Goal: Task Accomplishment & Management: Complete application form

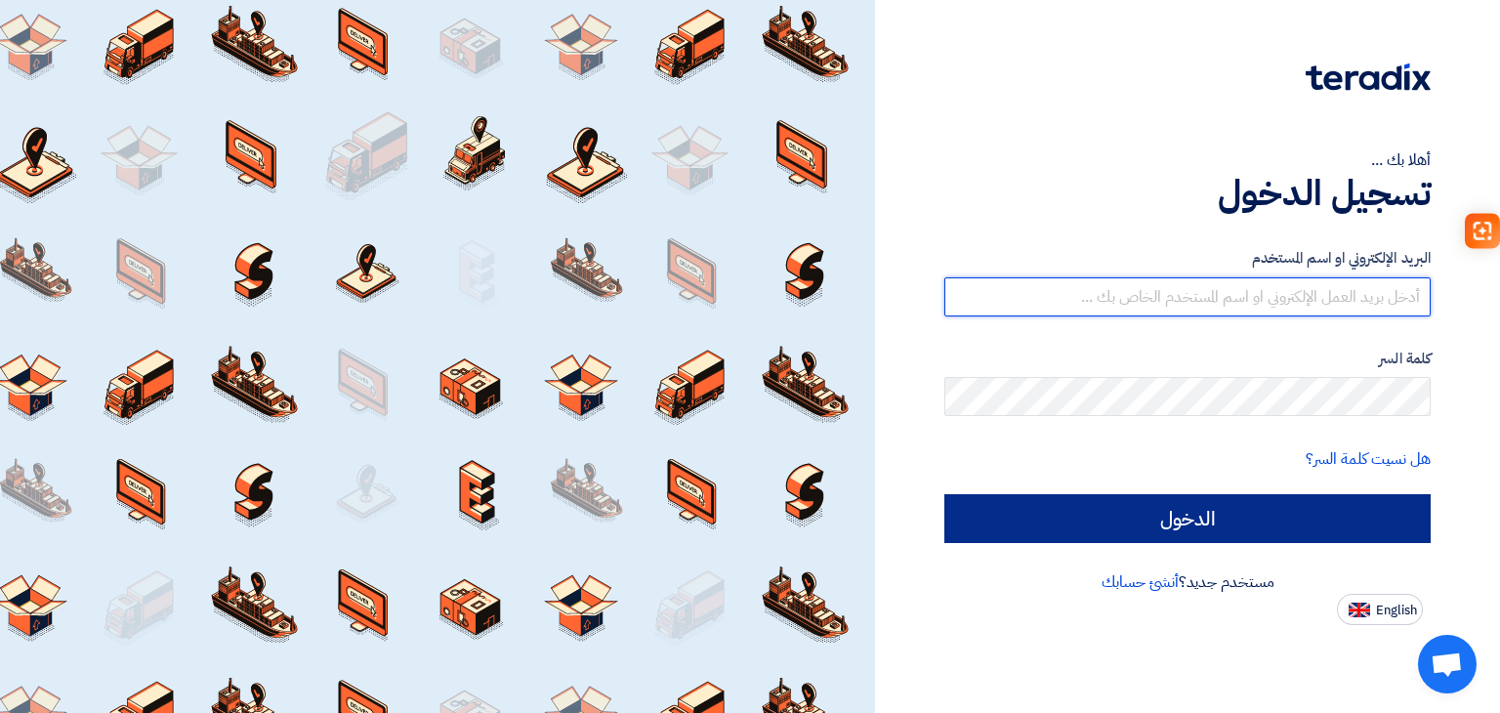
type input "sales@escosaudi.com"
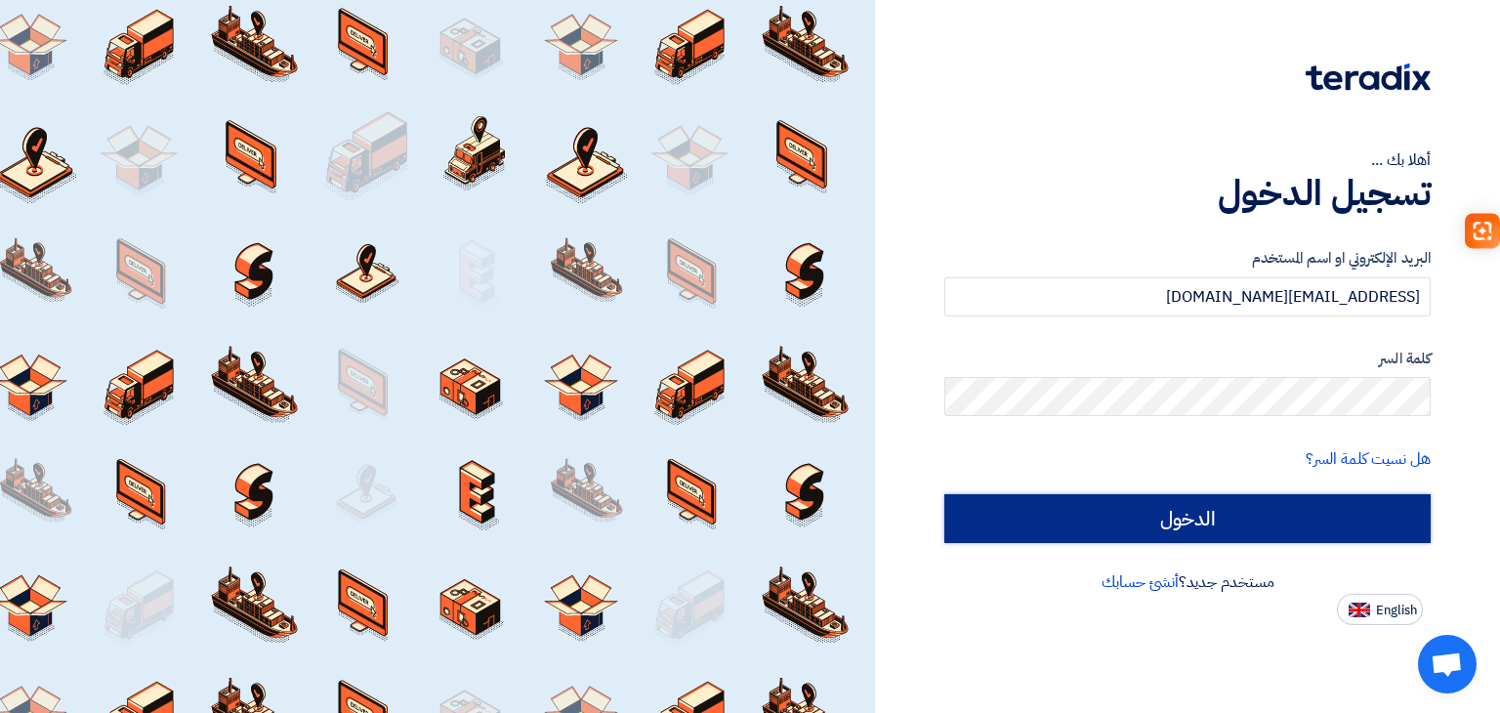
click at [1141, 518] on input "الدخول" at bounding box center [1187, 518] width 486 height 49
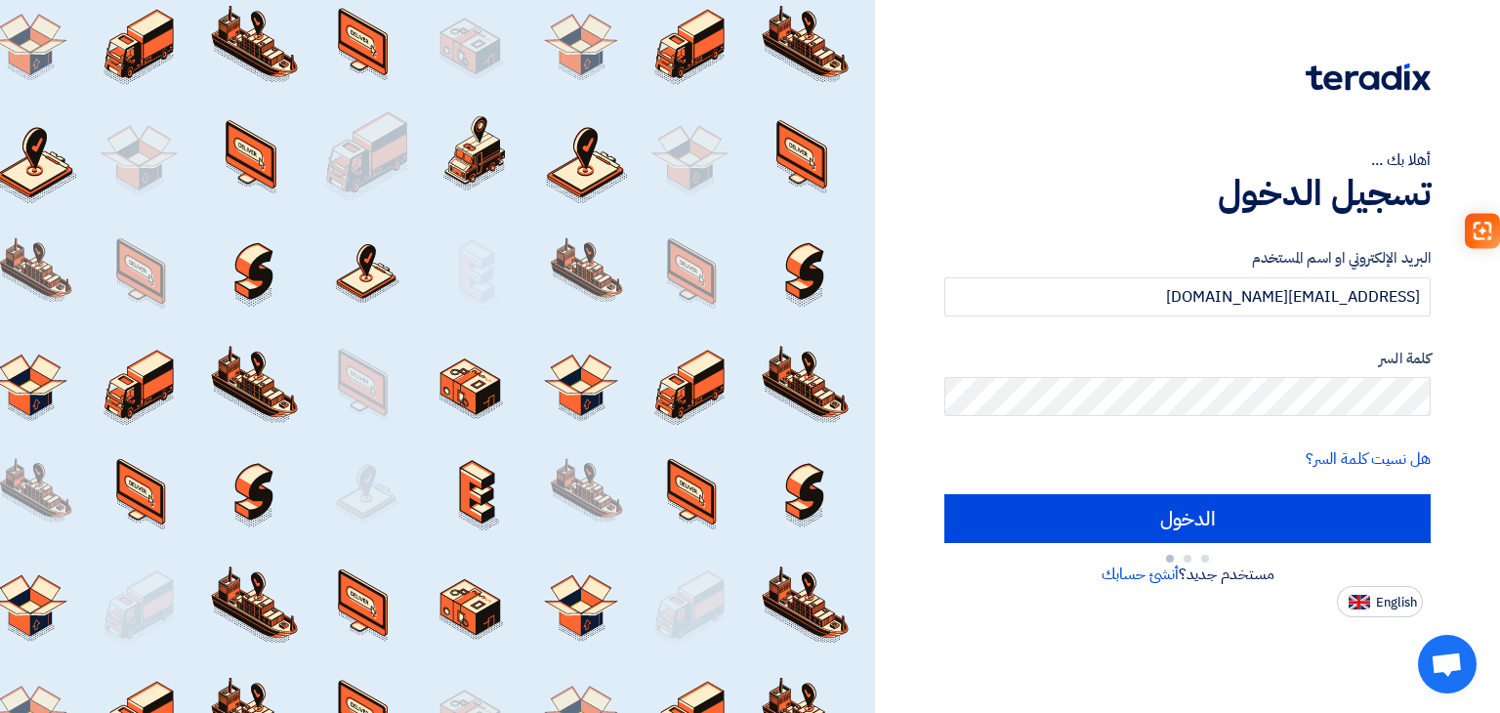
type input "Sign in"
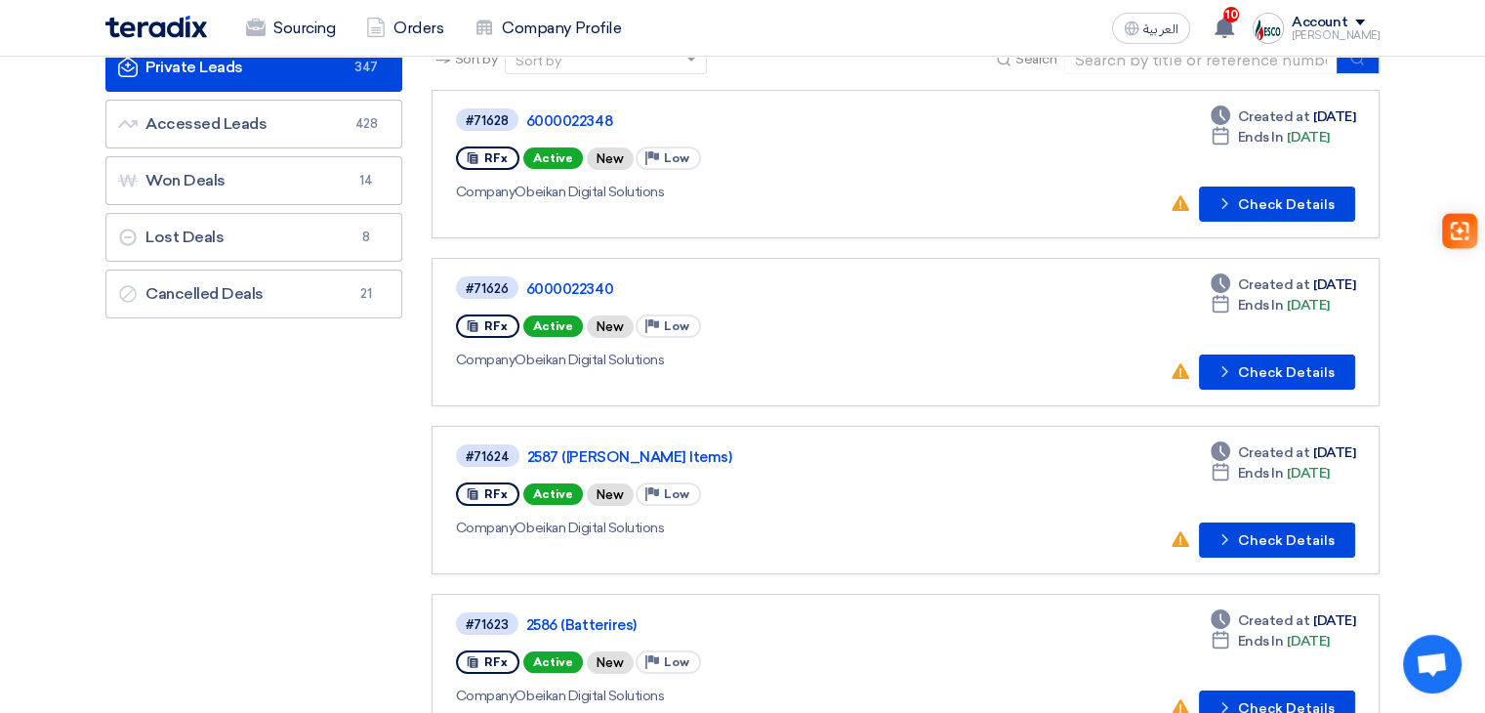
scroll to position [195, 0]
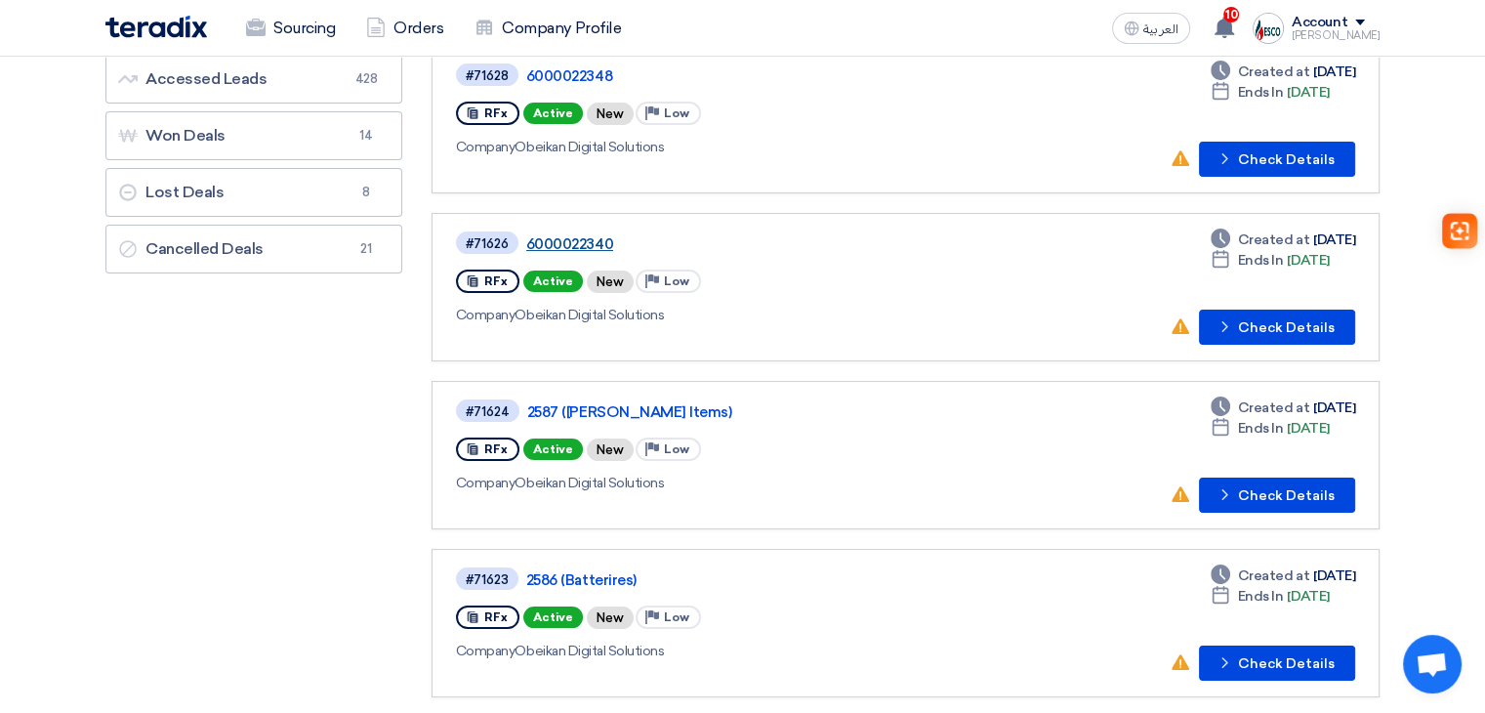
drag, startPoint x: 594, startPoint y: 226, endPoint x: 571, endPoint y: 240, distance: 26.8
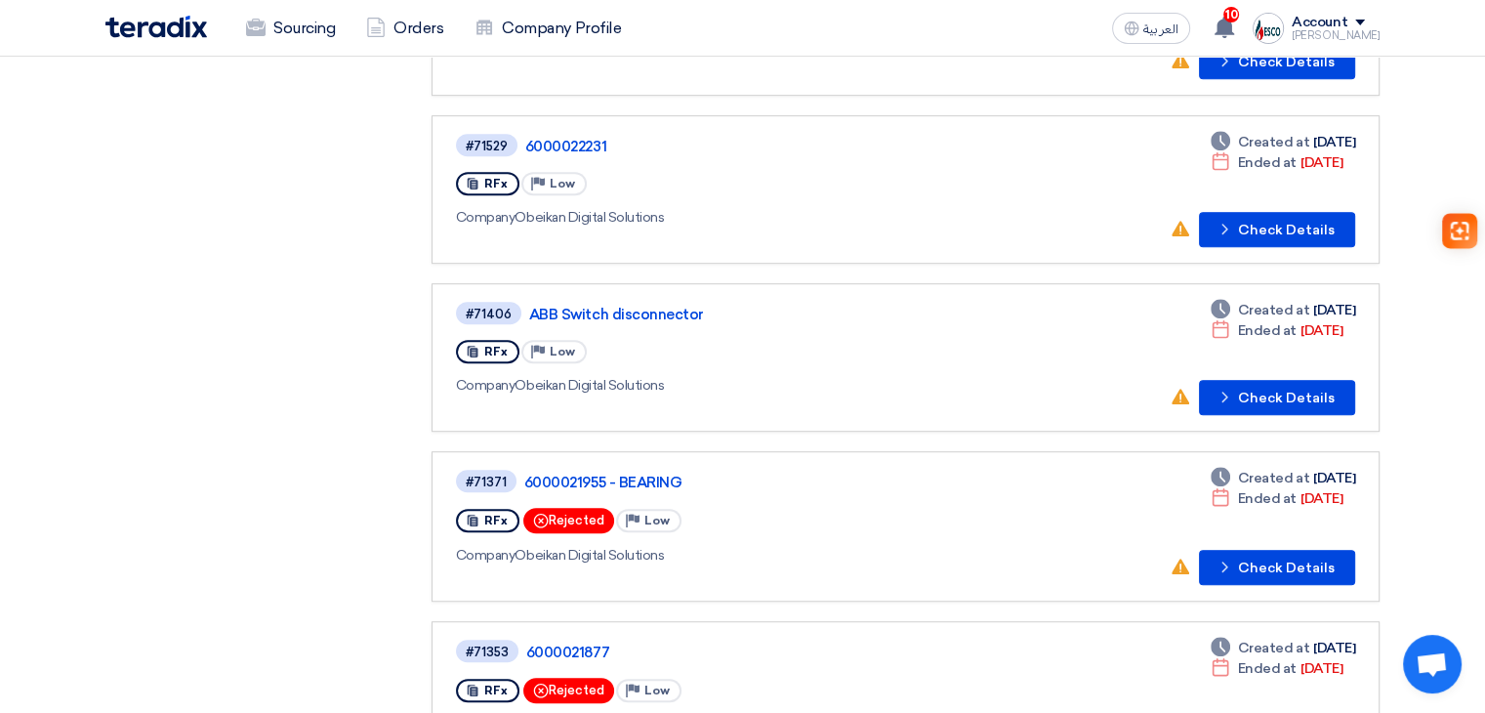
scroll to position [1367, 0]
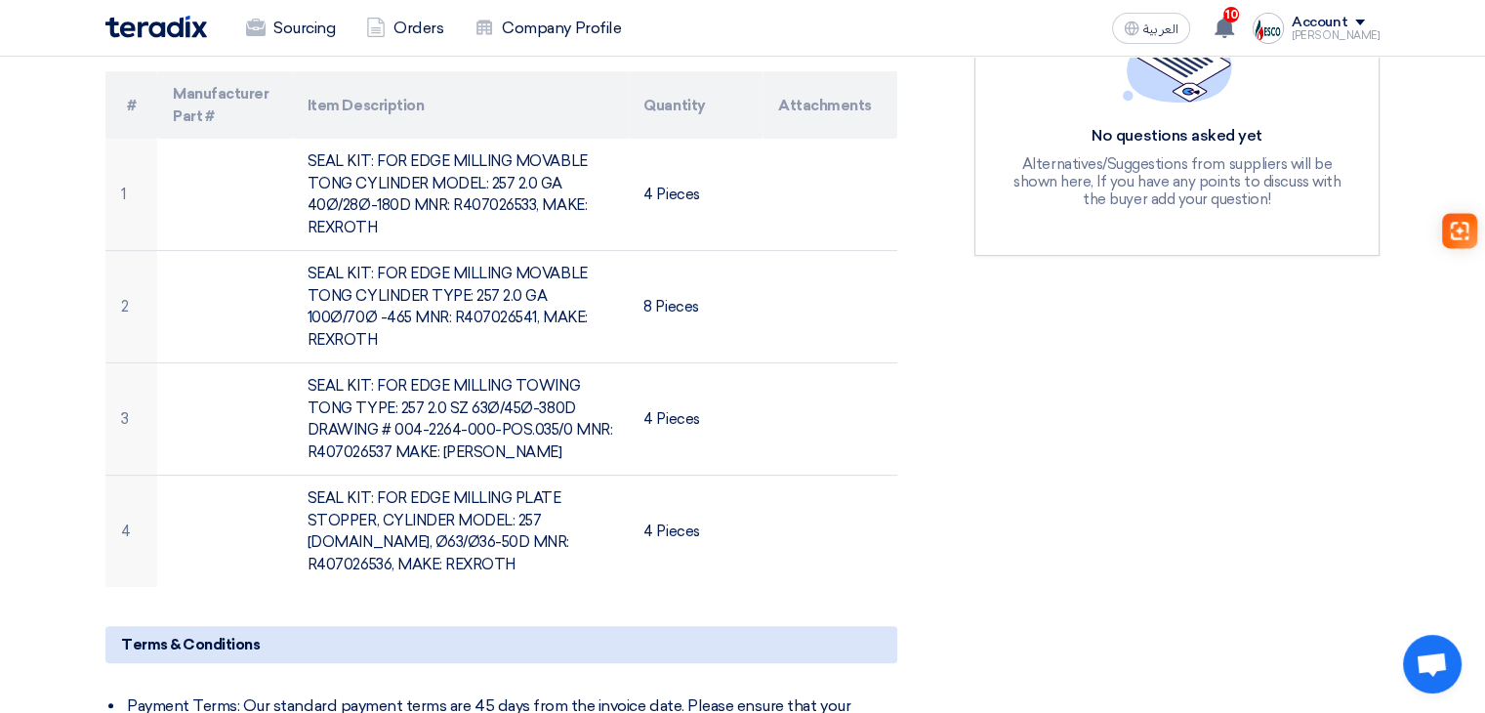
scroll to position [586, 0]
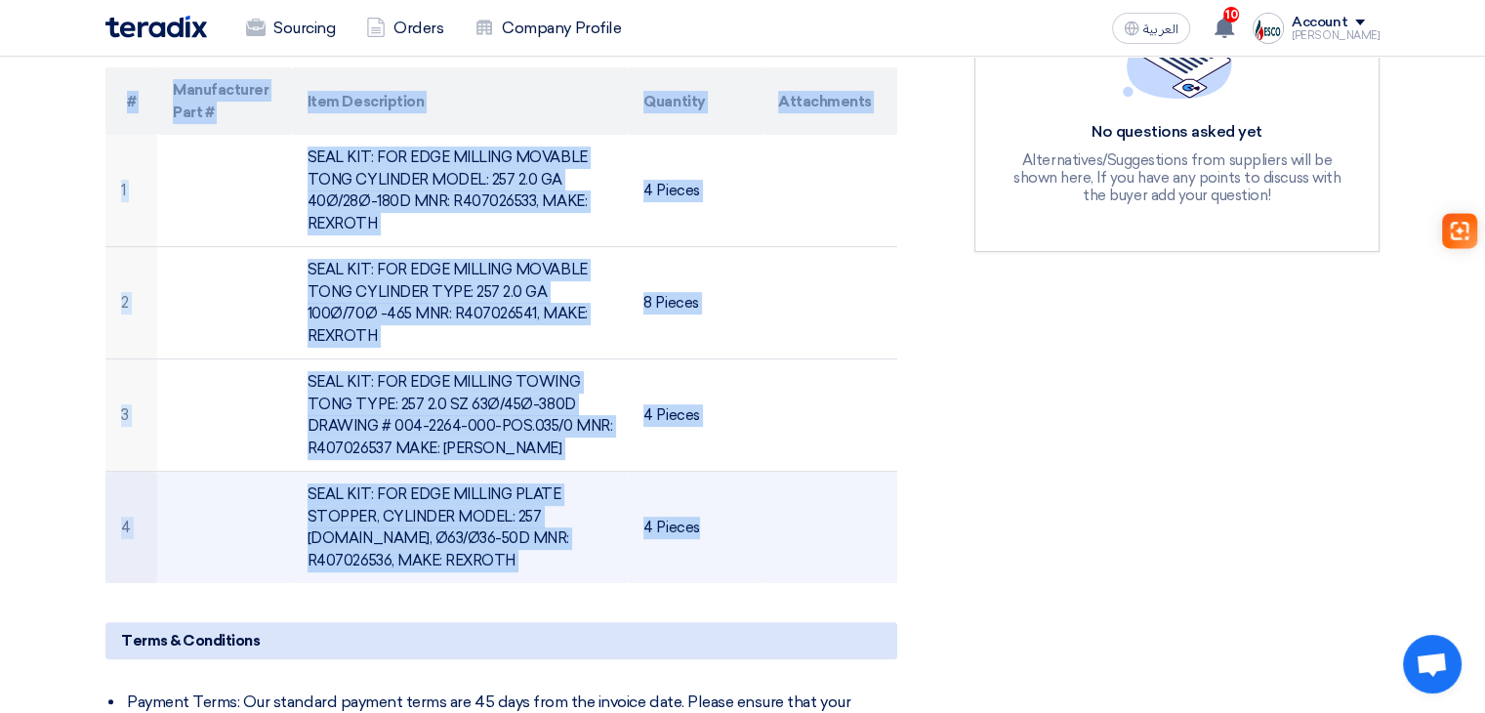
drag, startPoint x: 124, startPoint y: 86, endPoint x: 770, endPoint y: 546, distance: 792.7
click at [770, 546] on table "# Manufacturer Part # Item Description Quantity Attachments 1 SEAL KIT: FOR EDG…" at bounding box center [501, 325] width 792 height 516
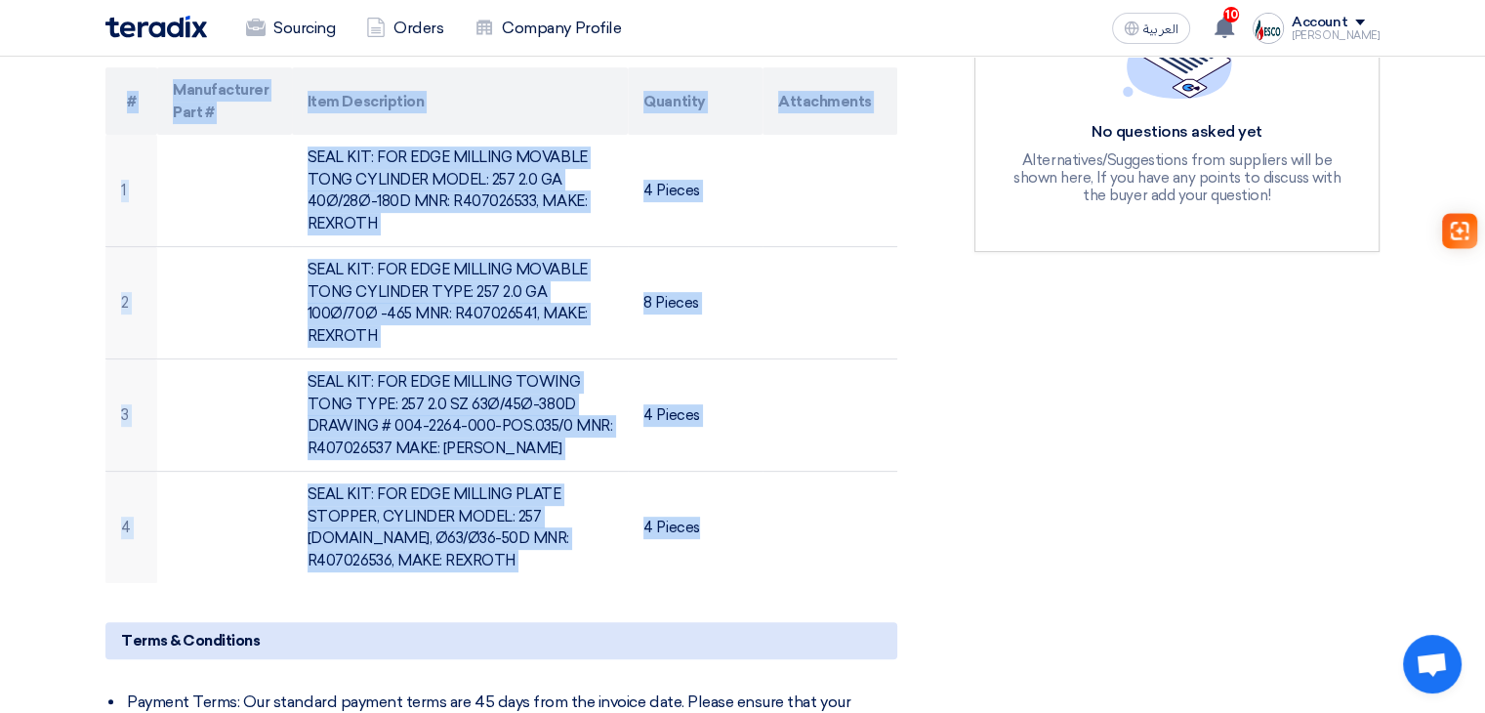
copy table "# Manufacturer Part # Item Description Quantity Attachments 1 SEAL KIT: FOR EDG…"
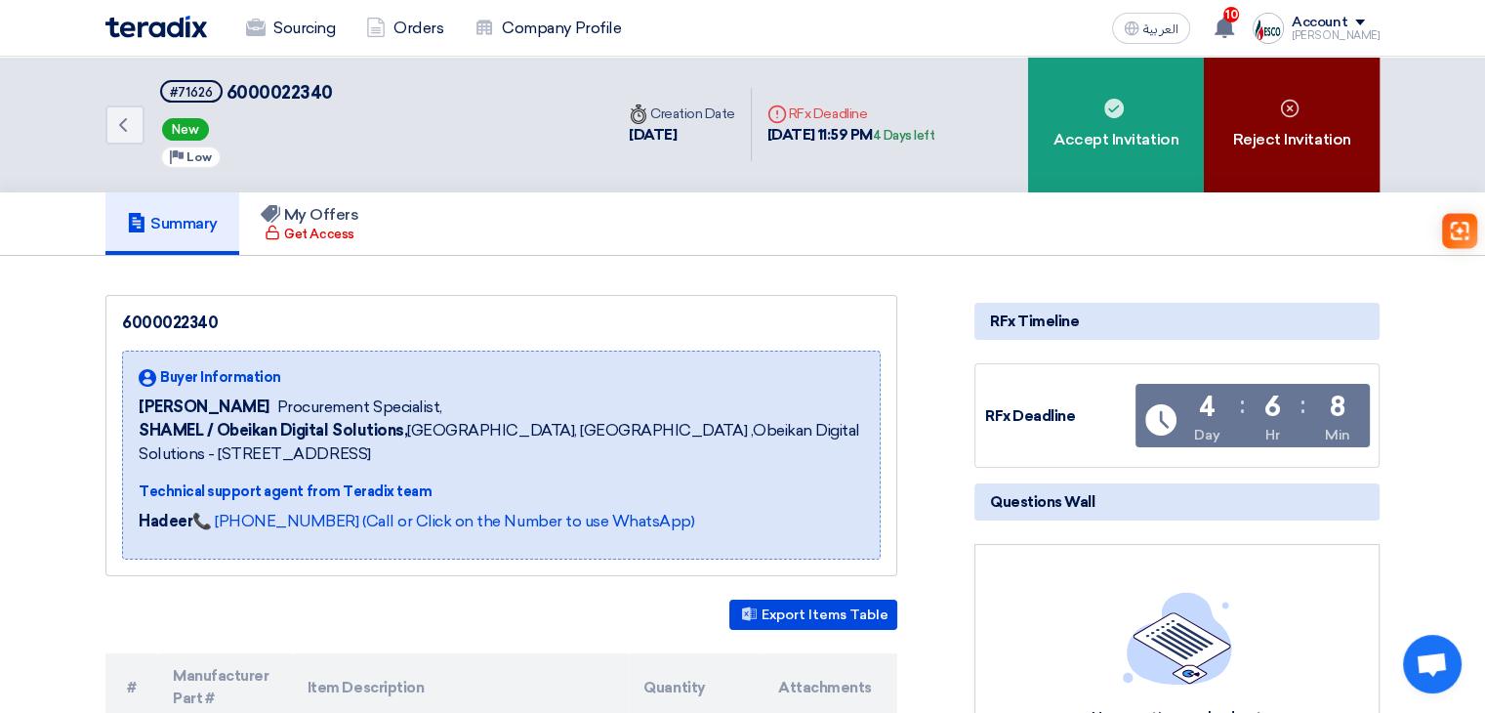
click at [1301, 151] on div "Reject Invitation" at bounding box center [1292, 125] width 176 height 136
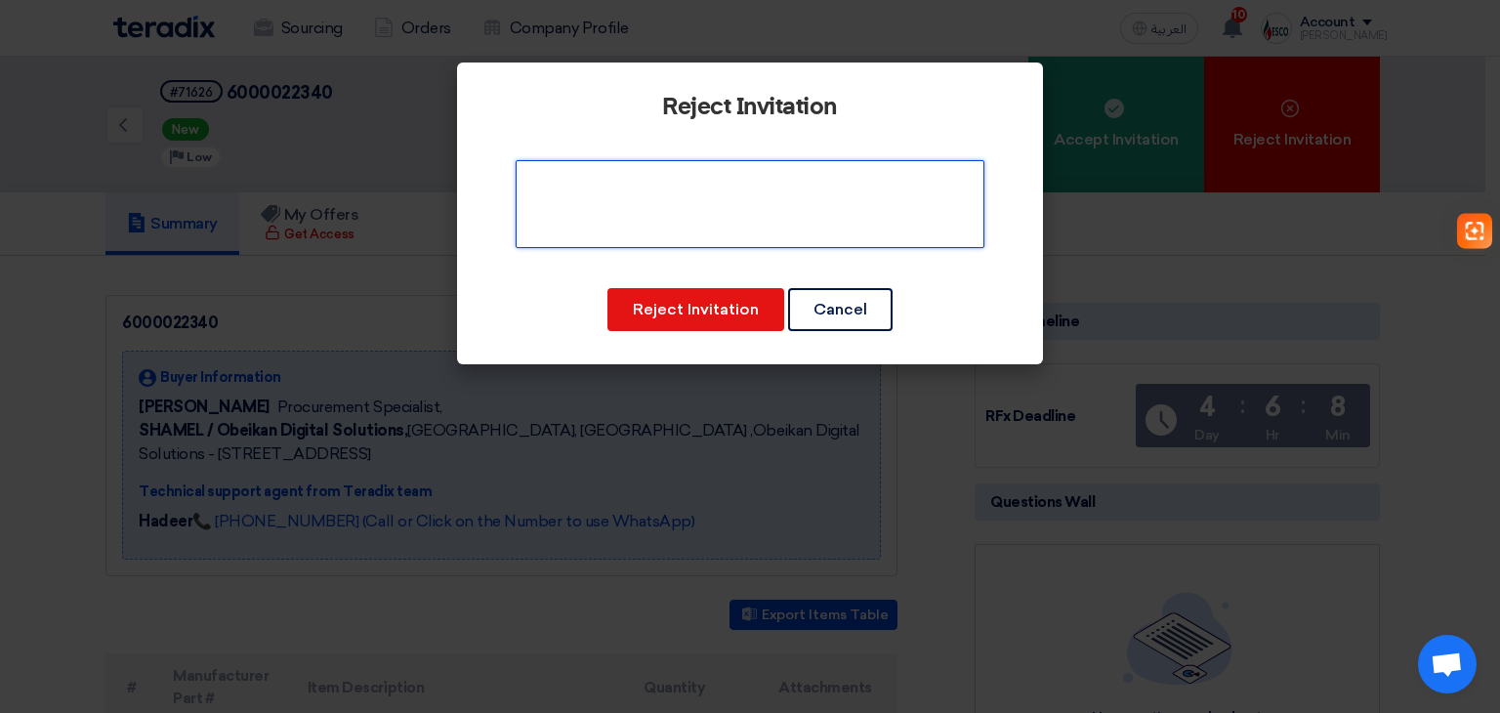
click at [754, 216] on textarea at bounding box center [750, 204] width 469 height 88
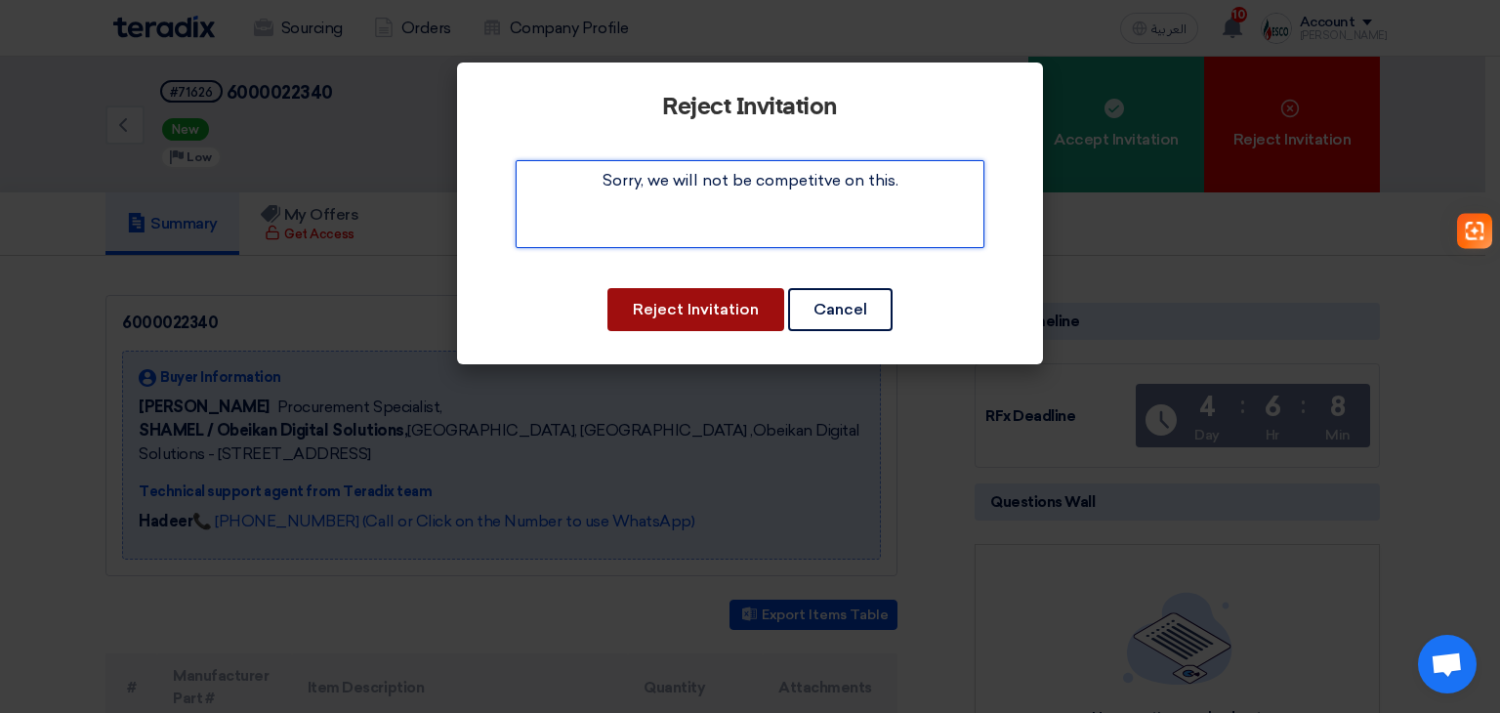
type textarea "Sorry, we will not be competitve on this."
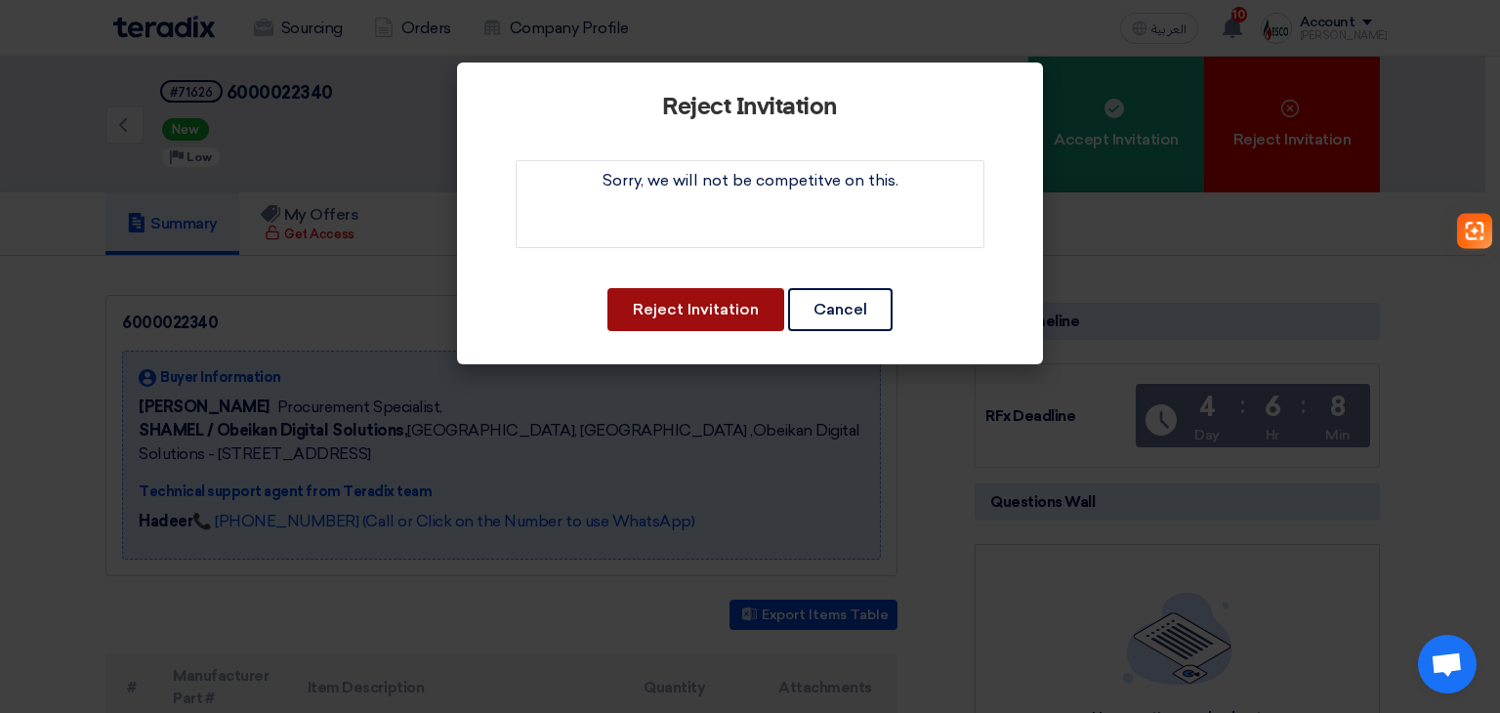
click at [720, 290] on button "Reject Invitation" at bounding box center [695, 309] width 177 height 43
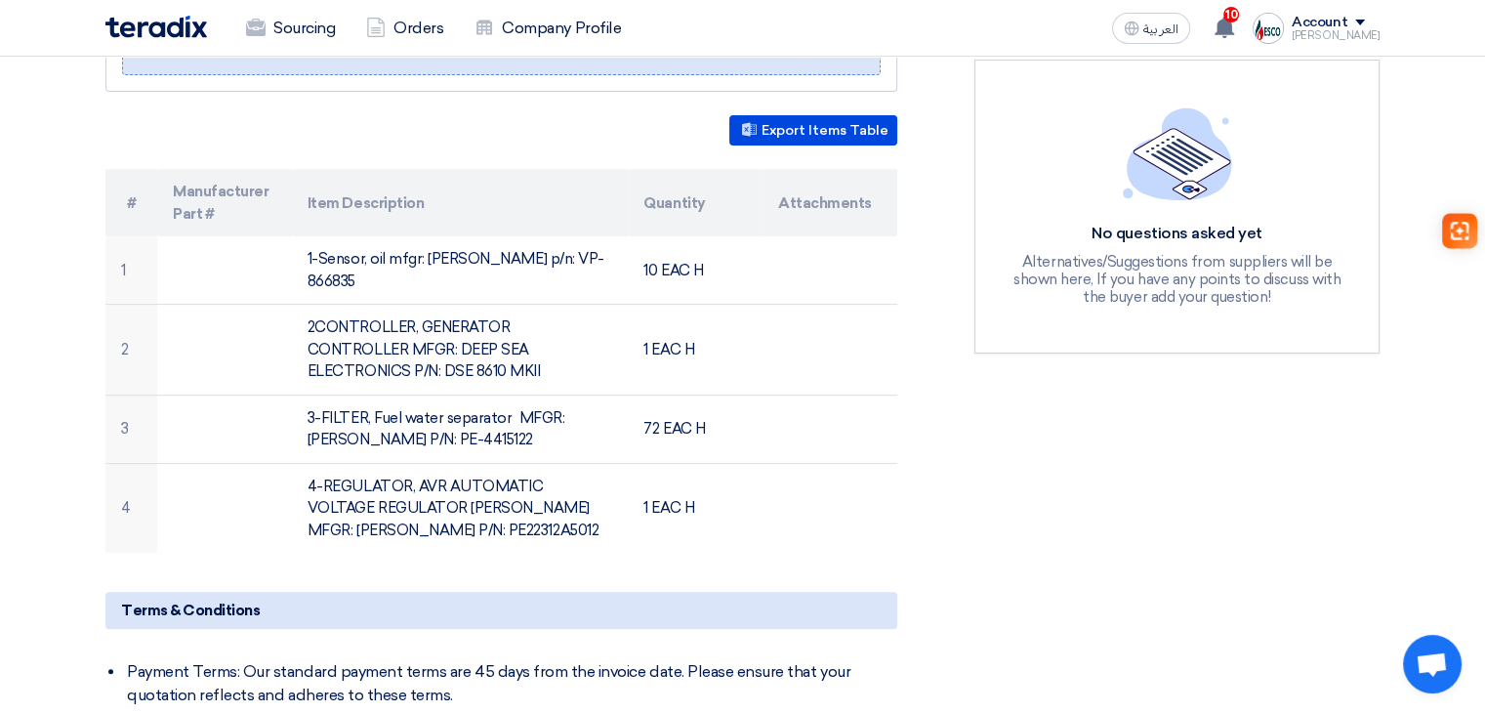
scroll to position [488, 0]
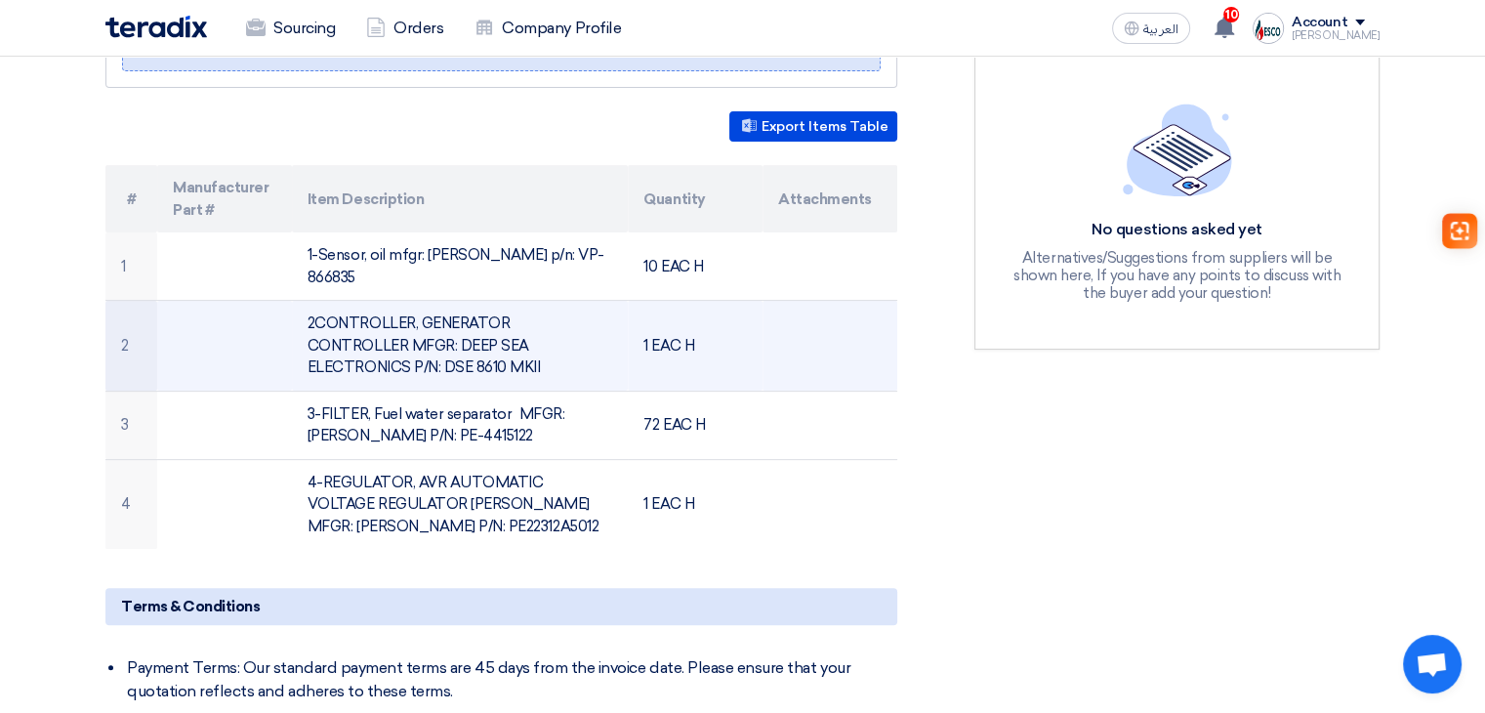
drag, startPoint x: 443, startPoint y: 338, endPoint x: 546, endPoint y: 341, distance: 102.6
click at [546, 341] on td "2CONTROLLER, GENERATOR CONTROLLER MFGR: DEEP SEA ELECTRONICS P/N: DSE 8610 MKII" at bounding box center [460, 346] width 337 height 91
copy td "DSE 8610 MKII"
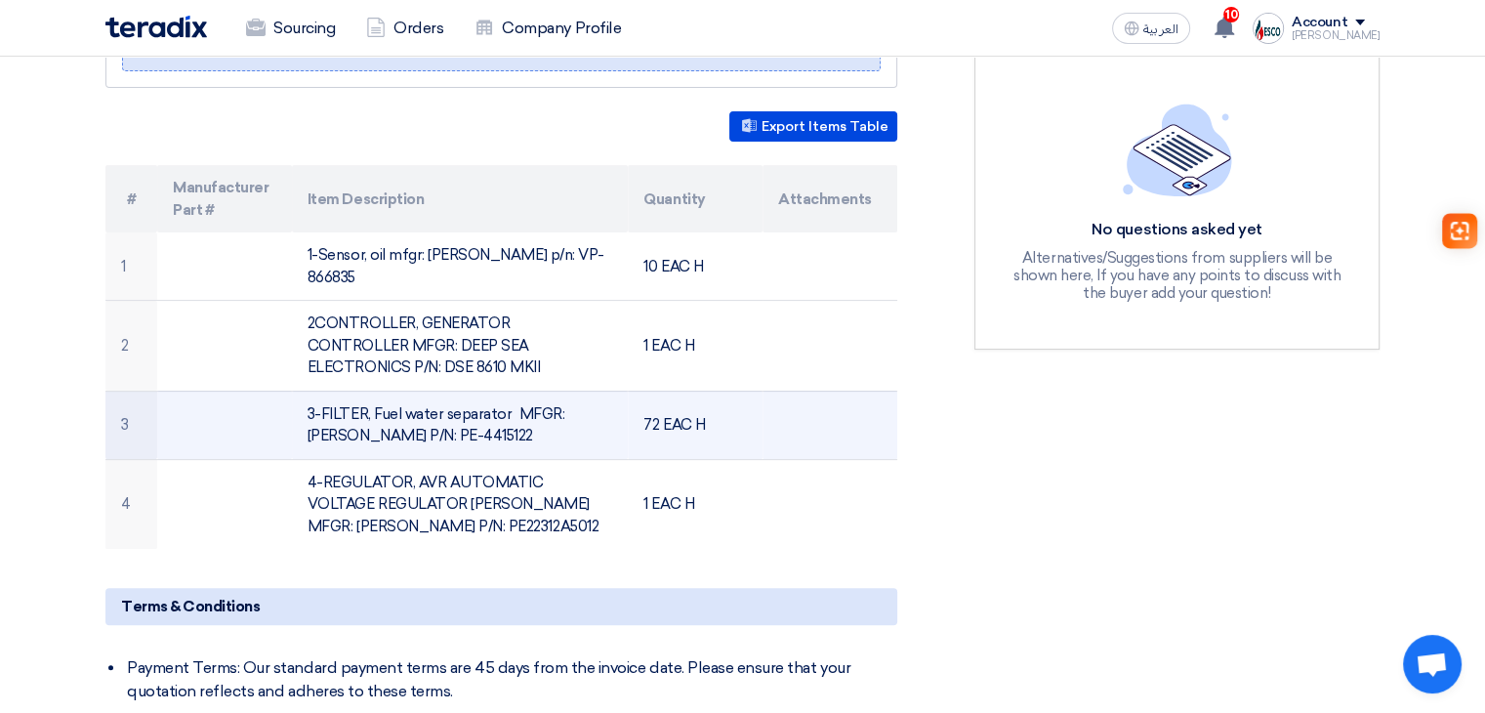
drag, startPoint x: 412, startPoint y: 411, endPoint x: 473, endPoint y: 411, distance: 60.6
click at [473, 411] on td "3-FILTER, Fuel water separator MFGR: PERKINS P/N: PE-4415122" at bounding box center [460, 425] width 337 height 68
copy td "PE-4415122"
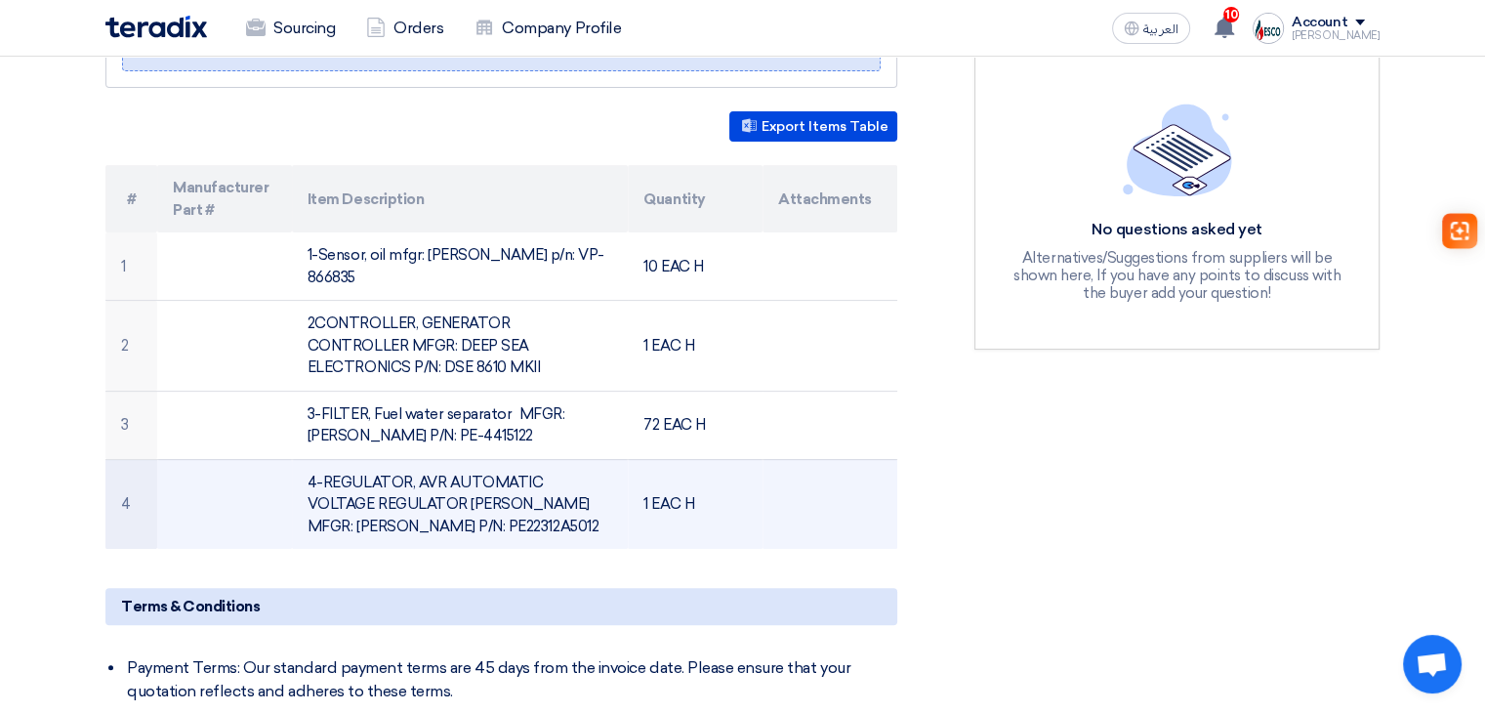
drag, startPoint x: 338, startPoint y: 497, endPoint x: 449, endPoint y: 501, distance: 111.4
click at [449, 501] on td "4-REGULATOR, AVR AUTOMATIC VOLTAGE REGULATOR LEROY SOMER MFGR: PERKINS P/N: PE2…" at bounding box center [460, 504] width 337 height 90
copy td "PE22312A5012"
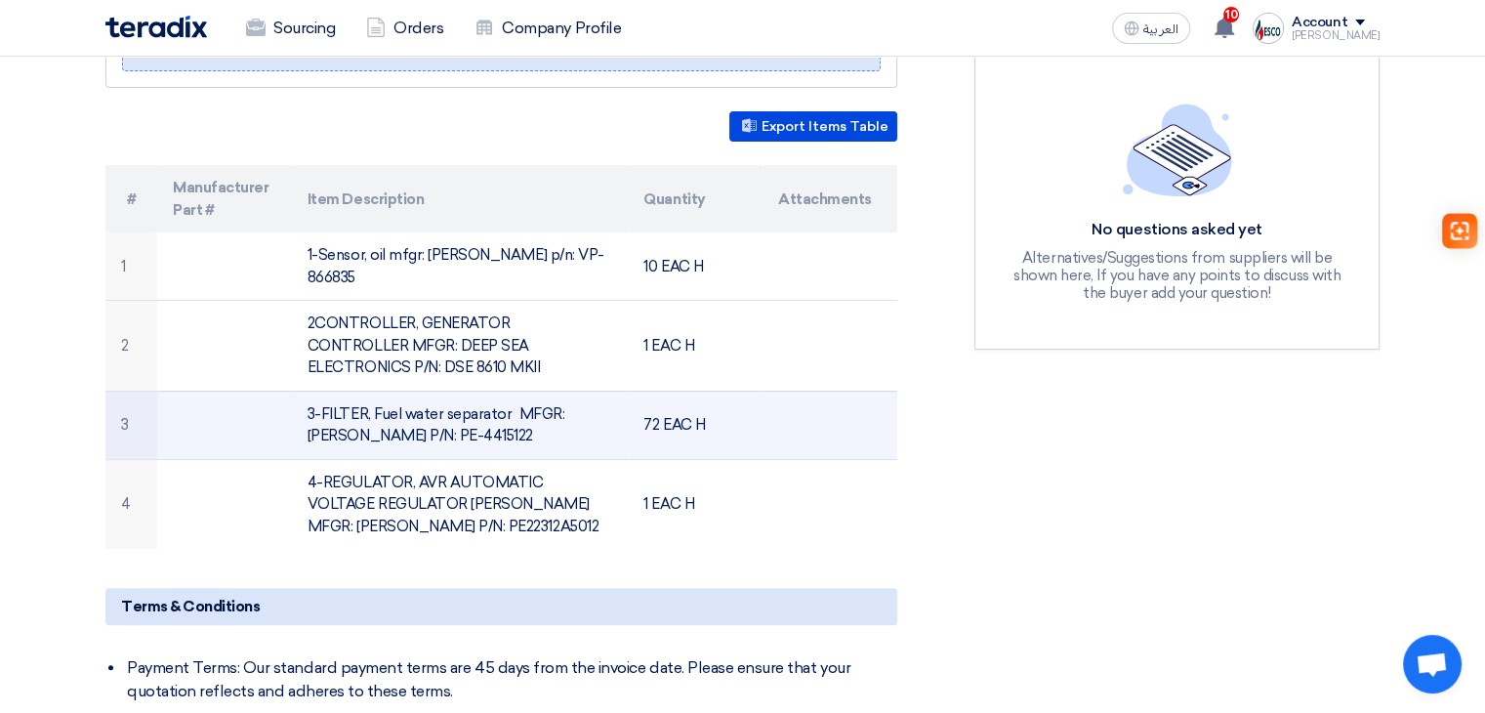
drag, startPoint x: 399, startPoint y: 408, endPoint x: 476, endPoint y: 409, distance: 76.2
click at [476, 409] on td "3-FILTER, Fuel water separator MFGR: PERKINS P/N: PE-4415122" at bounding box center [460, 425] width 337 height 68
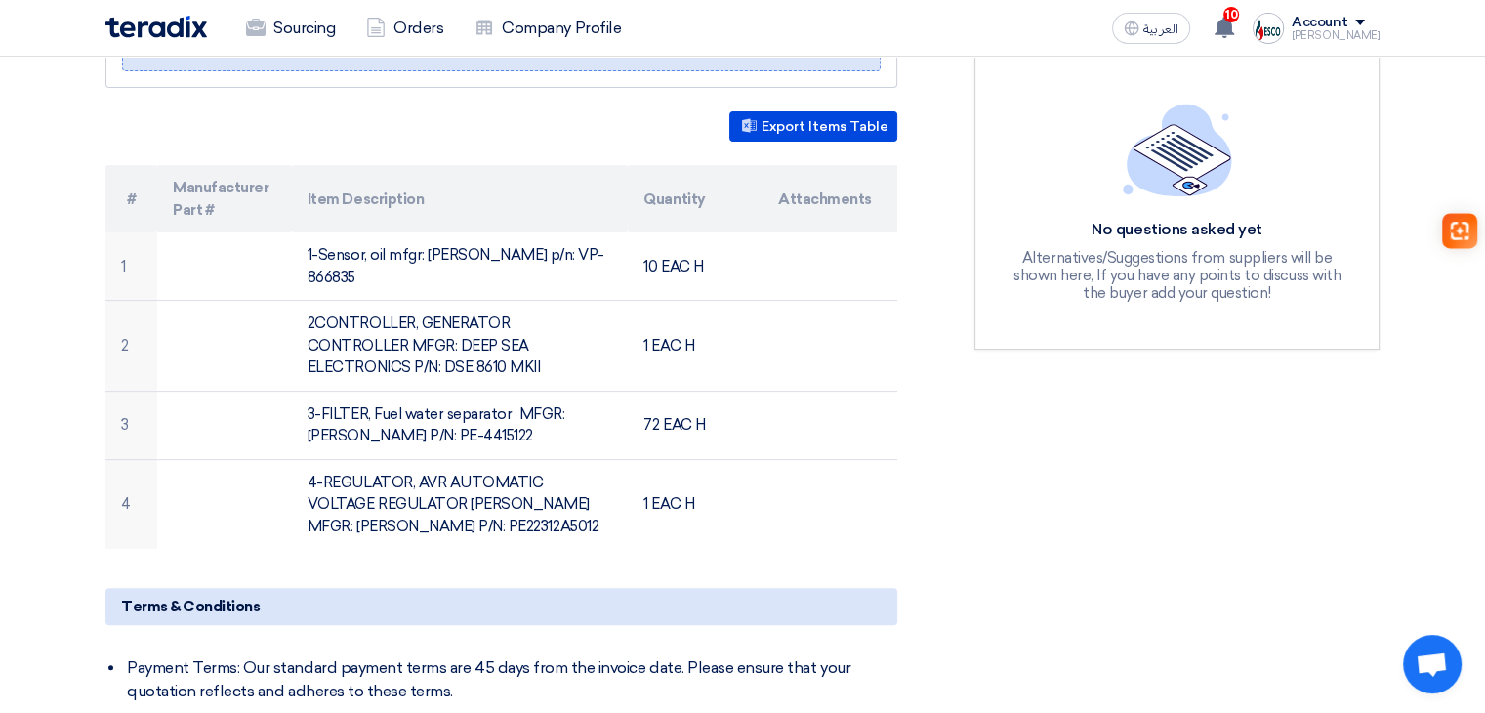
copy td "PE-4415122"
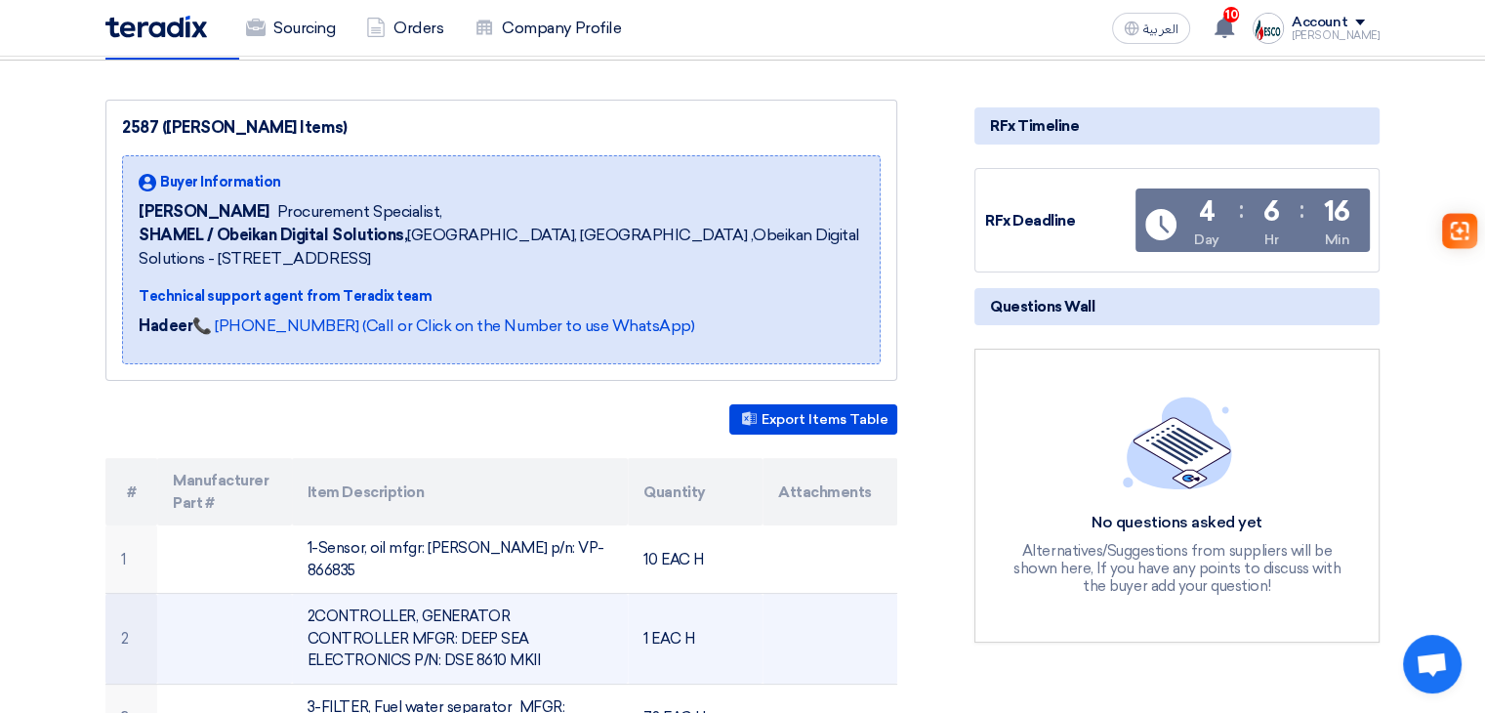
scroll to position [0, 0]
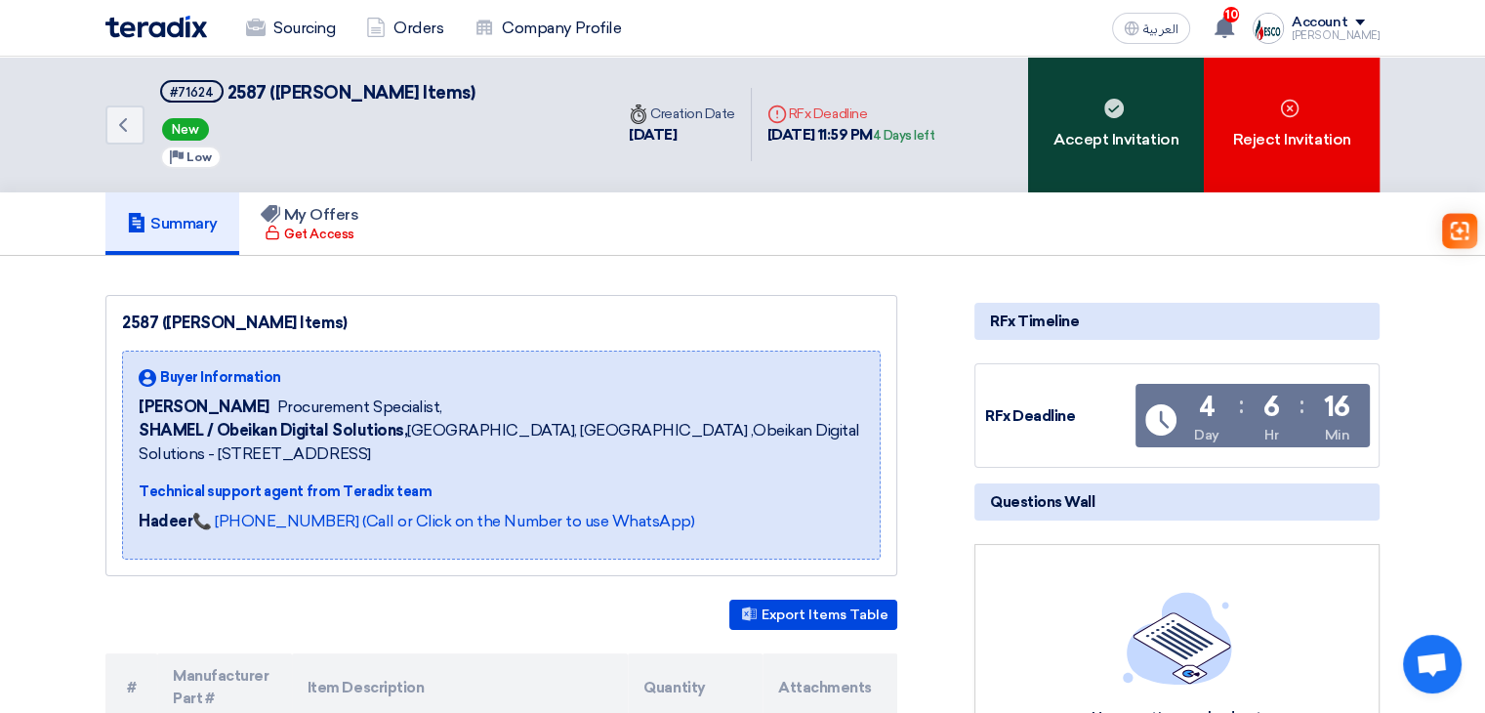
click at [1106, 159] on div "Accept Invitation" at bounding box center [1116, 125] width 176 height 136
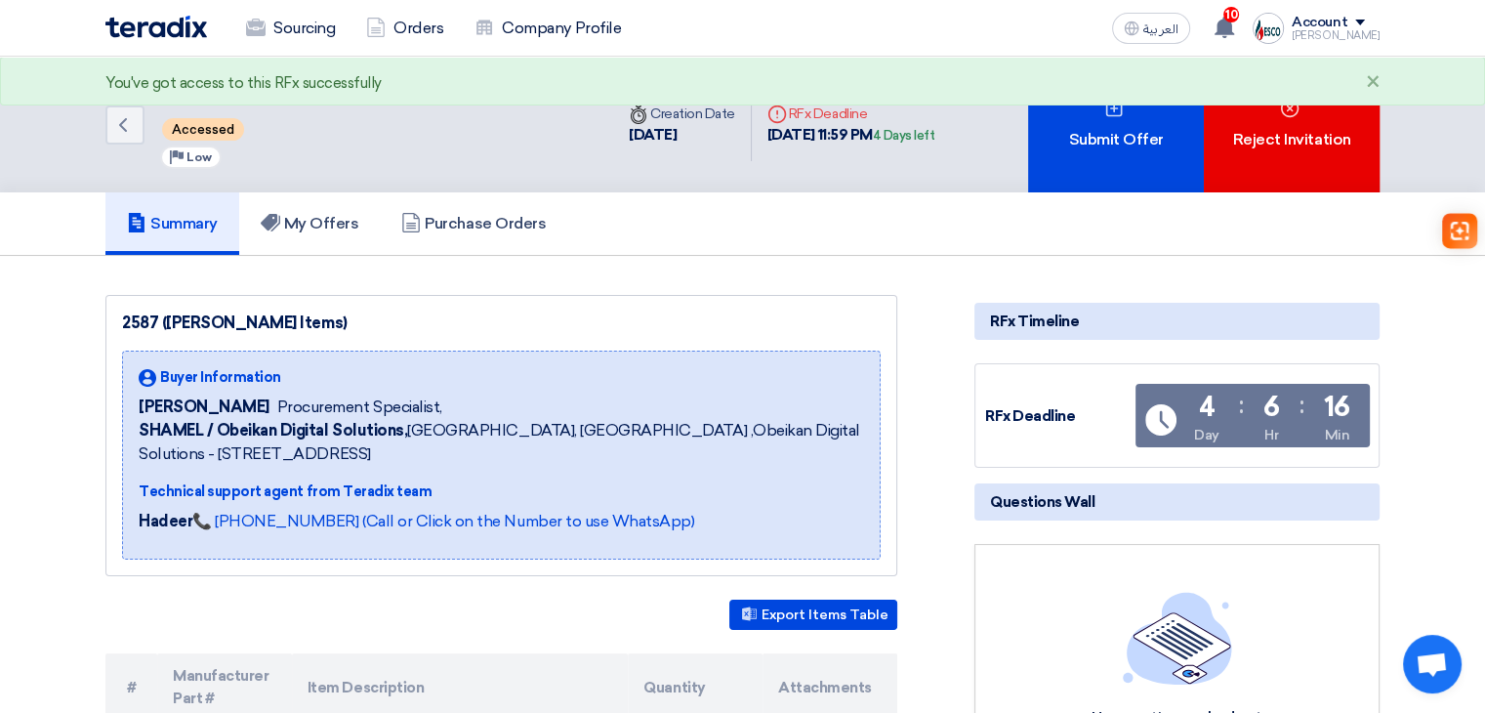
click at [1097, 162] on div "Submit Offer" at bounding box center [1116, 125] width 176 height 136
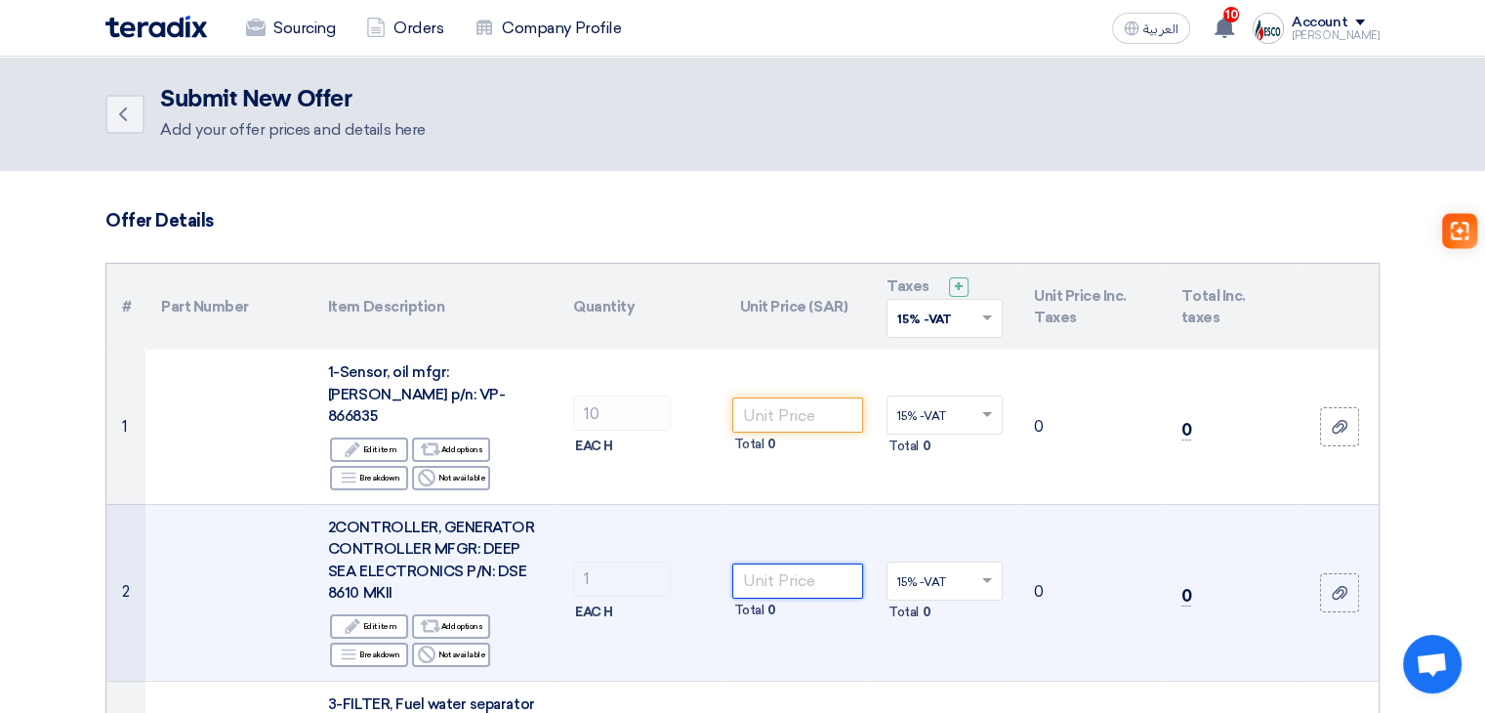
click at [777, 564] on input "number" at bounding box center [798, 581] width 132 height 35
type input "6999"
click at [754, 504] on td "6999 Total 6,999" at bounding box center [798, 592] width 147 height 177
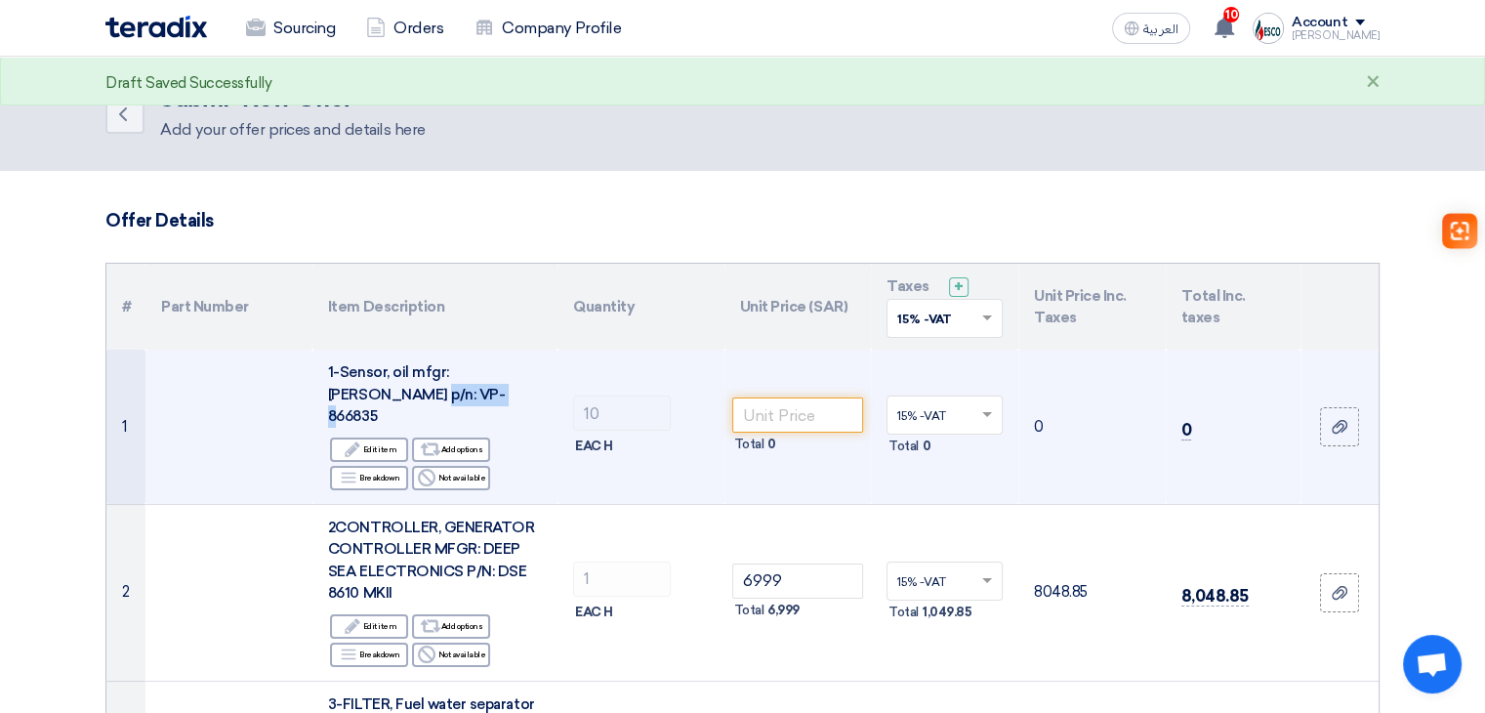
drag, startPoint x: 331, startPoint y: 388, endPoint x: 418, endPoint y: 394, distance: 87.1
click at [418, 394] on div "1-Sensor, oil mfgr: PERKINS p/n: VP-866835" at bounding box center [435, 394] width 214 height 66
copy span "VP-866835"
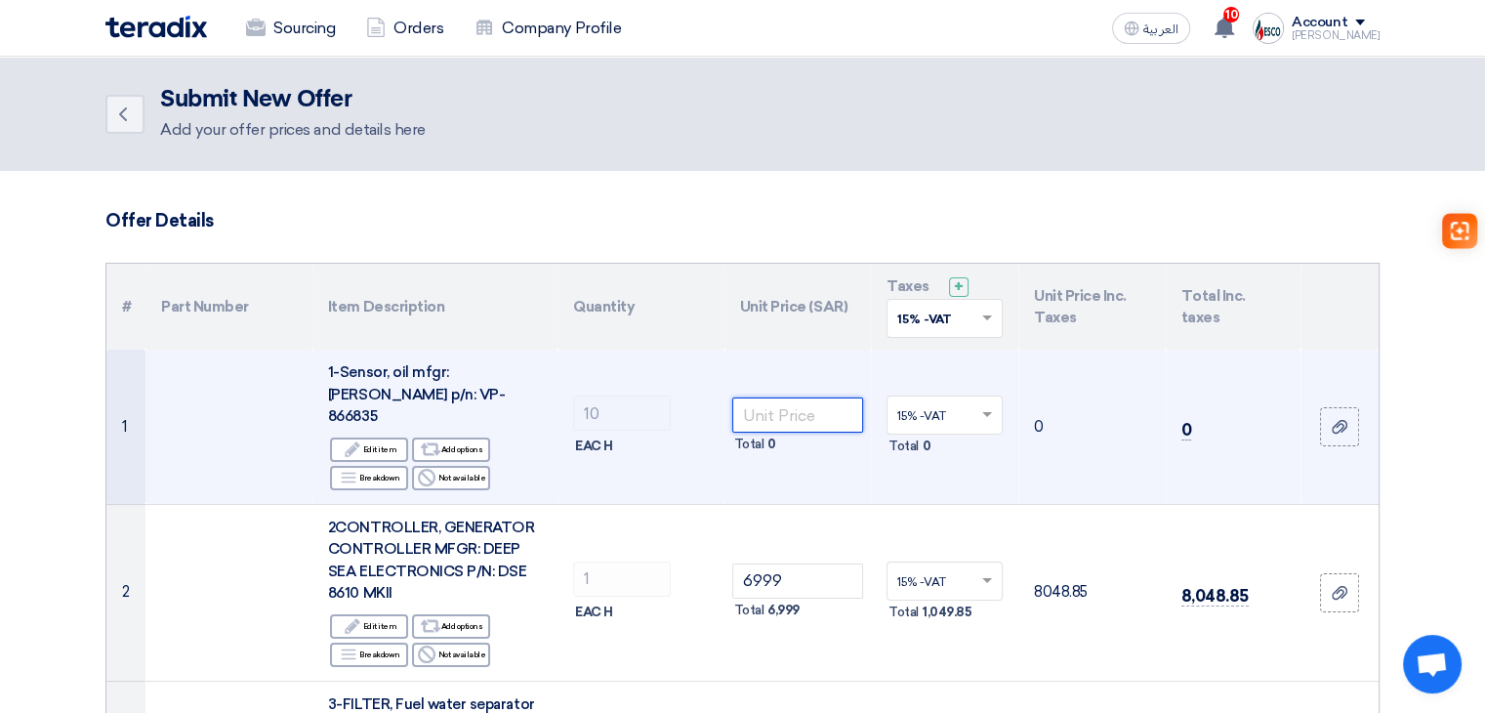
click at [799, 414] on input "number" at bounding box center [798, 414] width 132 height 35
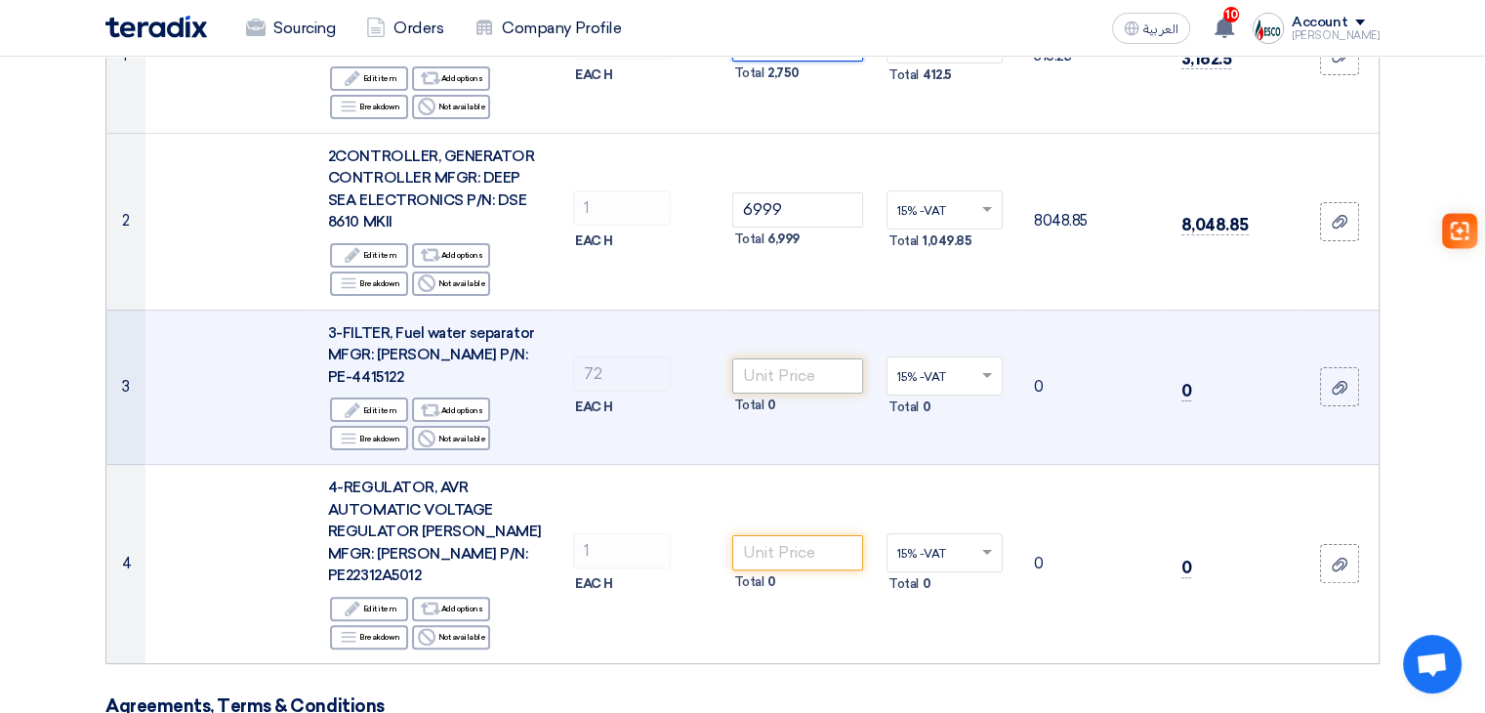
scroll to position [391, 0]
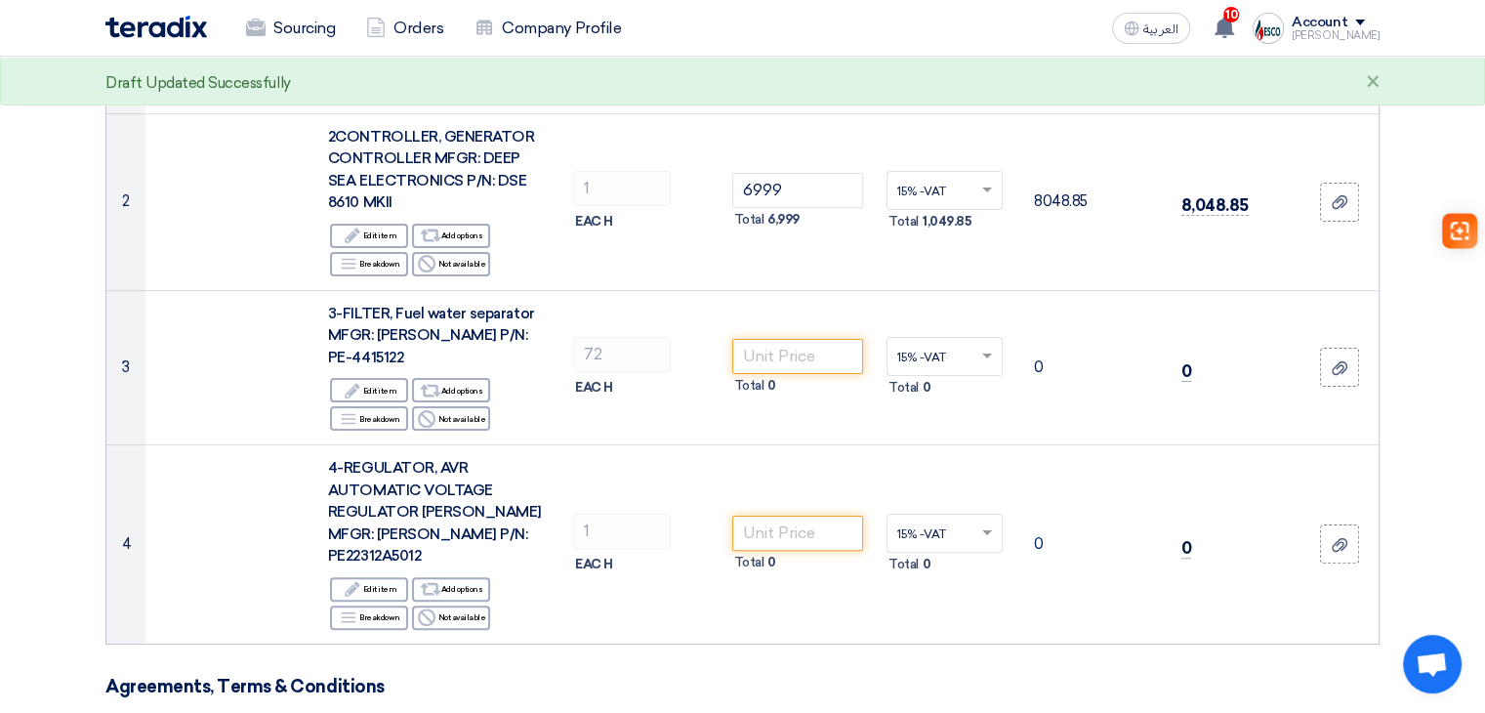
type input "275"
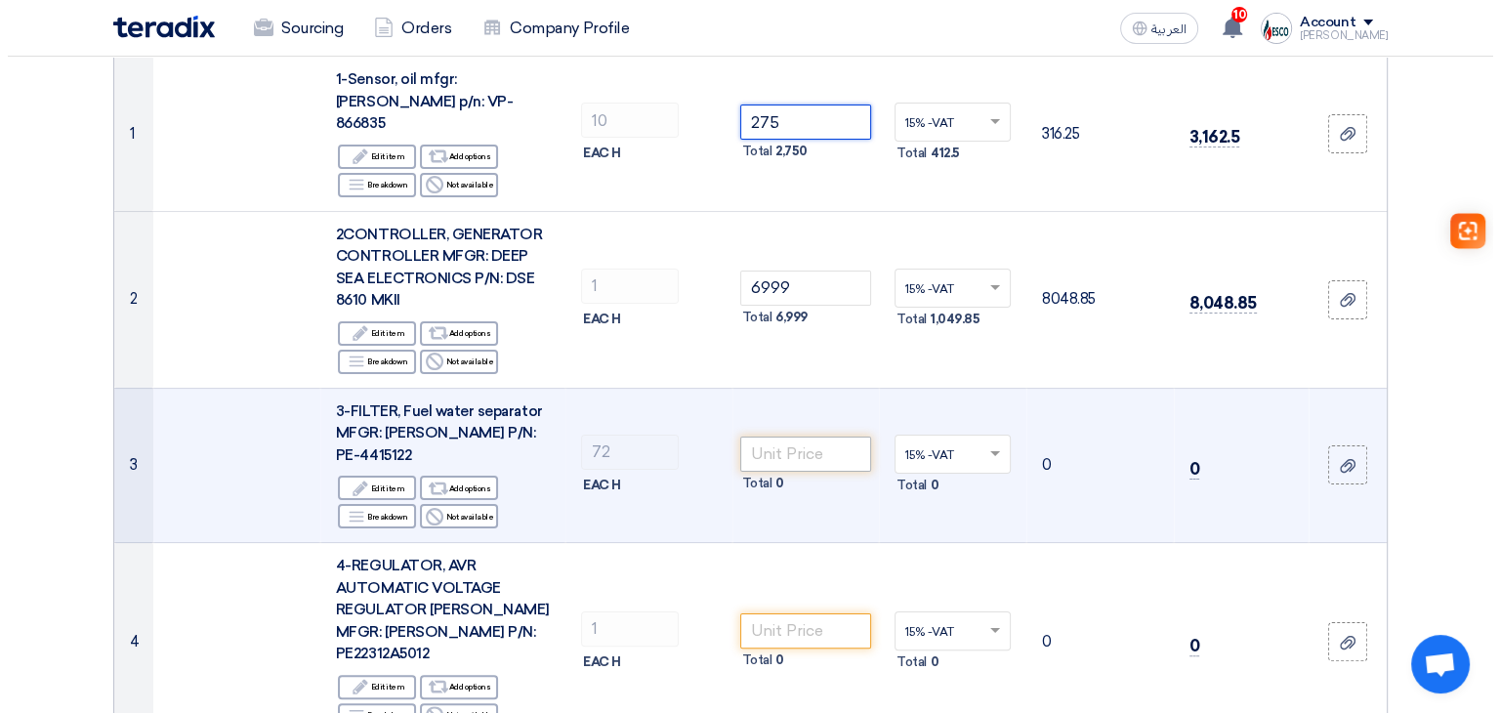
scroll to position [195, 0]
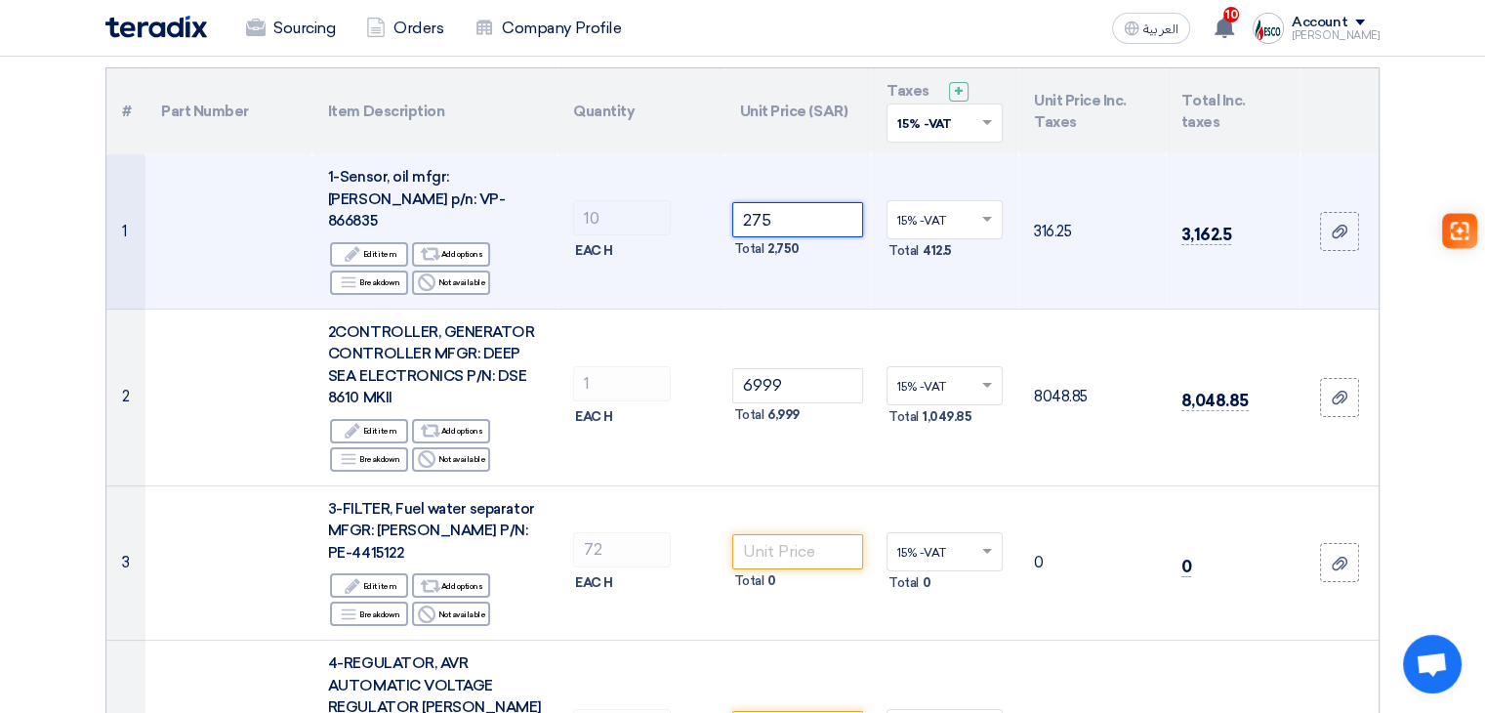
click at [789, 204] on input "275" at bounding box center [798, 219] width 132 height 35
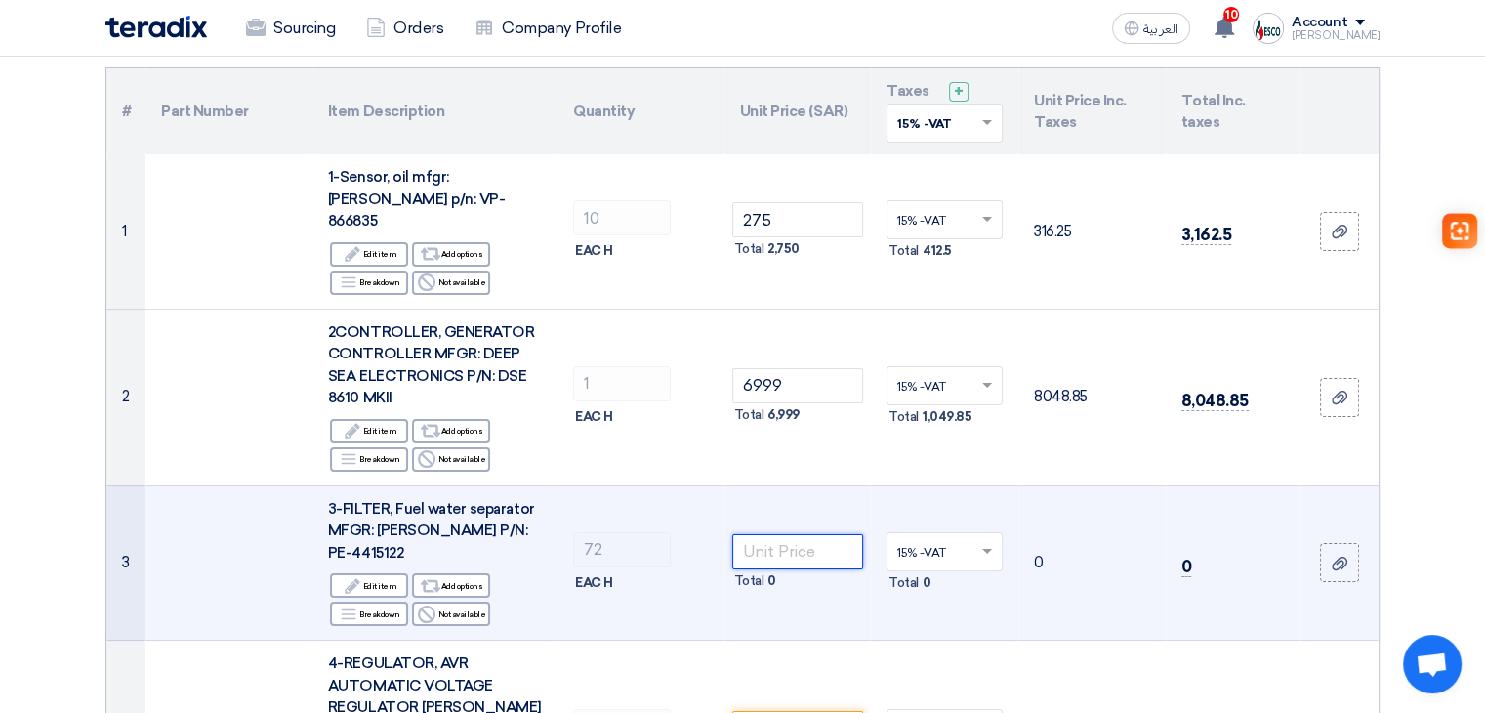
click at [786, 534] on input "number" at bounding box center [798, 551] width 132 height 35
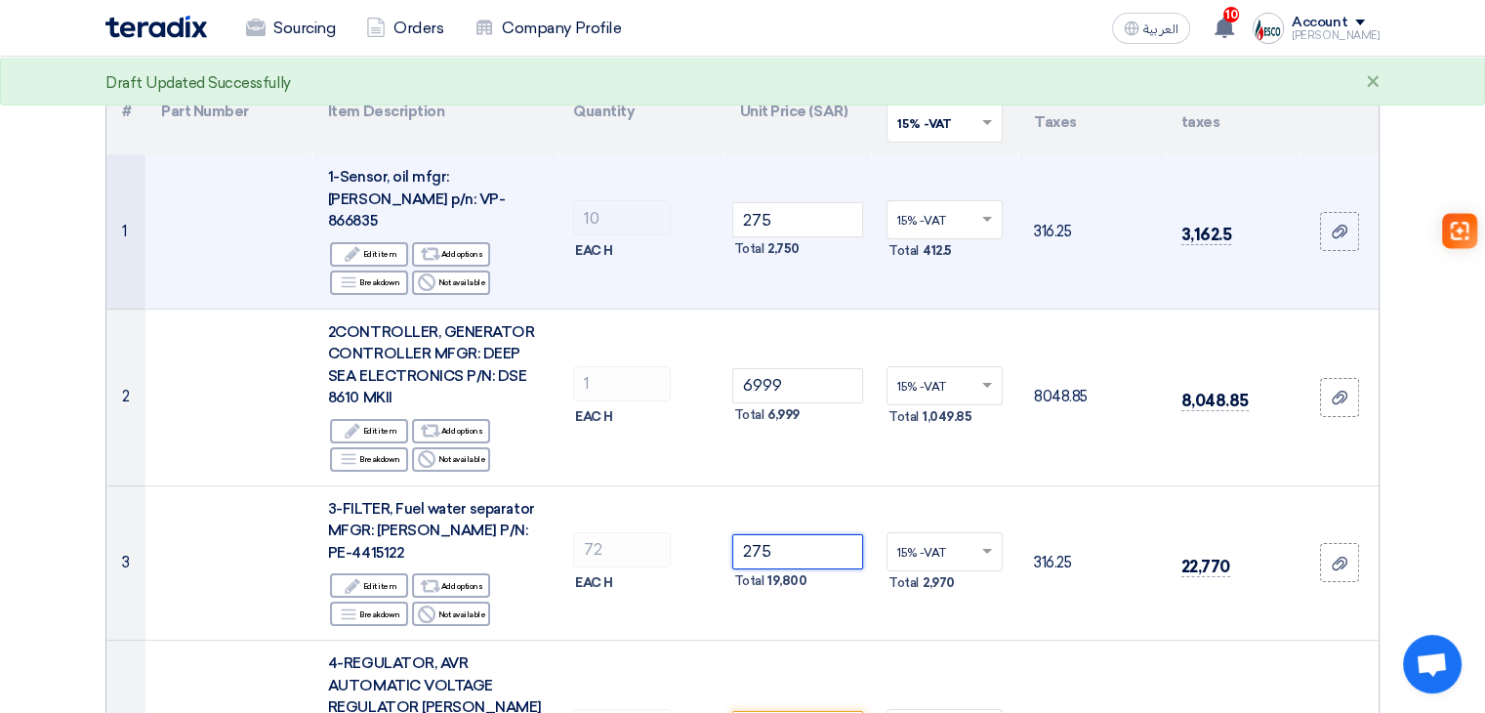
type input "275"
drag, startPoint x: 357, startPoint y: 195, endPoint x: 410, endPoint y: 195, distance: 52.7
click at [410, 195] on div "1-Sensor, oil mfgr: PERKINS p/n: VP-866835" at bounding box center [435, 199] width 214 height 66
drag, startPoint x: 355, startPoint y: 196, endPoint x: 426, endPoint y: 201, distance: 71.5
click at [426, 201] on div "1-Sensor, oil mfgr: PERKINS p/n: VP-866835" at bounding box center [435, 199] width 214 height 66
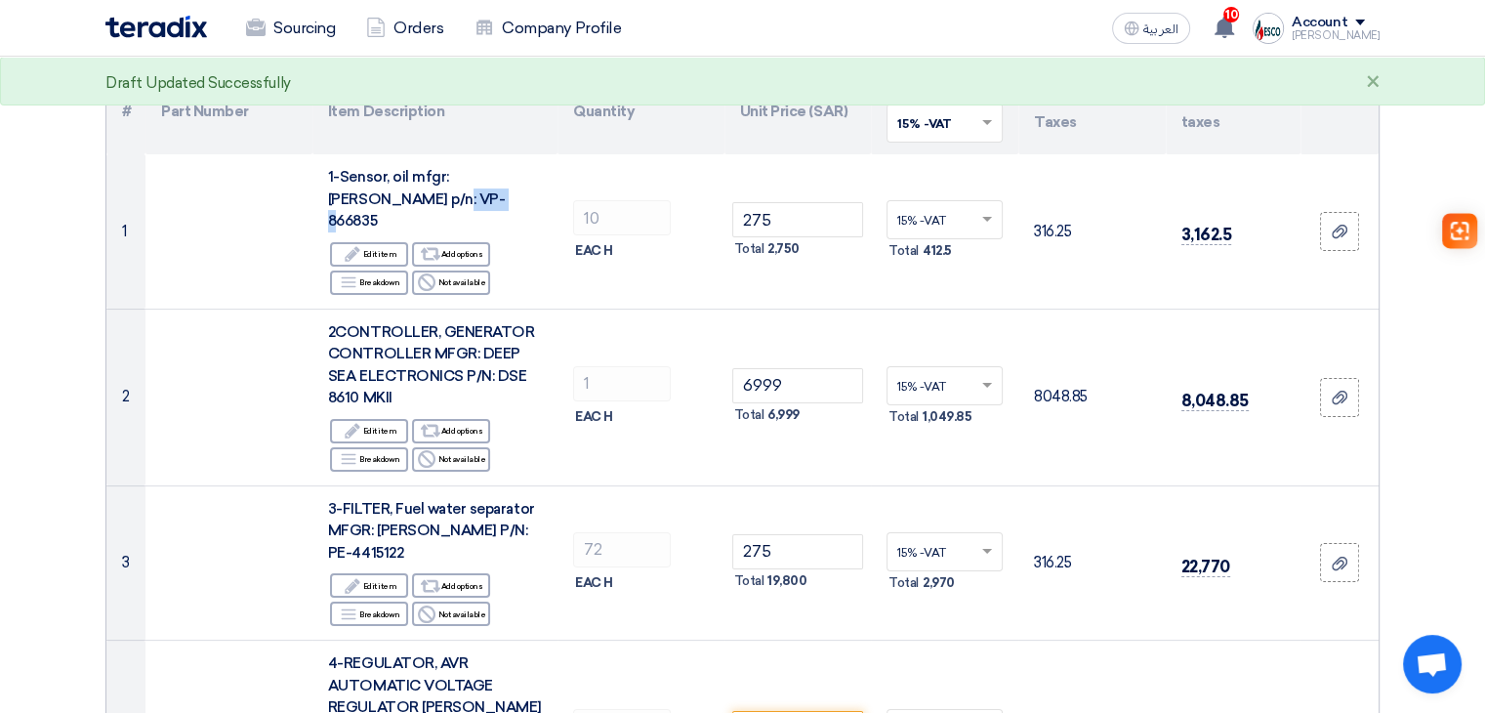
copy span "866835"
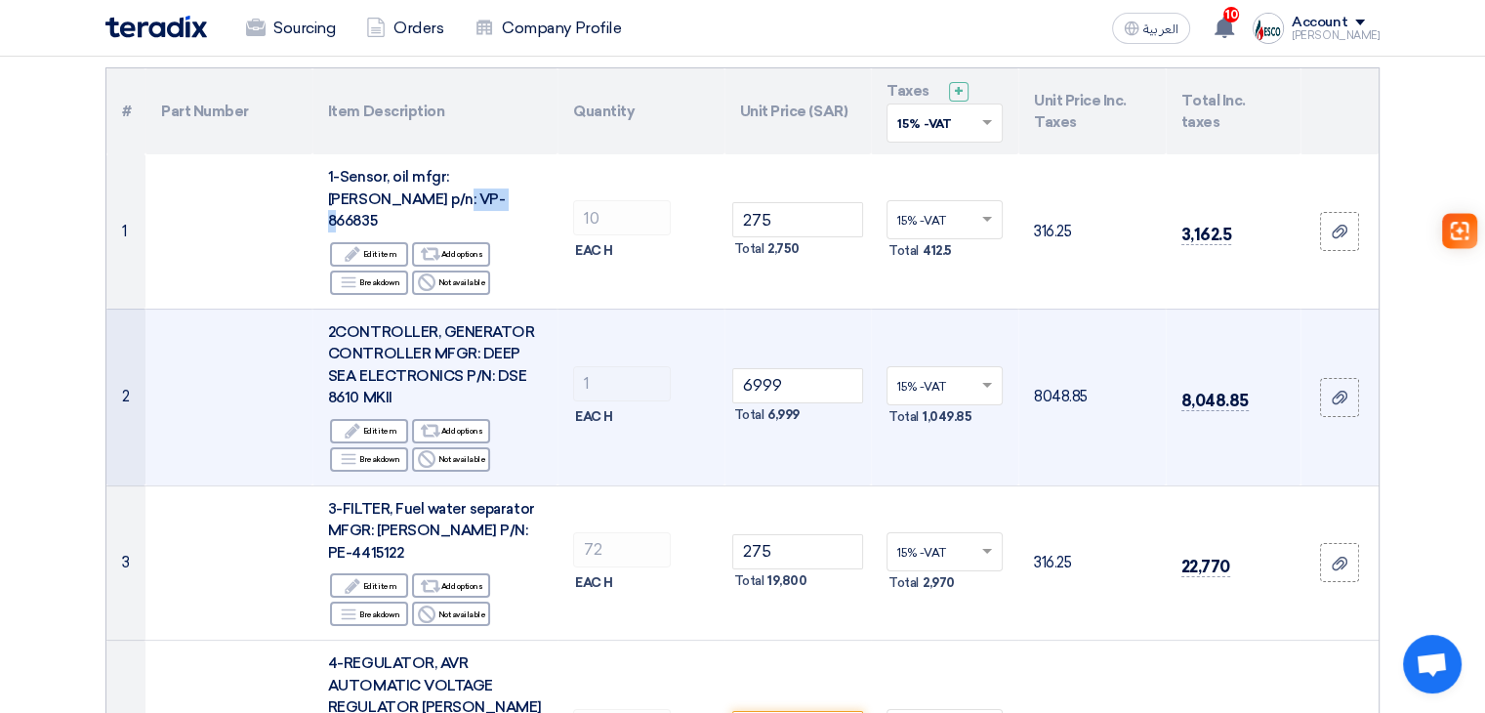
copy span "866835"
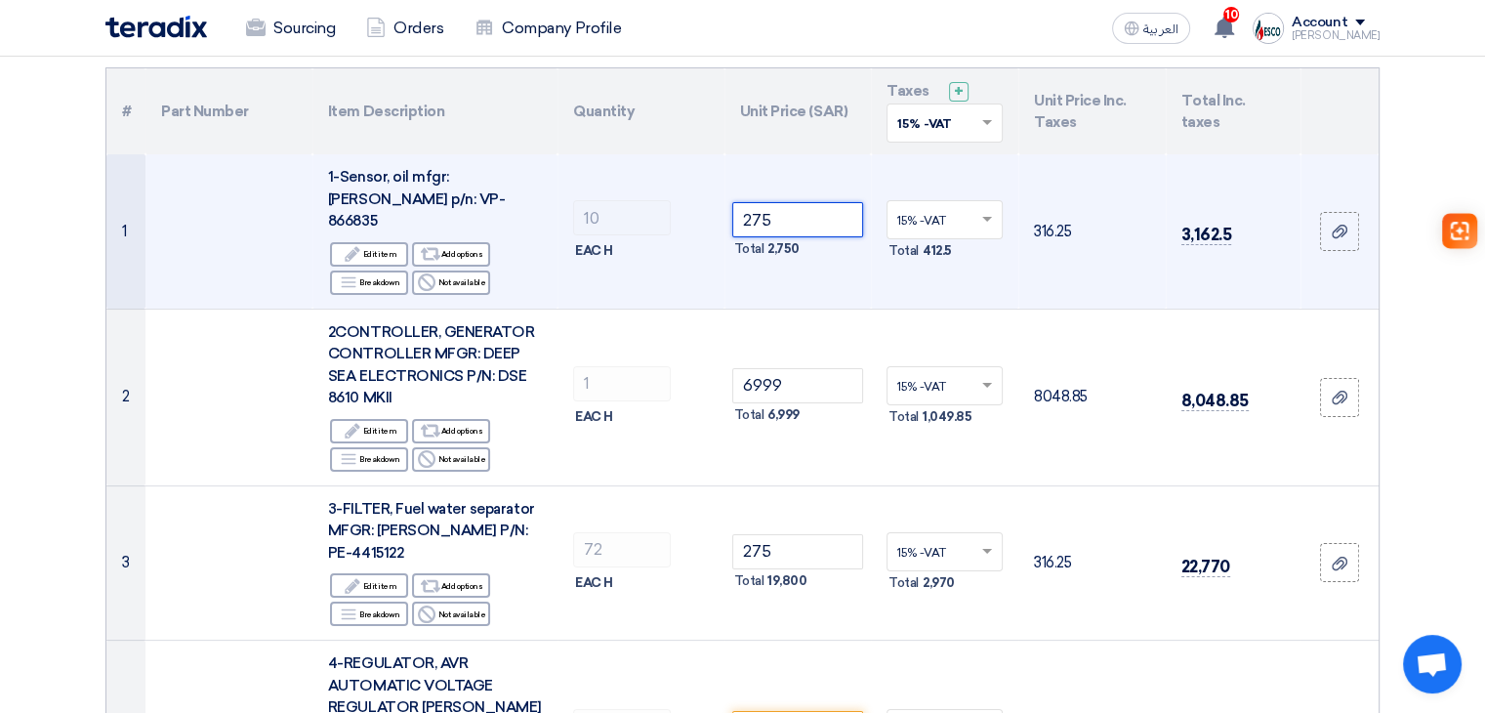
click at [809, 206] on input "275" at bounding box center [798, 219] width 132 height 35
type input "2"
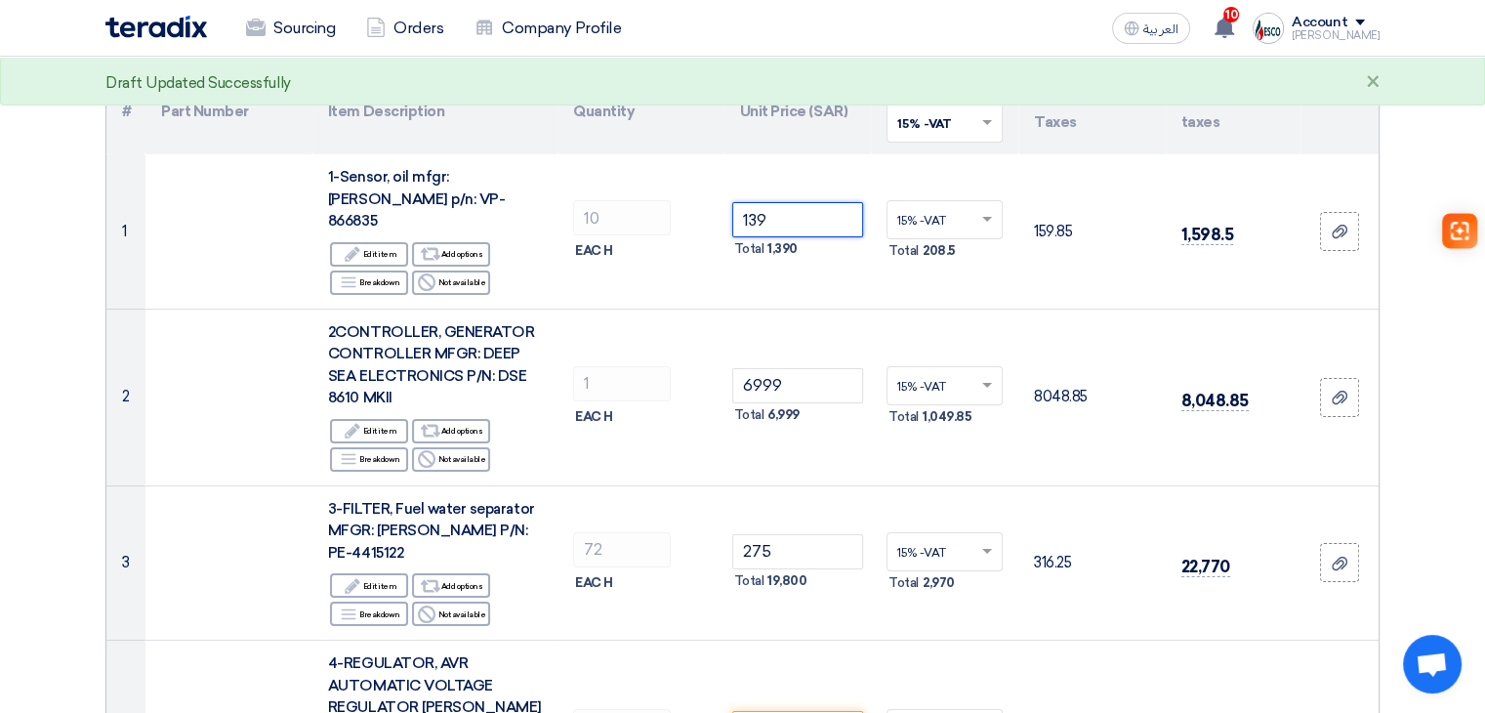
type input "139"
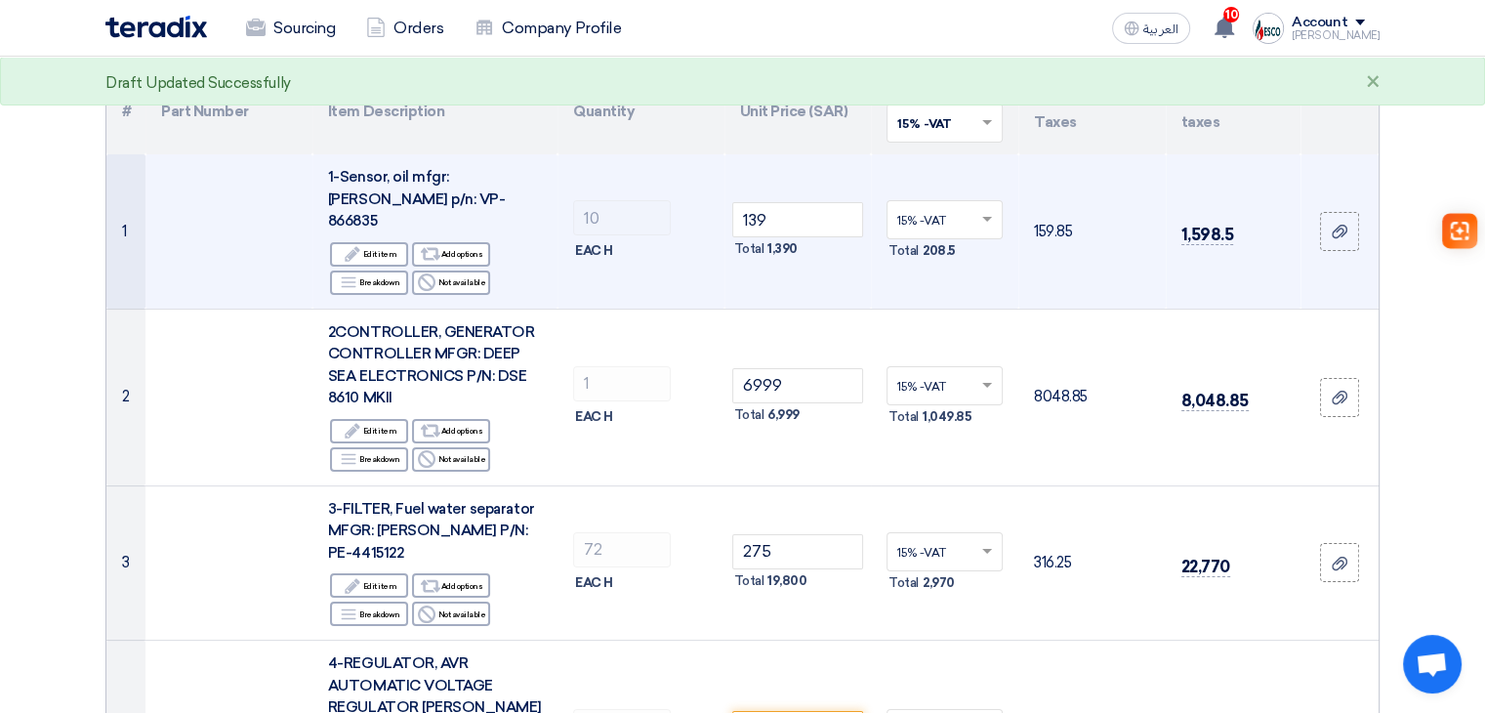
drag, startPoint x: 799, startPoint y: 149, endPoint x: 559, endPoint y: 211, distance: 248.0
click at [797, 149] on th "Unit Price (SAR)" at bounding box center [798, 111] width 147 height 86
click at [389, 242] on div "Edit Edit item" at bounding box center [369, 254] width 78 height 24
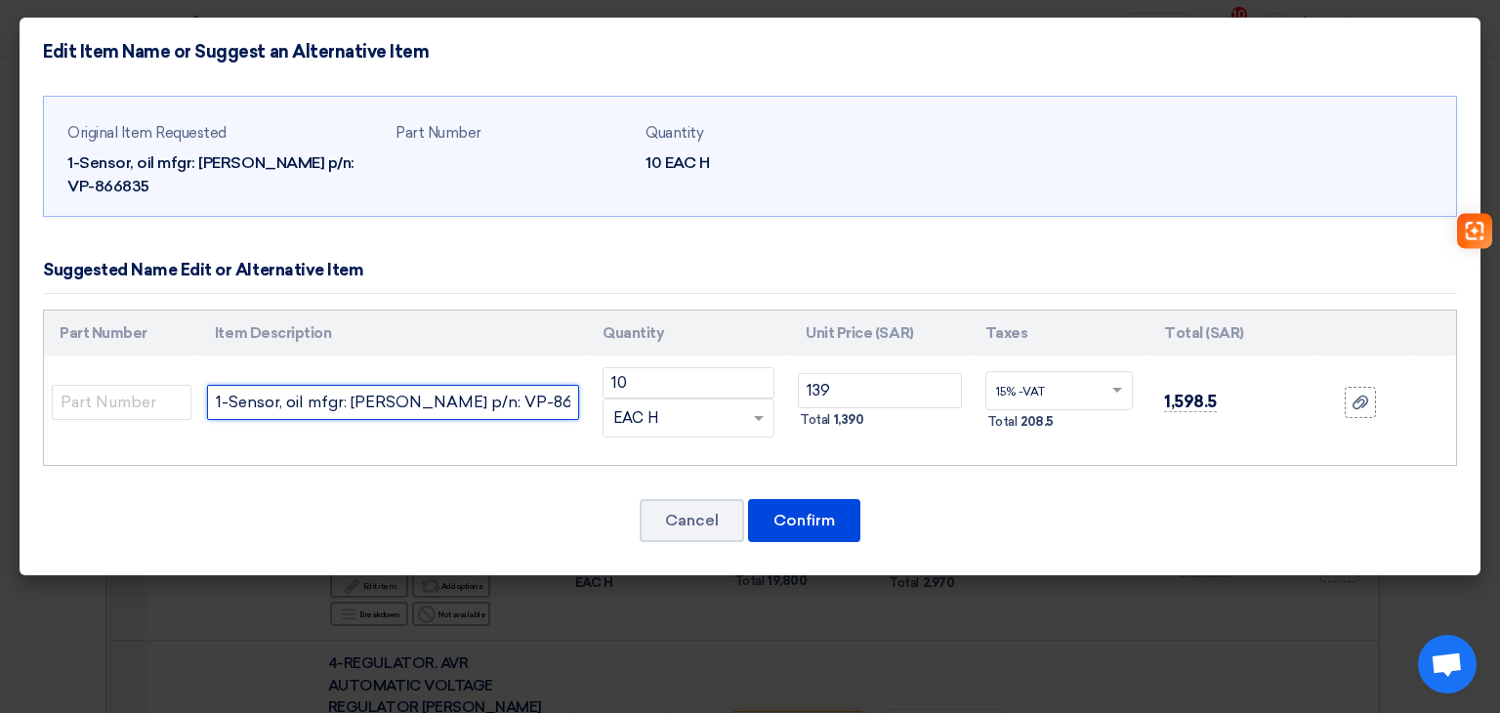
click at [566, 385] on input "1-Sensor, oil mfgr: PERKINS p/n: VP-866835" at bounding box center [393, 402] width 372 height 35
paste input "866835 Oil Pressure Sensor Suitable for VOLVO PENTA VDO"
type input "1-Sensor, oil mfgr: PERKINS p/n: VP-866835/ (866835 Oil Pressure Sensor Suitabl…"
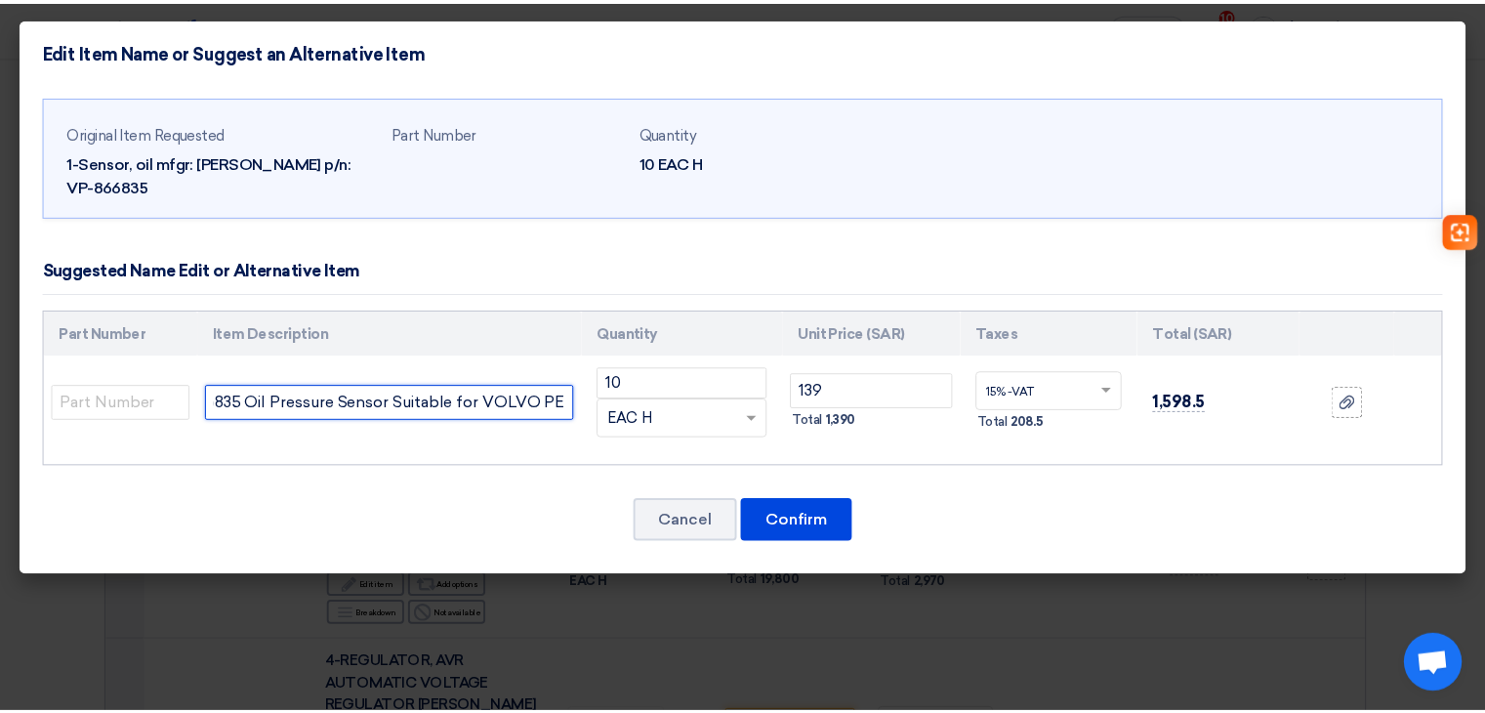
scroll to position [0, 0]
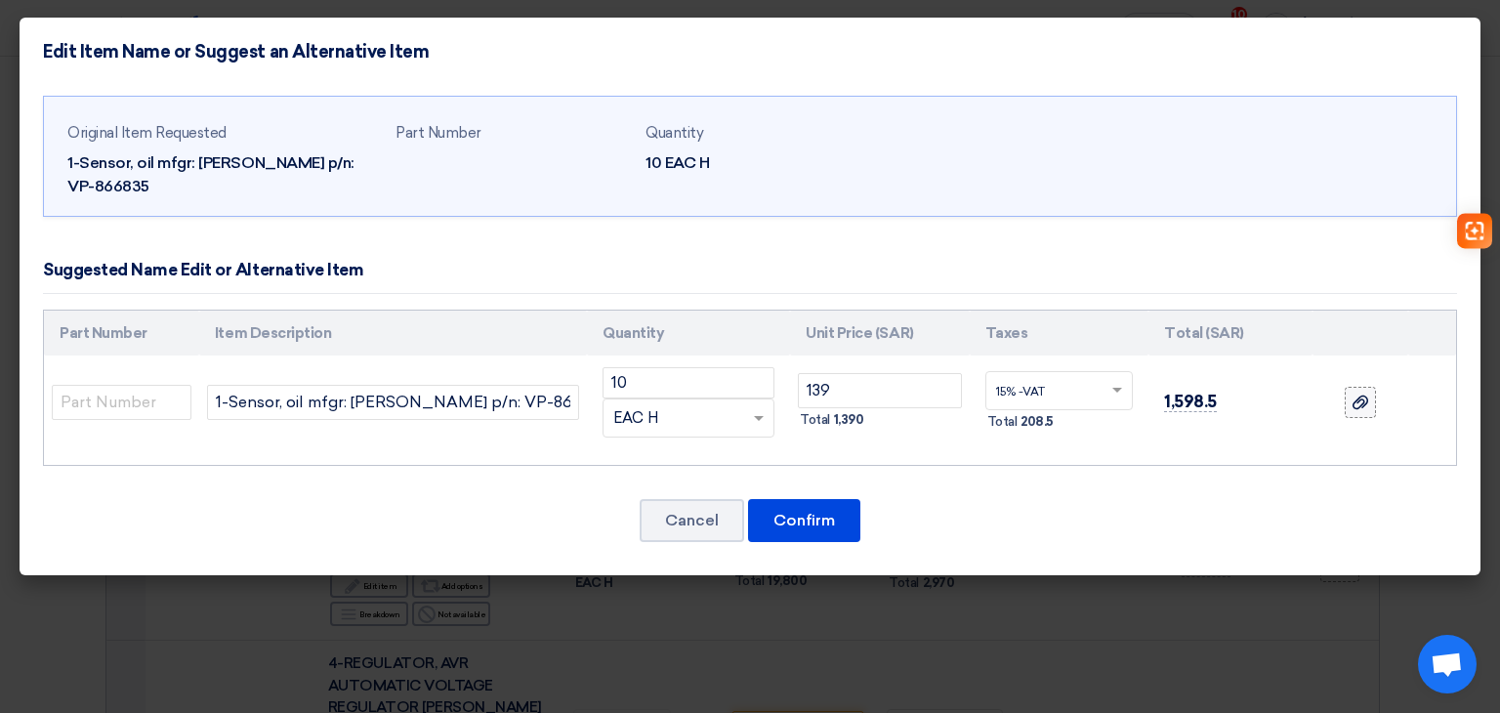
click at [1359, 395] on icon at bounding box center [1361, 403] width 16 height 16
click at [0, 0] on input "file" at bounding box center [0, 0] width 0 height 0
click at [844, 499] on button "Confirm" at bounding box center [804, 520] width 112 height 43
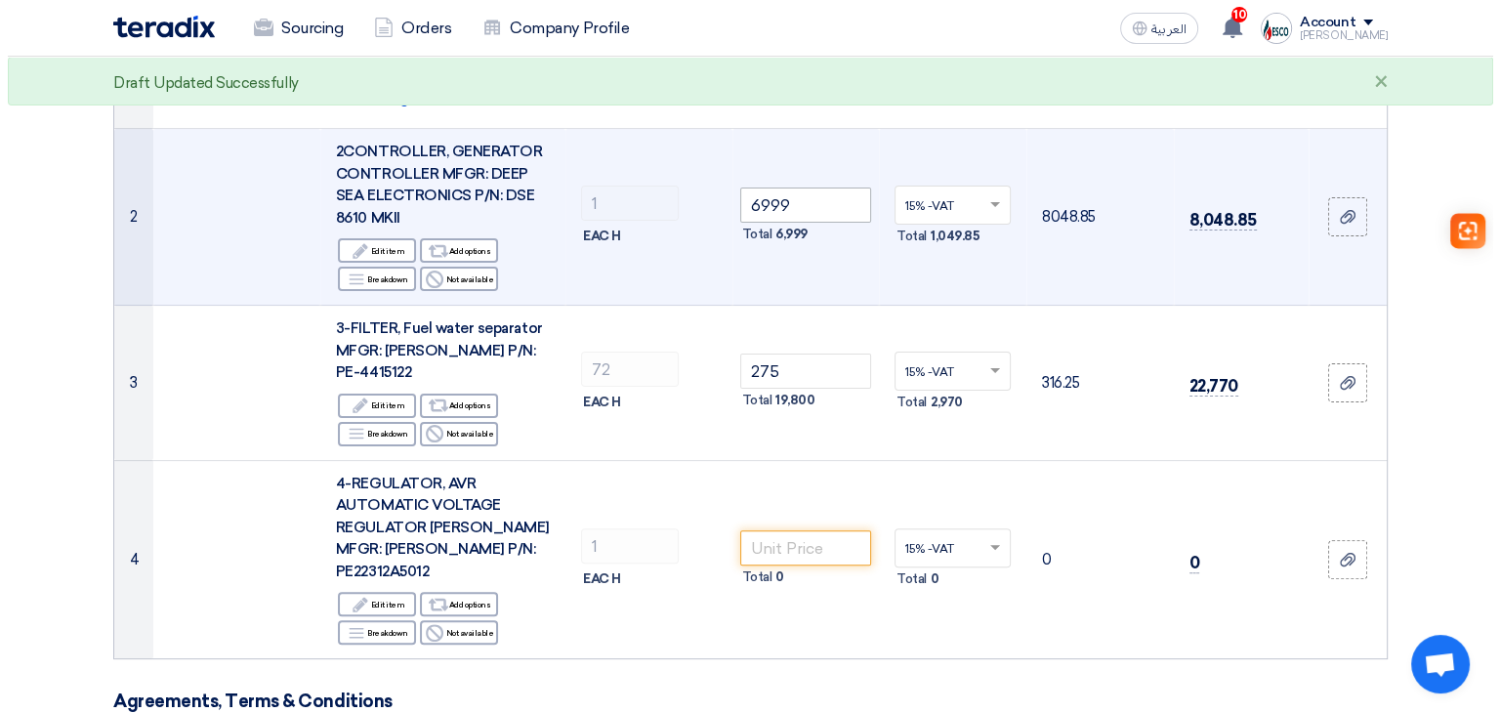
scroll to position [488, 0]
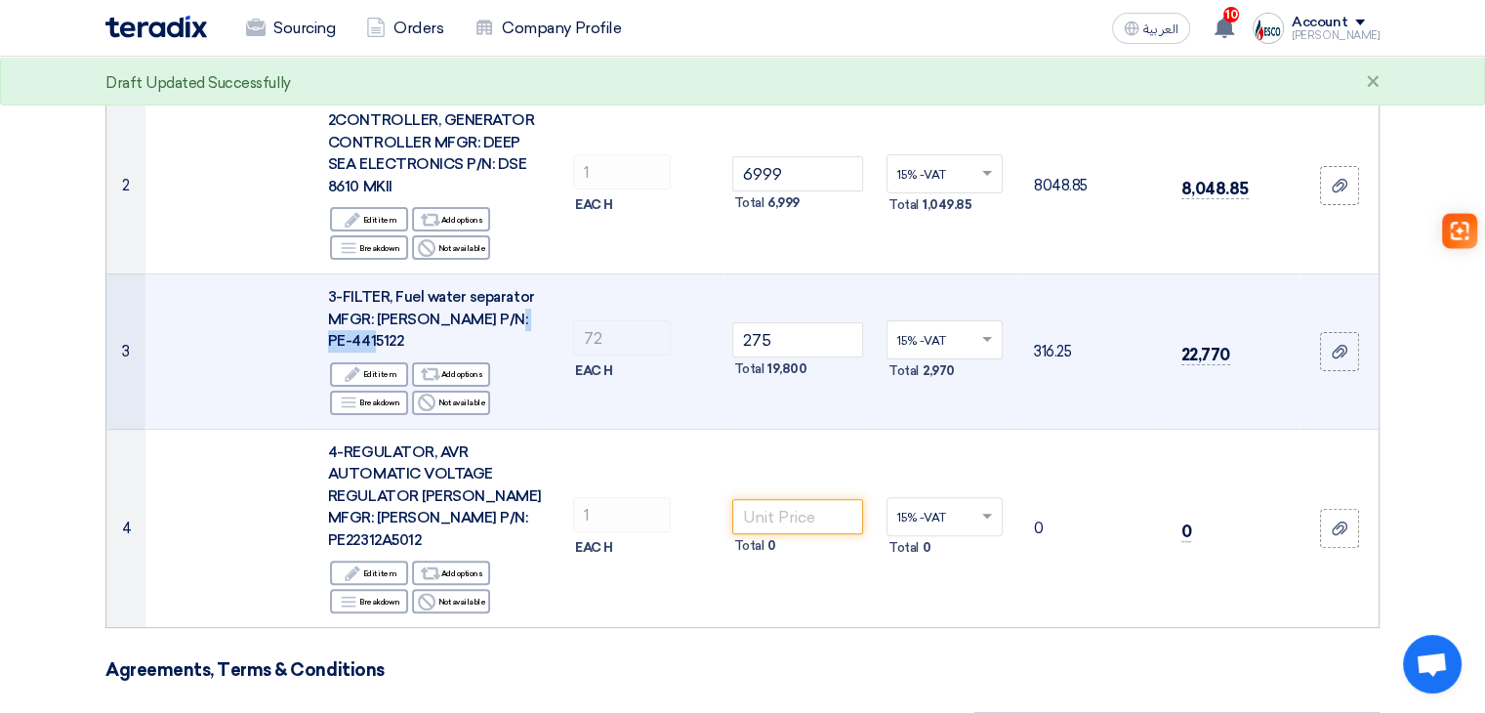
drag, startPoint x: 322, startPoint y: 317, endPoint x: 379, endPoint y: 320, distance: 56.7
click at [379, 320] on td "3-FILTER, Fuel water separator MFGR: PERKINS P/N: PE-4415122 Edit Edit item Alt…" at bounding box center [435, 351] width 245 height 155
copy span "4415122"
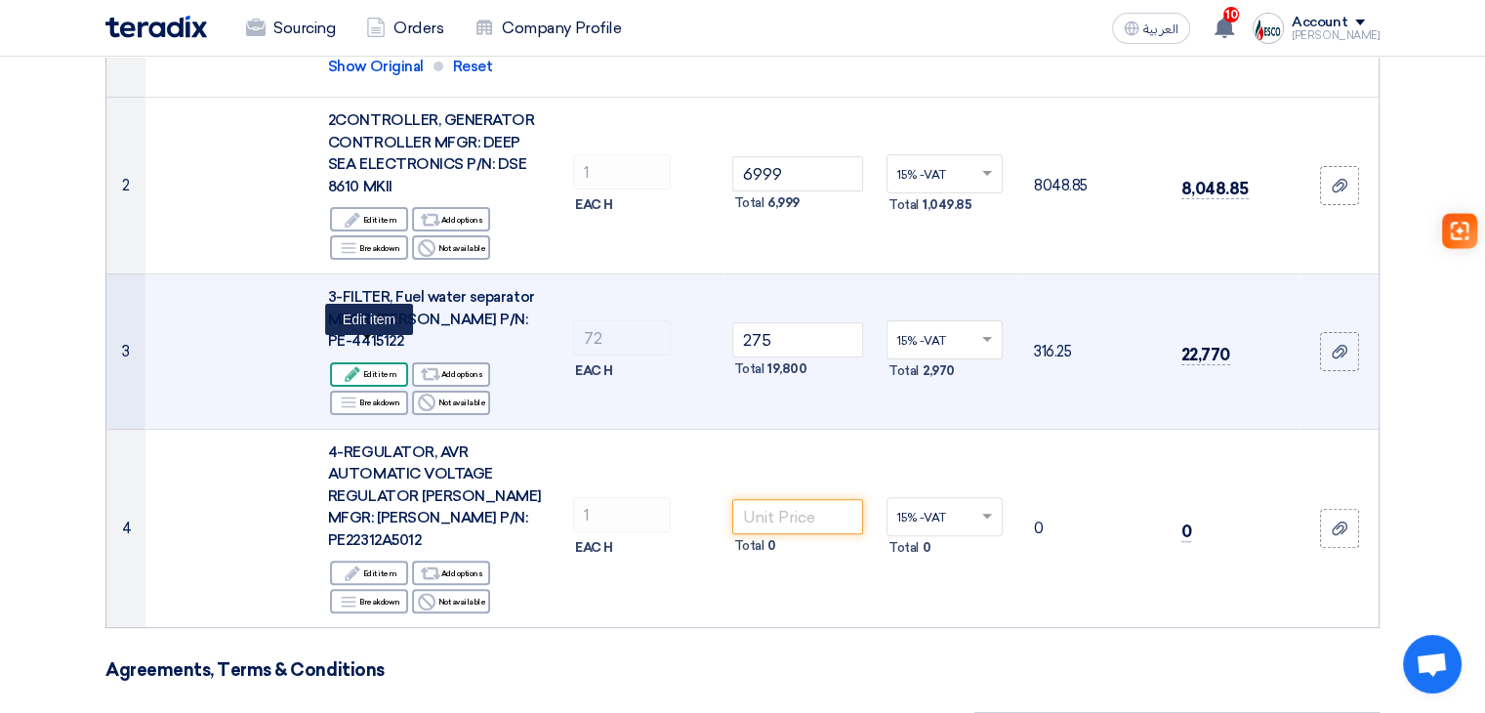
click at [386, 362] on div "Edit Edit item" at bounding box center [369, 374] width 78 height 24
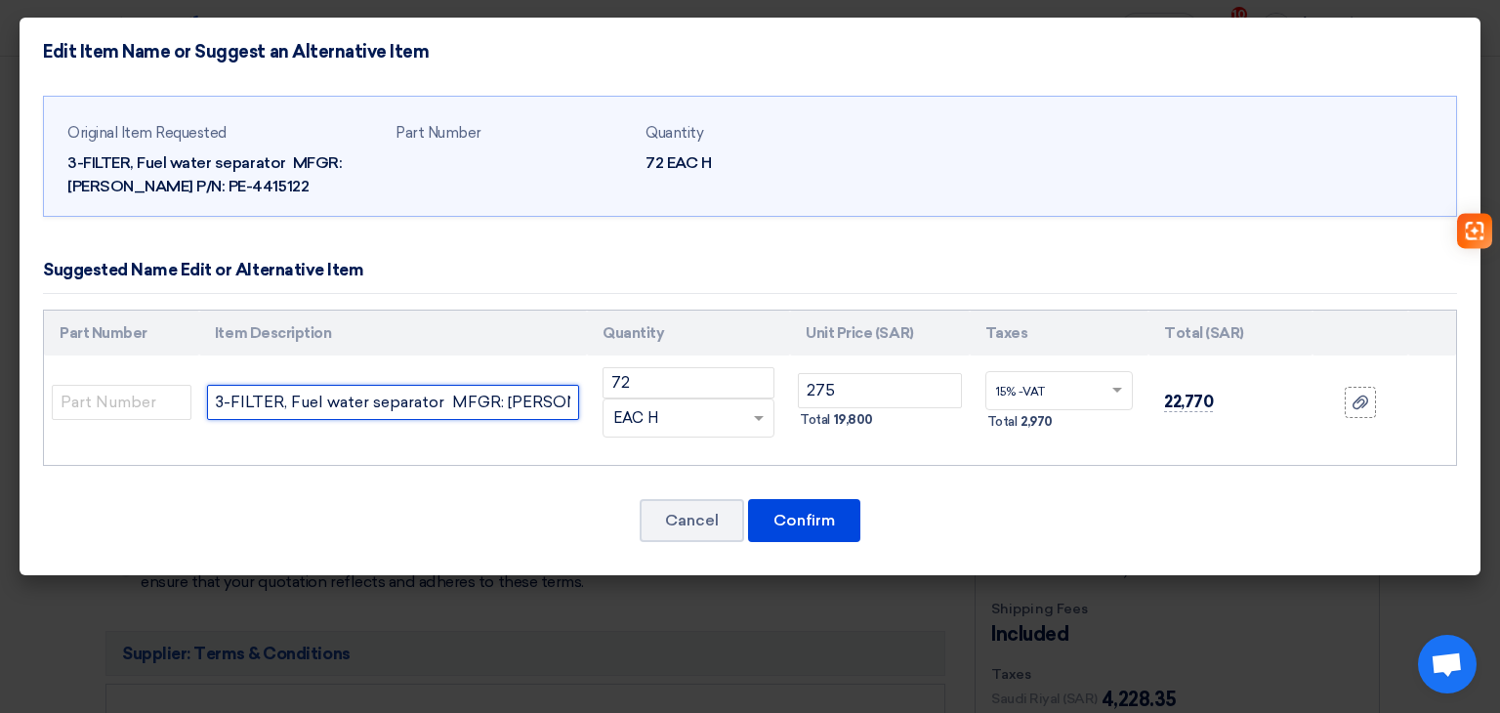
click at [574, 400] on input "3-FILTER, Fuel water separator MFGR: PERKINS P/N: PE-4415122" at bounding box center [393, 402] width 372 height 35
click at [569, 402] on input "3-FILTER, Fuel water separator MFGR: PERKINS P/N: PE-4415122" at bounding box center [393, 402] width 372 height 35
paste input "4415122 26550005 for Perkins Pre-Fuel Filter 1103 and 1104 series engines"
type input "3-FILTER, Fuel water separator MFGR: PERKINS/ (4415122 26550005 for Perkins Pre…"
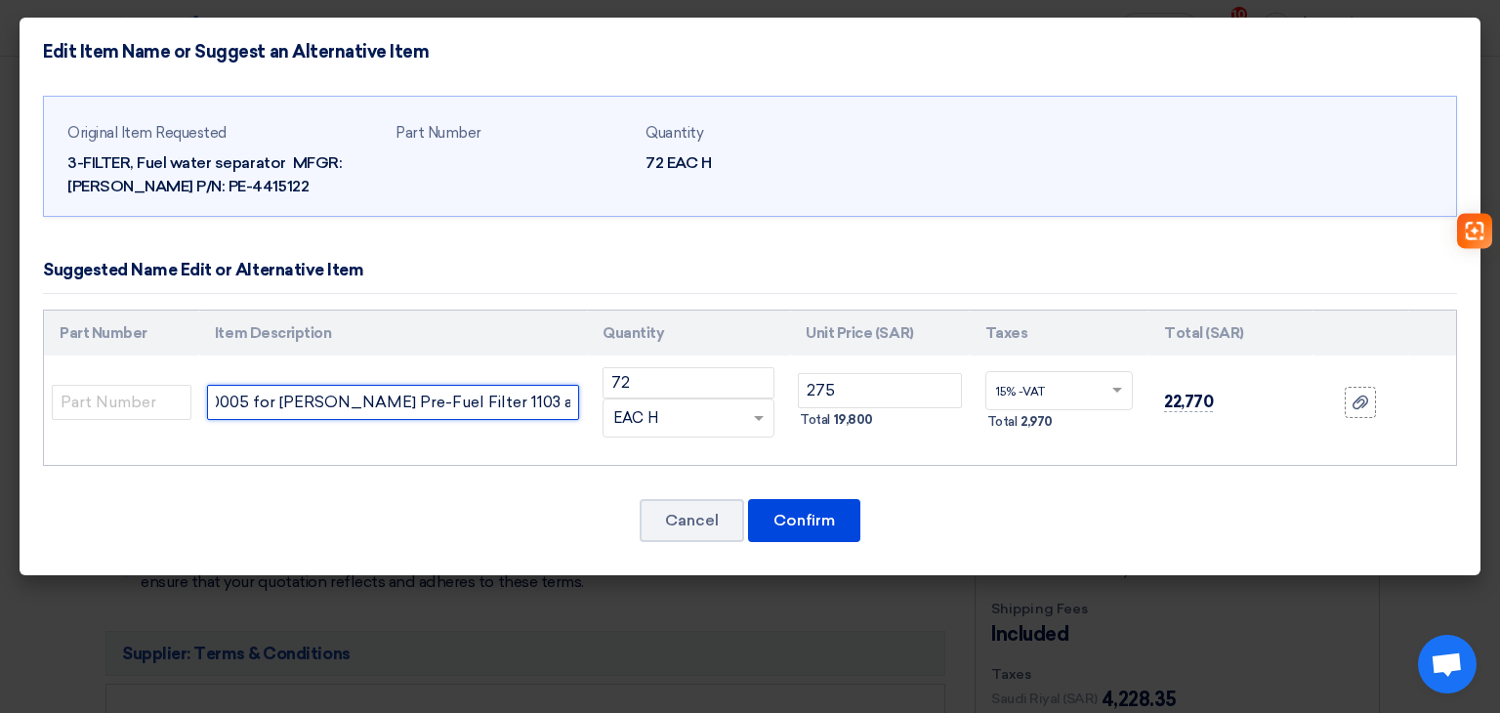
scroll to position [0, 0]
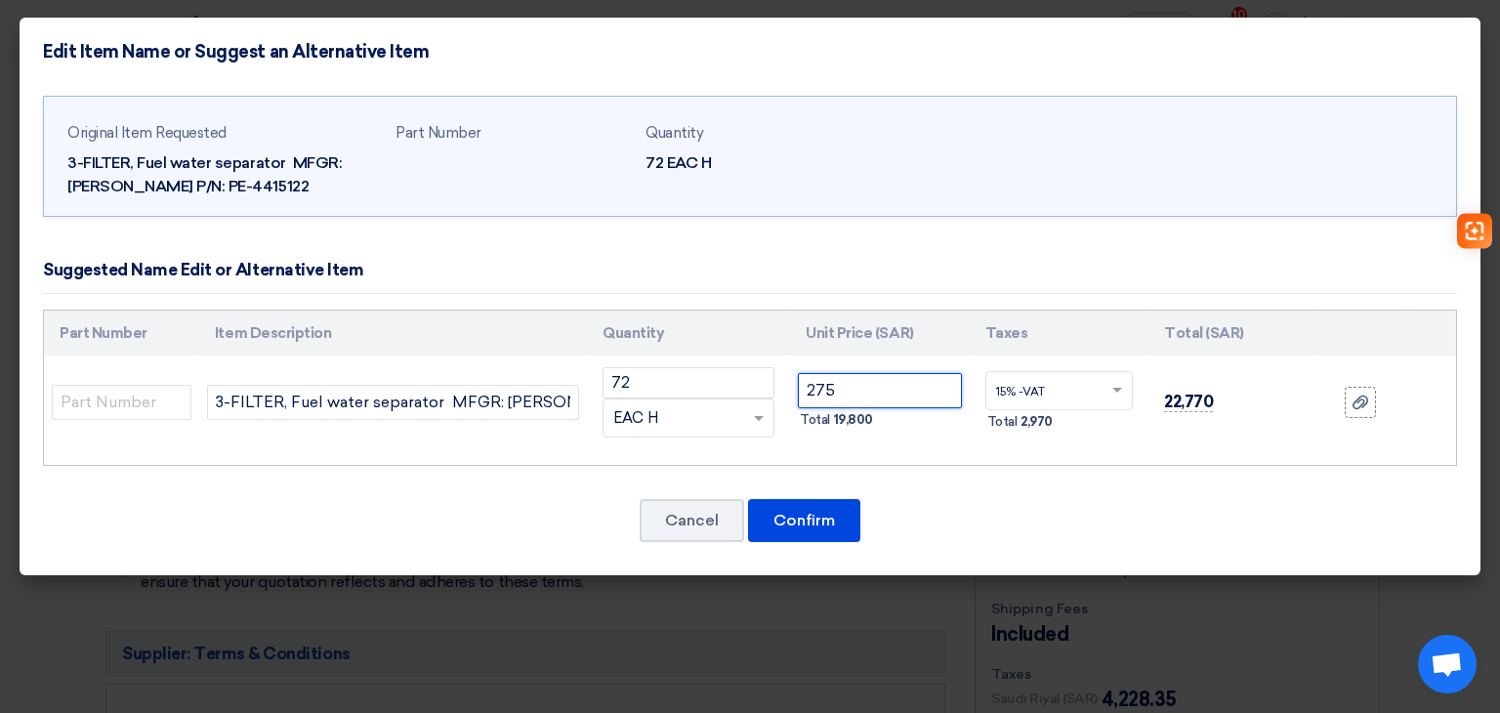
click at [854, 388] on input "275" at bounding box center [879, 390] width 163 height 35
type input "2"
type input "125"
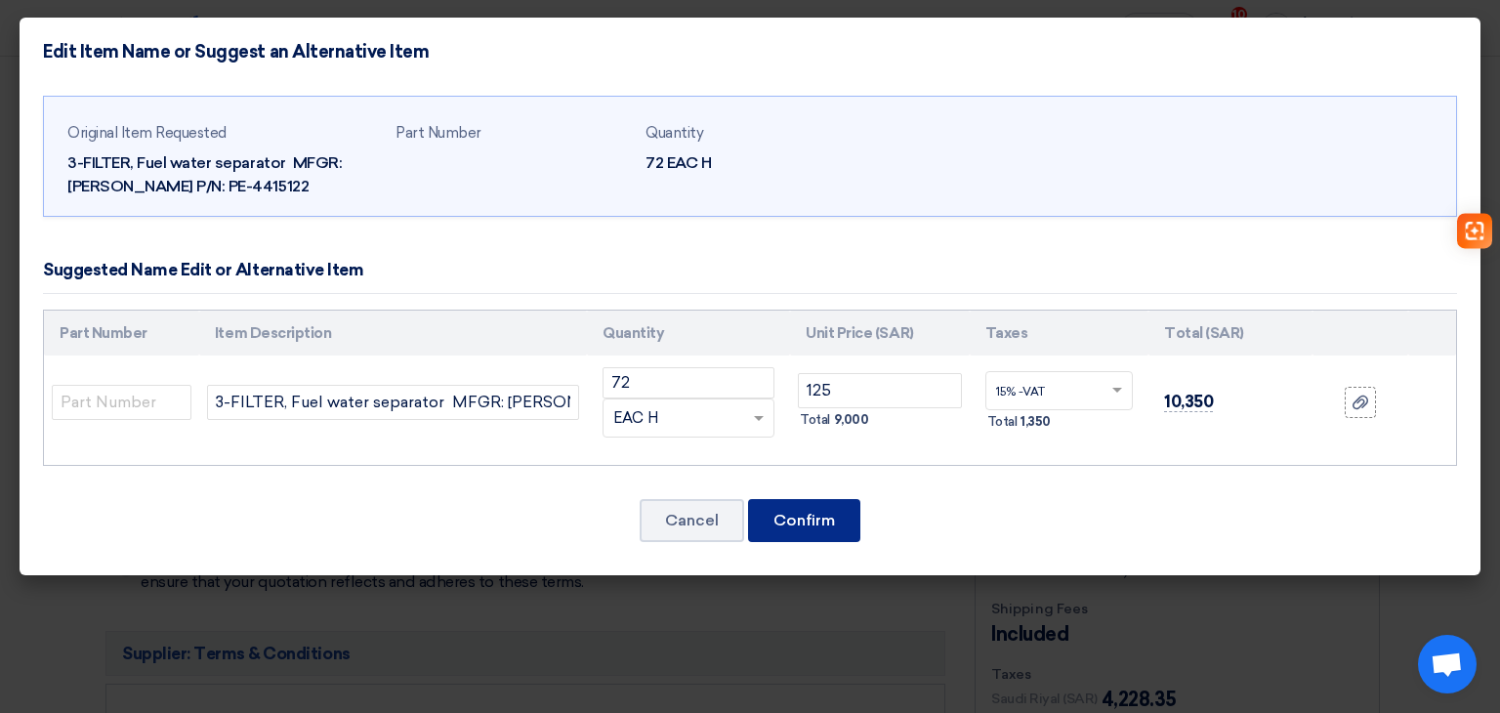
click at [828, 510] on button "Confirm" at bounding box center [804, 520] width 112 height 43
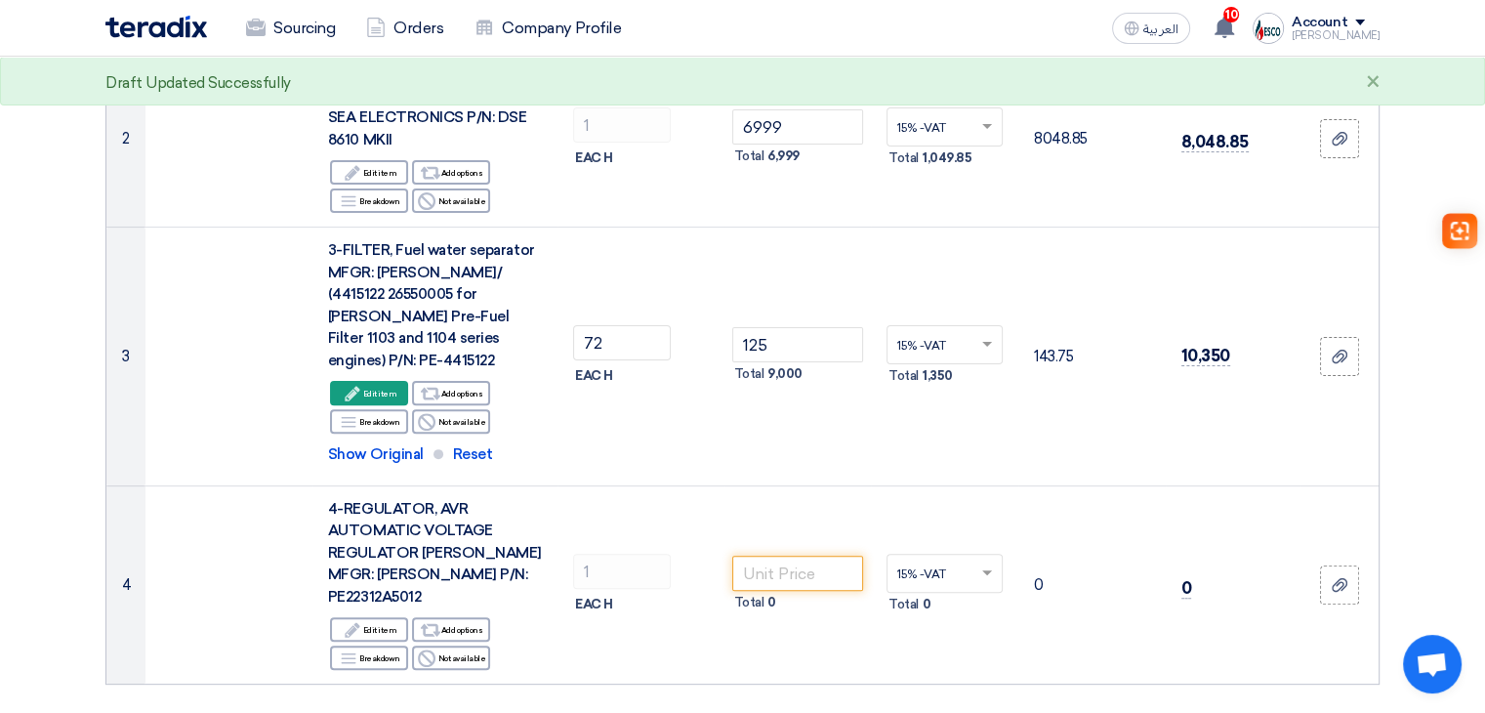
scroll to position [605, 0]
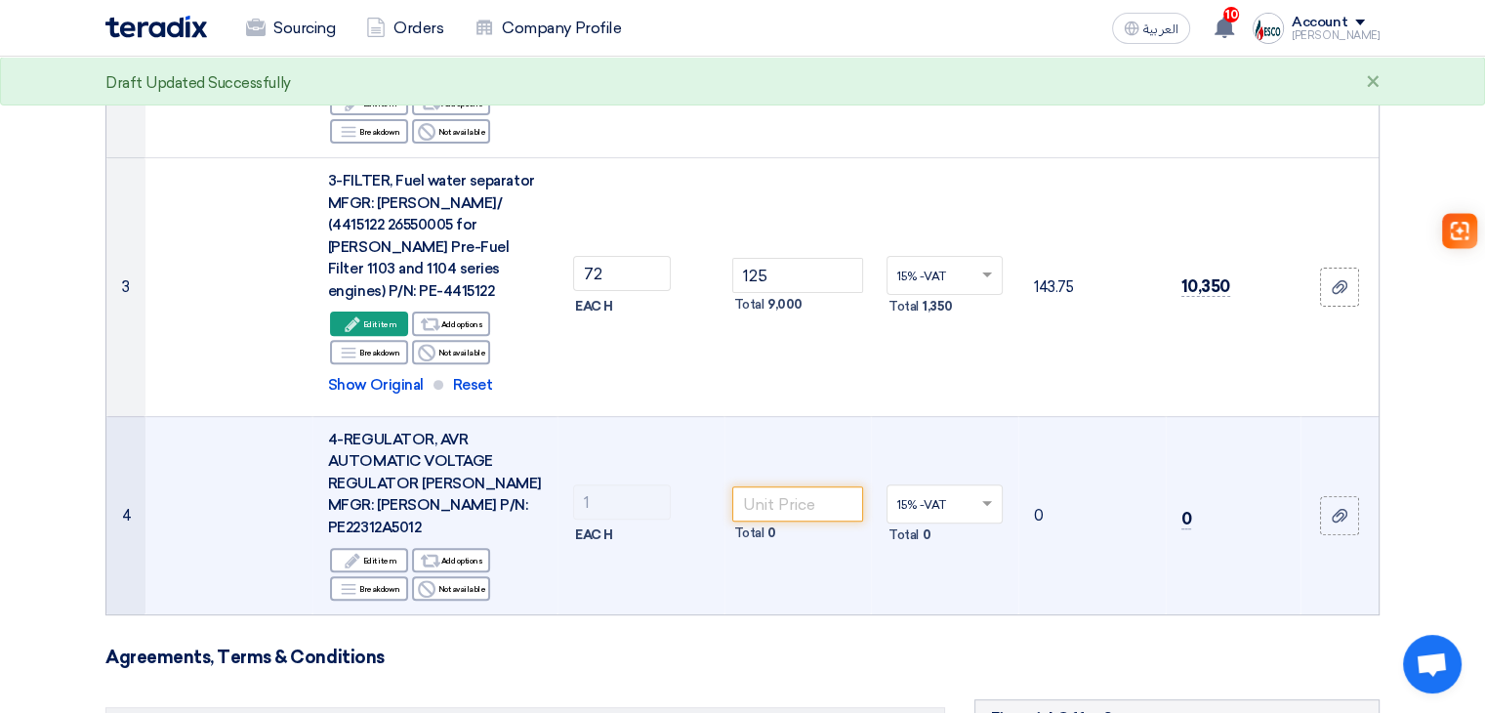
click at [383, 481] on span "4-REGULATOR, AVR AUTOMATIC VOLTAGE REGULATOR LEROY SOMER MFGR: PERKINS P/N: PE2…" at bounding box center [435, 483] width 214 height 105
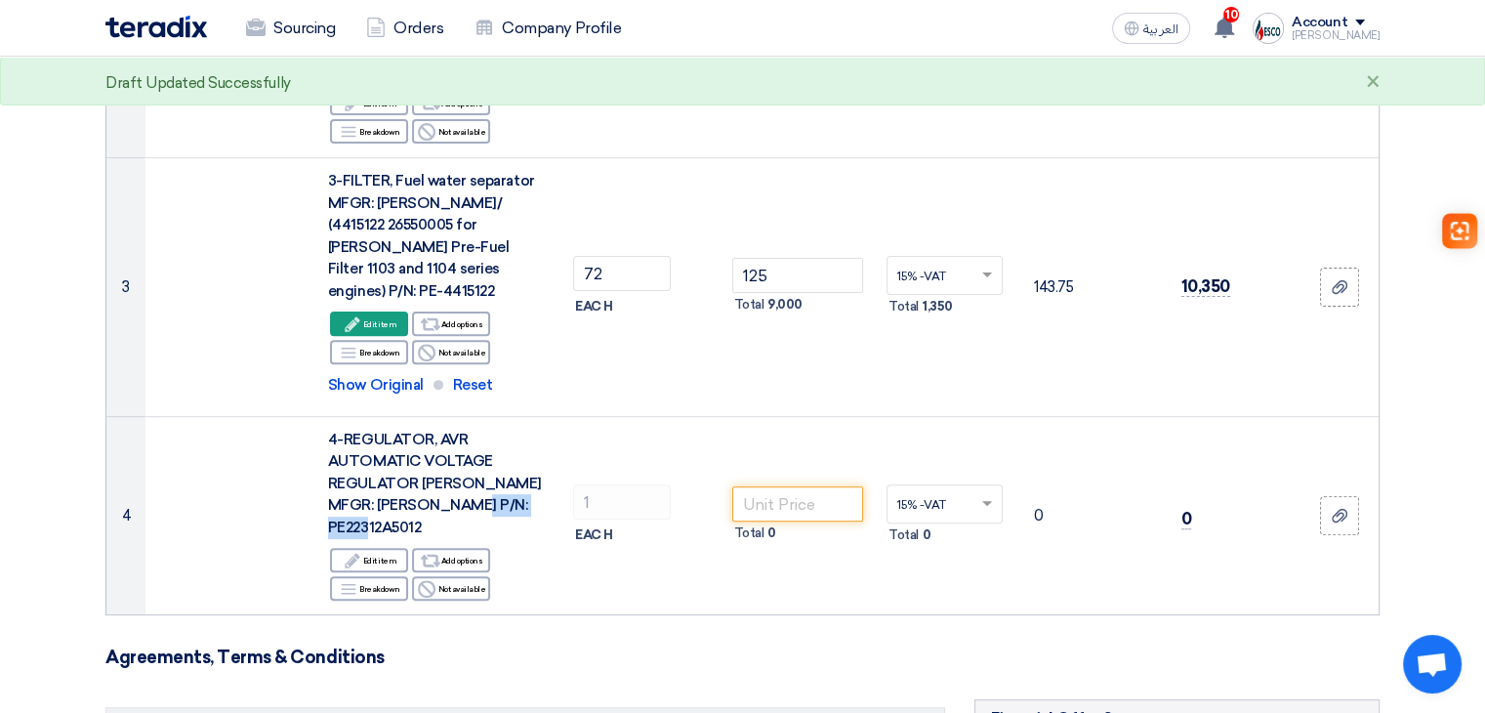
copy span "PE22312A5012"
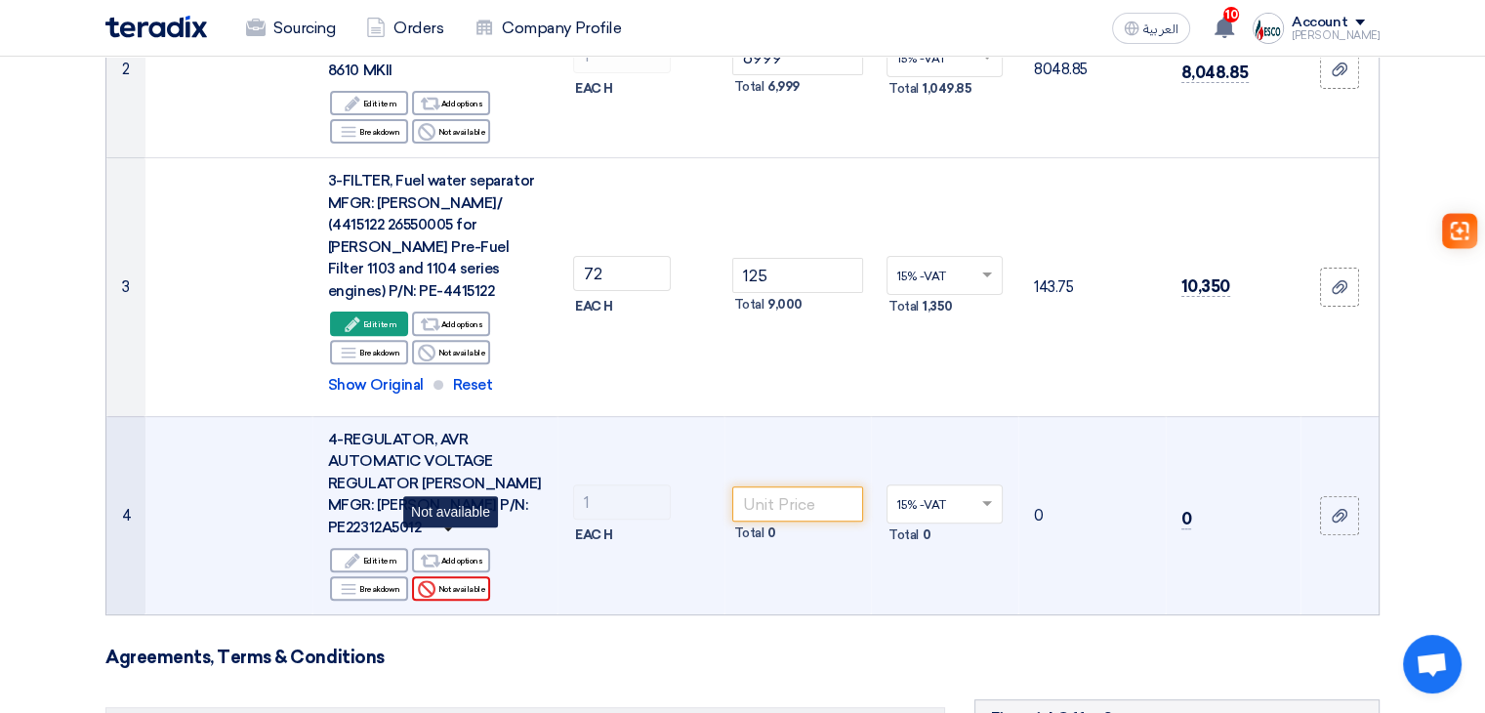
click at [469, 576] on div "Reject Not available" at bounding box center [451, 588] width 78 height 24
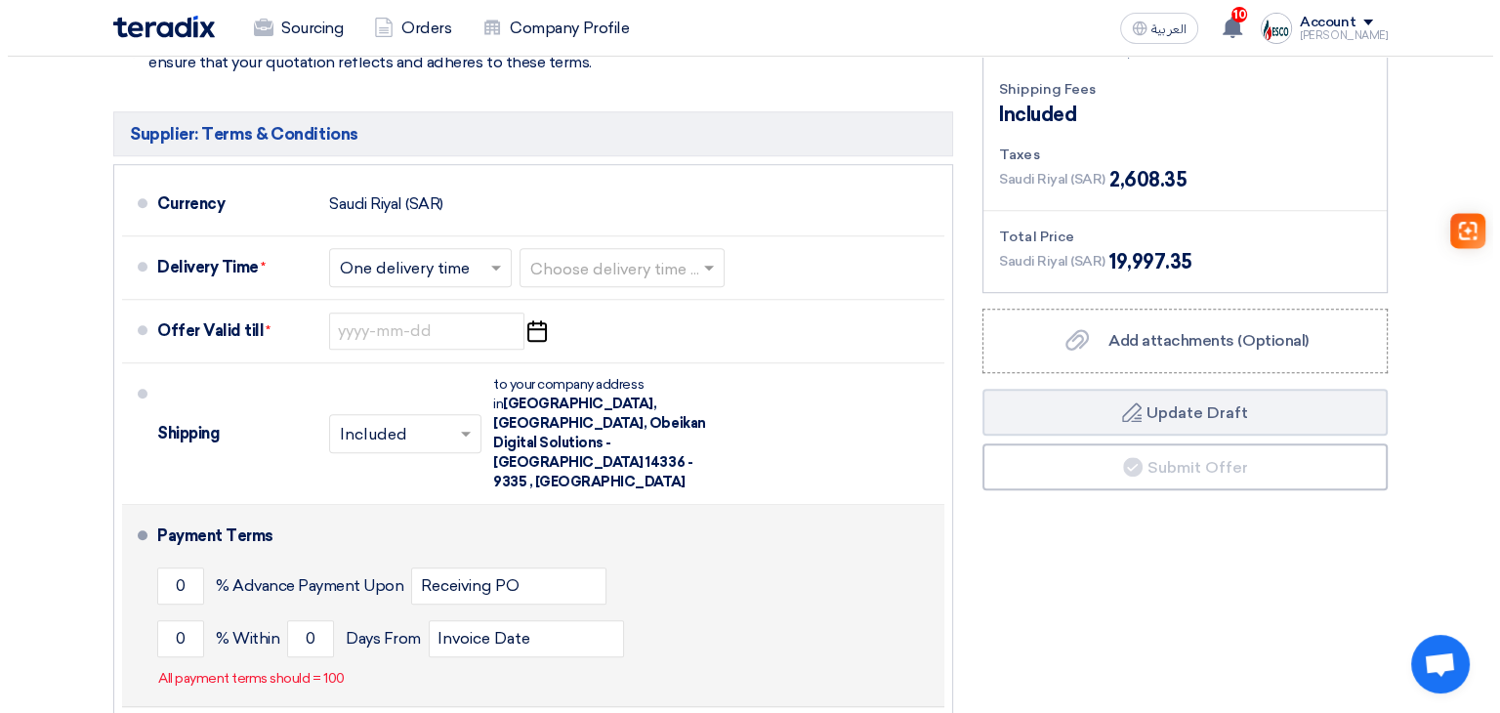
scroll to position [1386, 0]
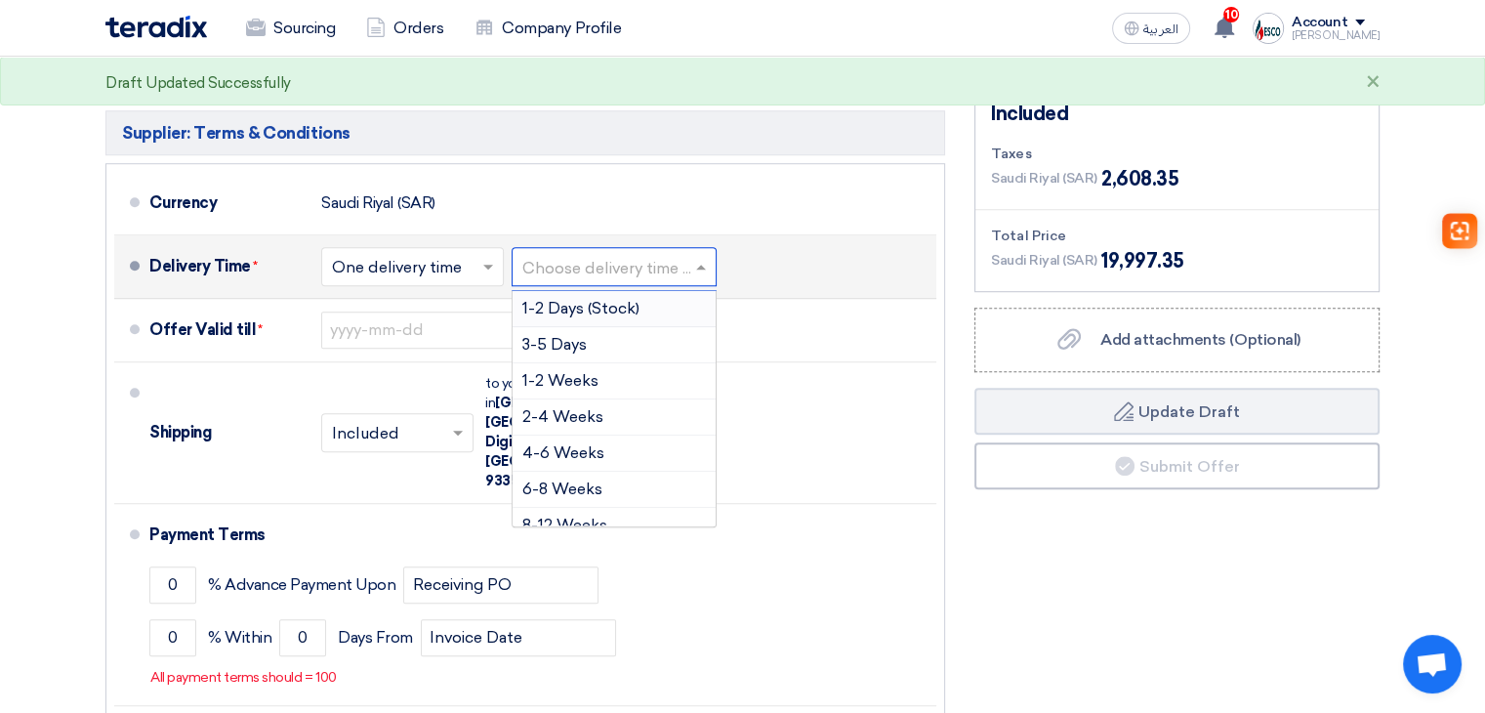
click at [613, 254] on input "text" at bounding box center [616, 268] width 186 height 28
click at [605, 399] on div "2-4 Weeks" at bounding box center [614, 417] width 203 height 36
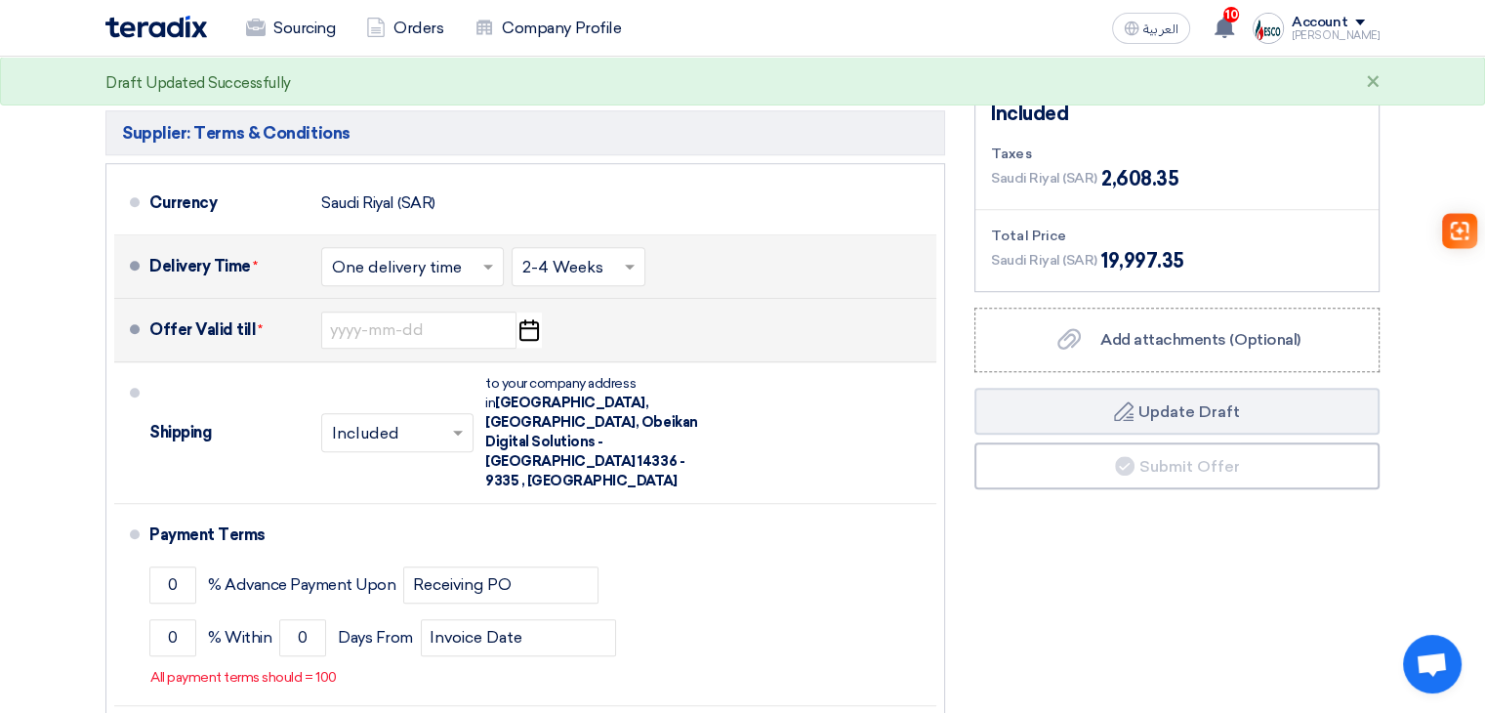
click at [538, 319] on use "button" at bounding box center [530, 329] width 20 height 21
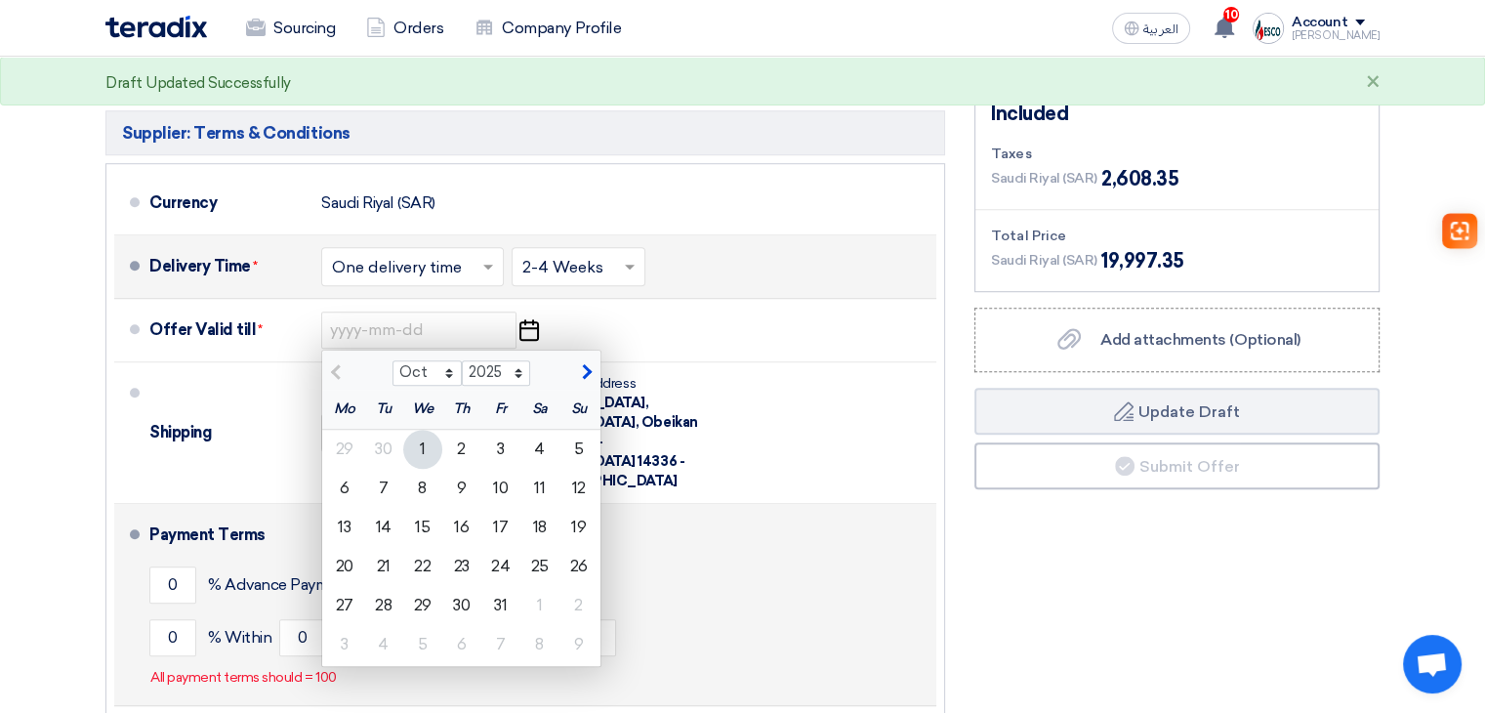
click at [425, 469] on div "8" at bounding box center [422, 488] width 39 height 39
type input "10/8/2025"
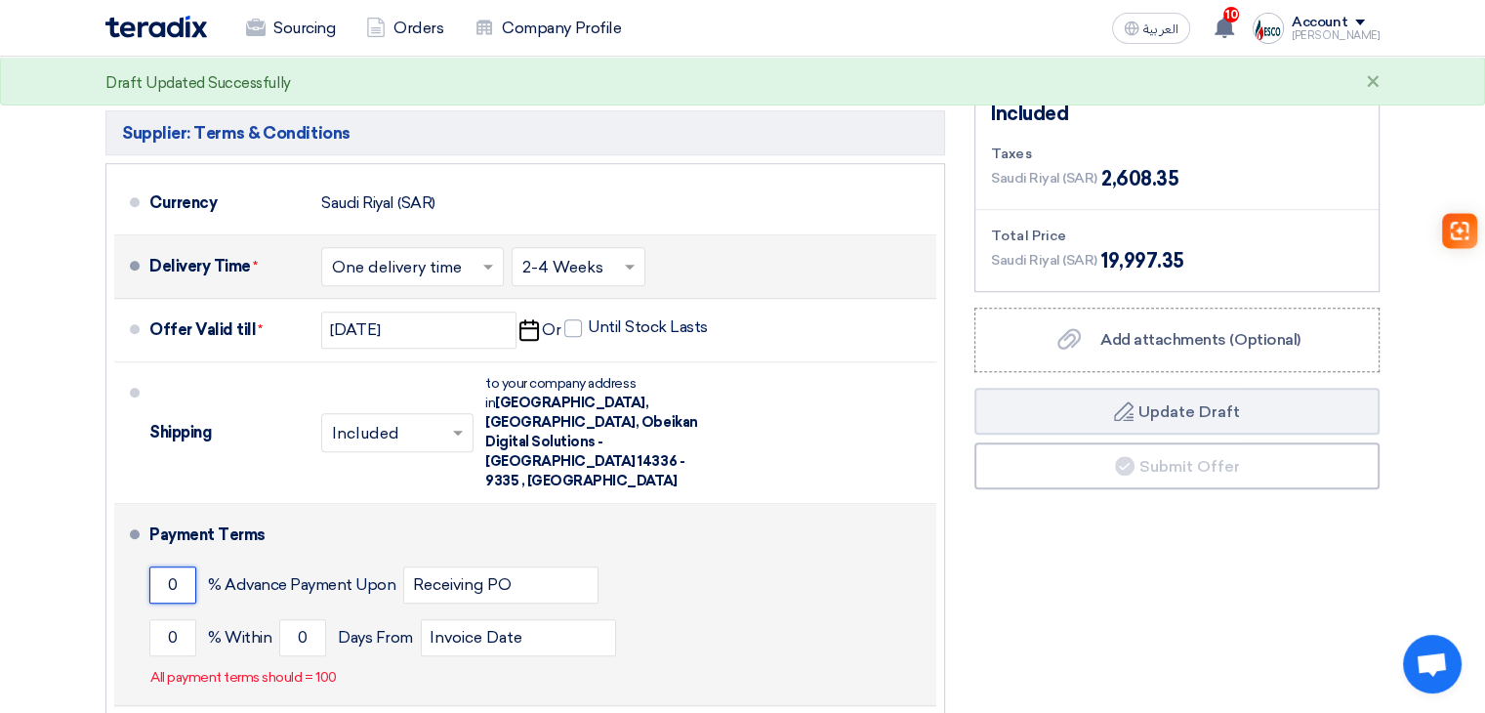
click at [191, 566] on input "0" at bounding box center [172, 584] width 47 height 37
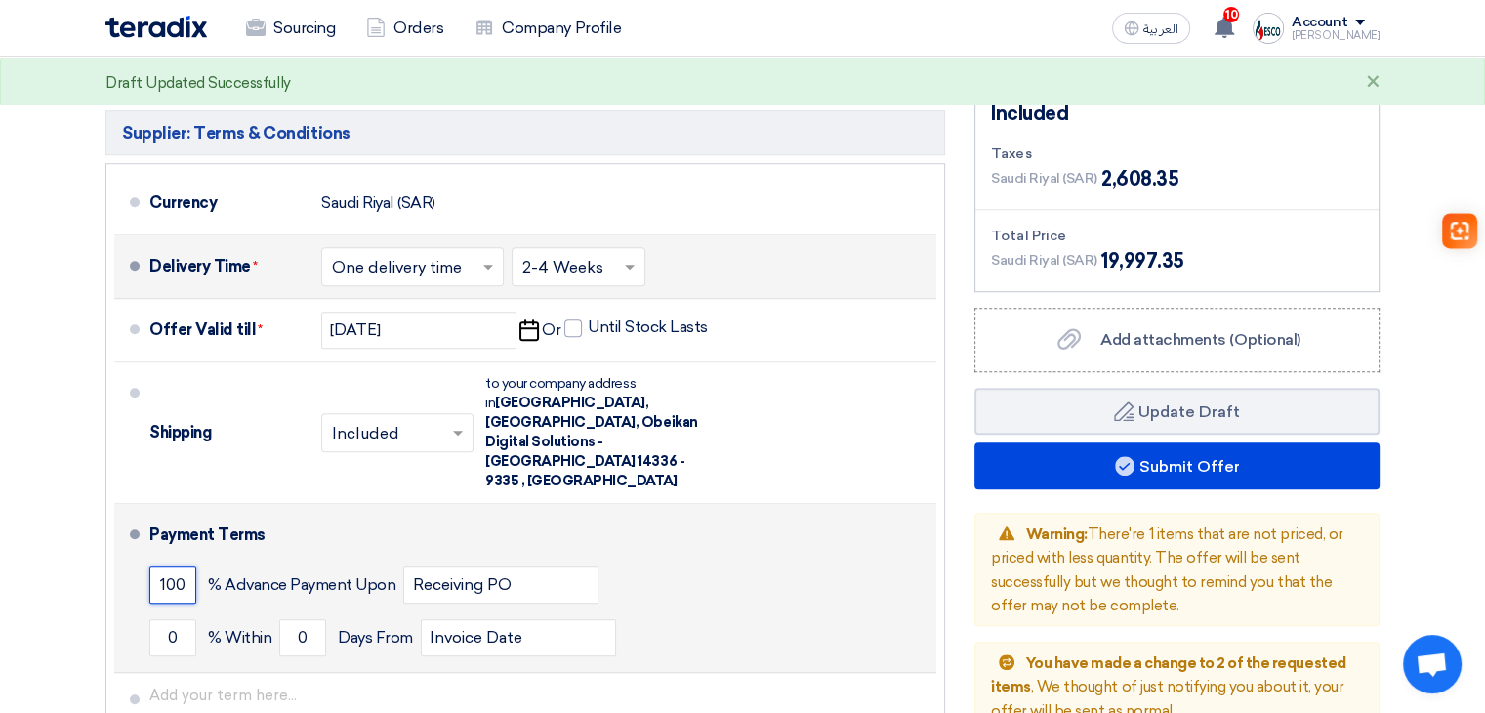
type input "100"
click at [190, 619] on input "0" at bounding box center [172, 637] width 47 height 37
click at [191, 619] on input "0" at bounding box center [172, 637] width 47 height 37
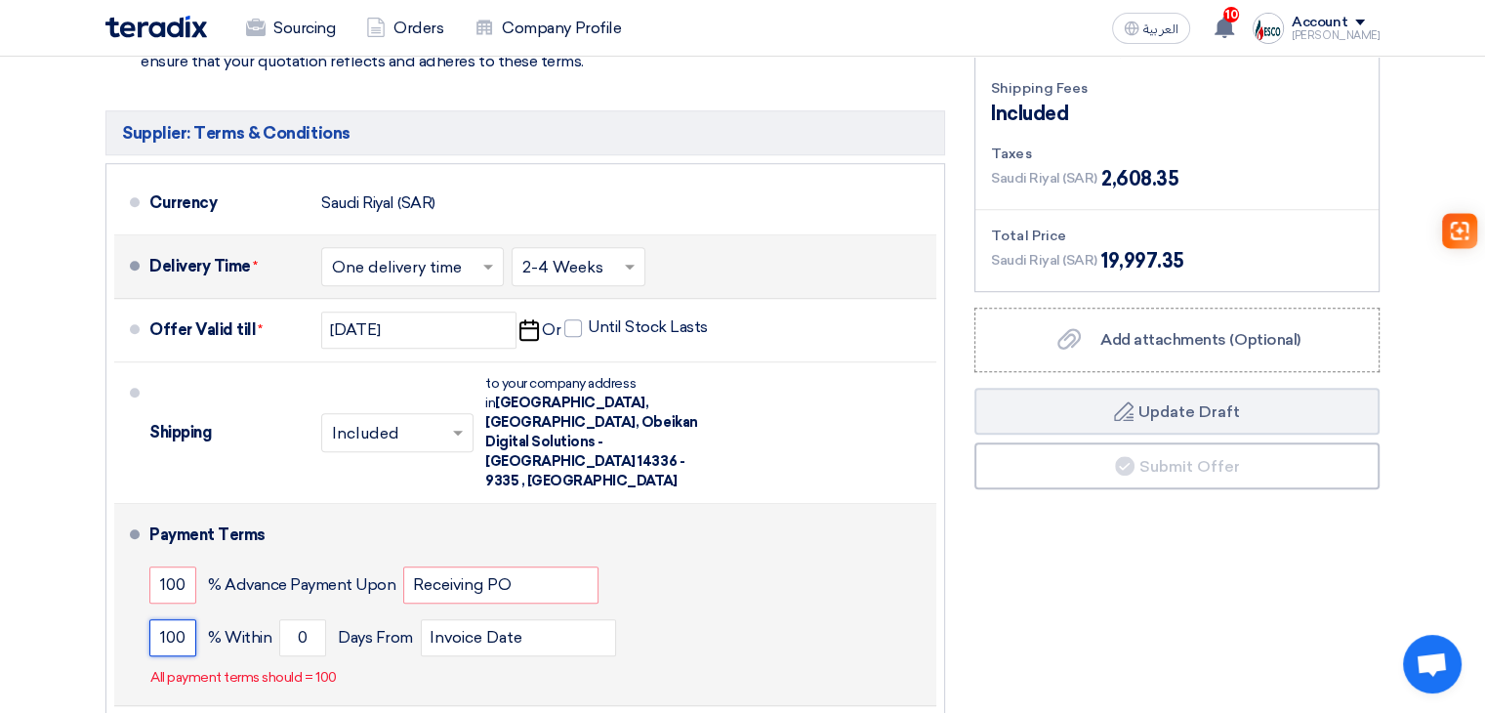
type input "100"
type input "45"
click at [179, 566] on input "100" at bounding box center [172, 584] width 47 height 37
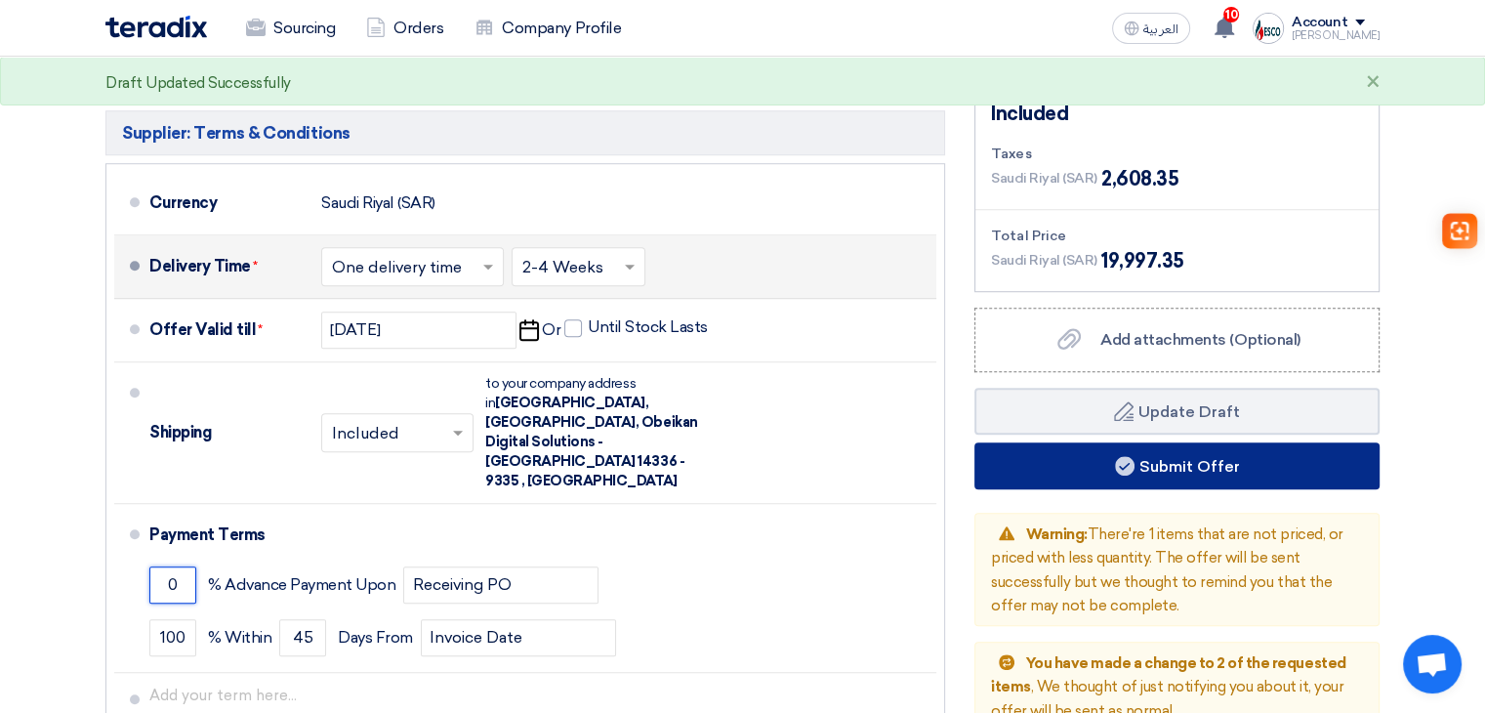
type input "0"
click at [1095, 442] on button "Submit Offer" at bounding box center [1177, 465] width 405 height 47
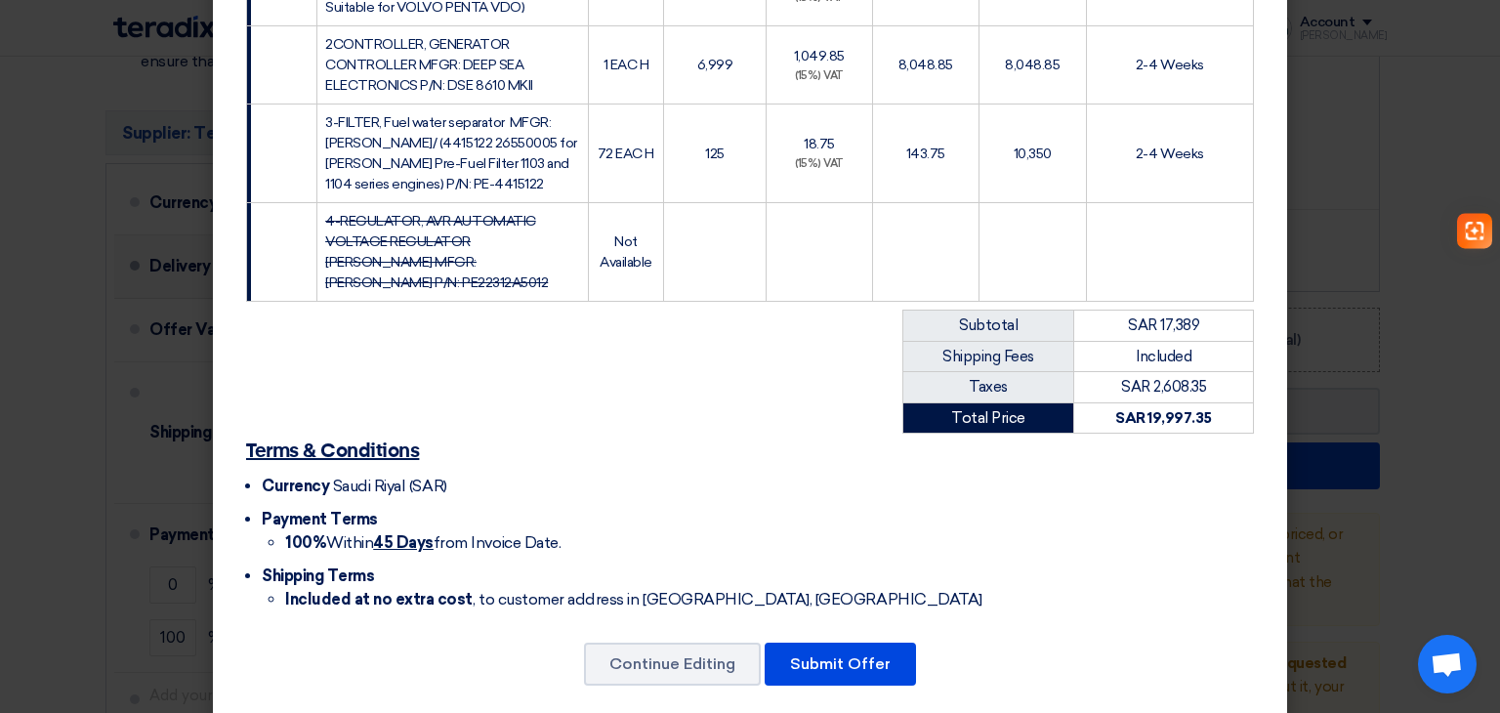
scroll to position [331, 0]
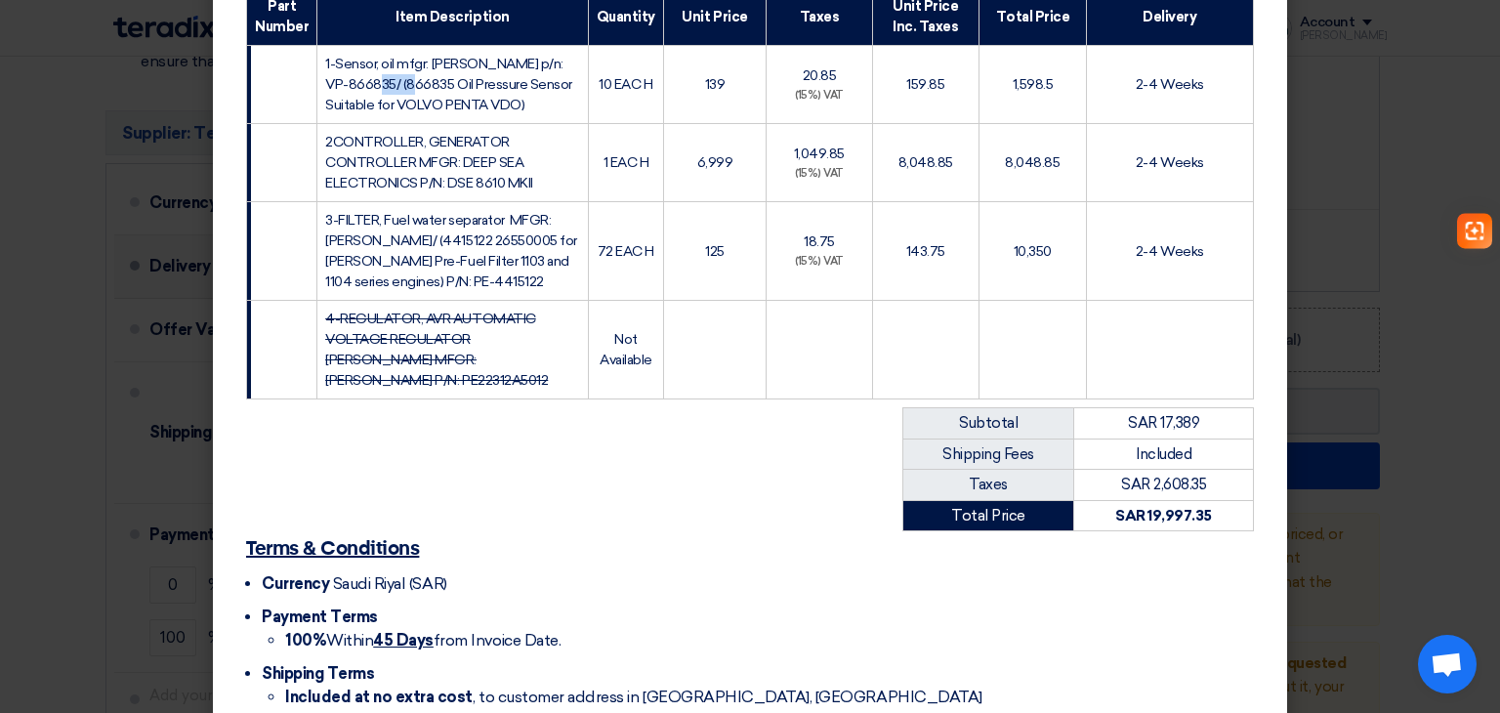
drag, startPoint x: 371, startPoint y: 86, endPoint x: 413, endPoint y: 87, distance: 42.0
click at [413, 87] on span "1-Sensor, oil mfgr: PERKINS p/n: VP-866835/ (866835 Oil Pressure Sensor Suitabl…" at bounding box center [448, 85] width 247 height 58
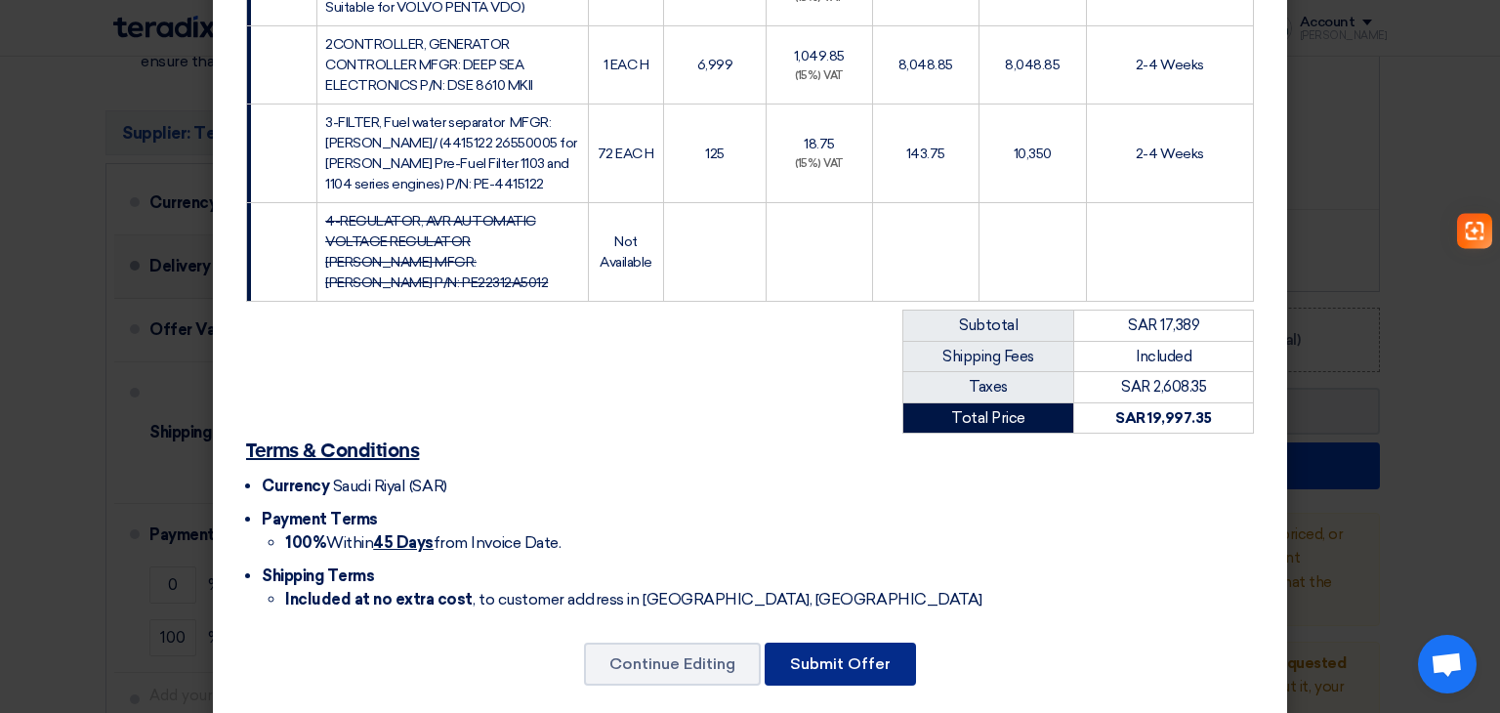
click at [800, 643] on button "Submit Offer" at bounding box center [840, 664] width 151 height 43
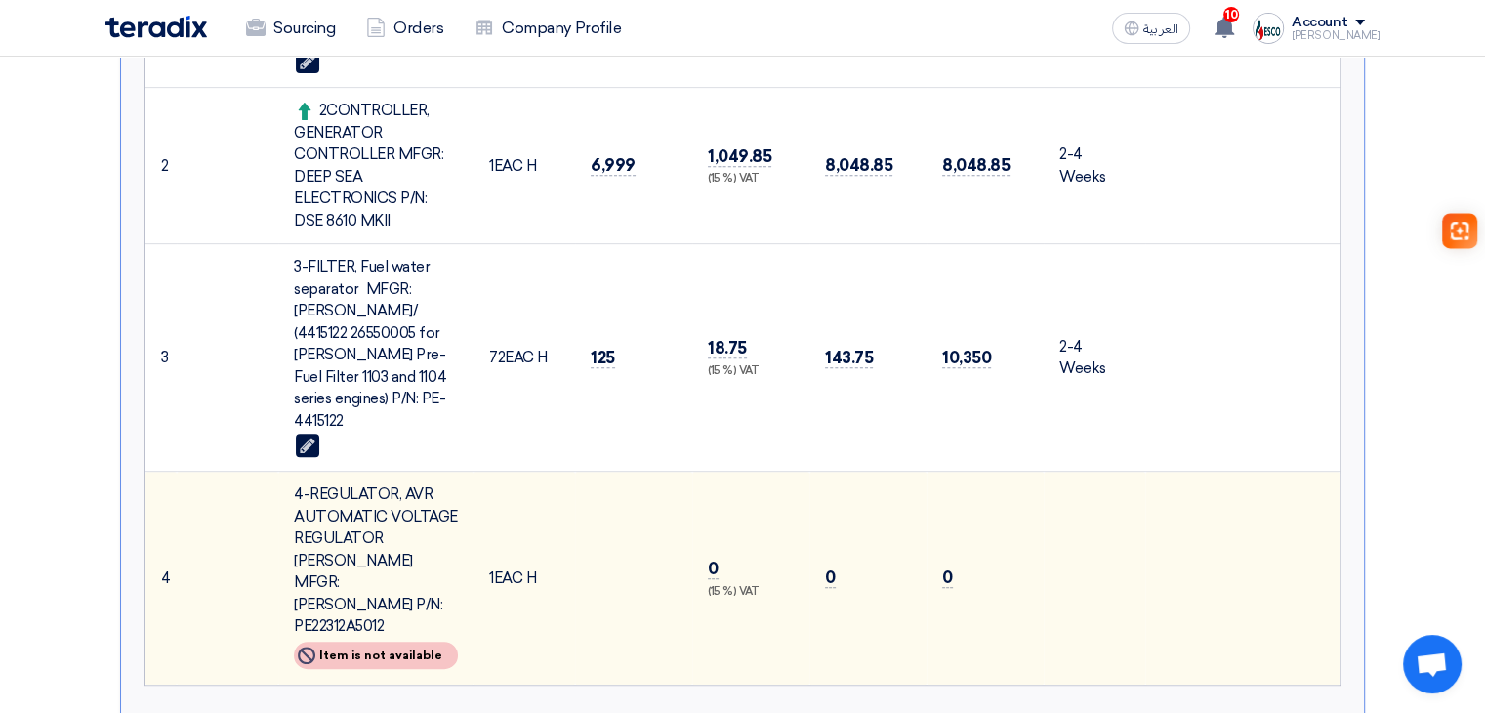
scroll to position [738, 0]
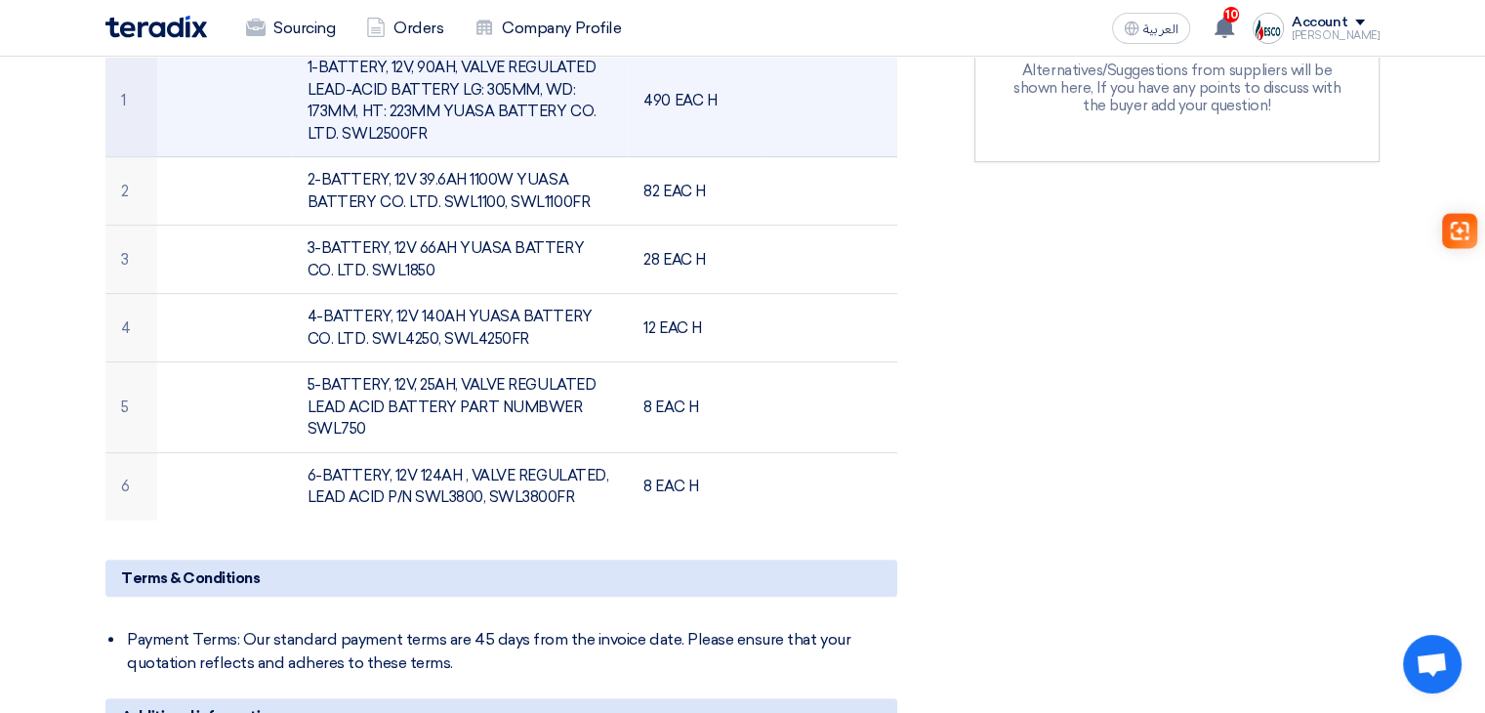
scroll to position [684, 0]
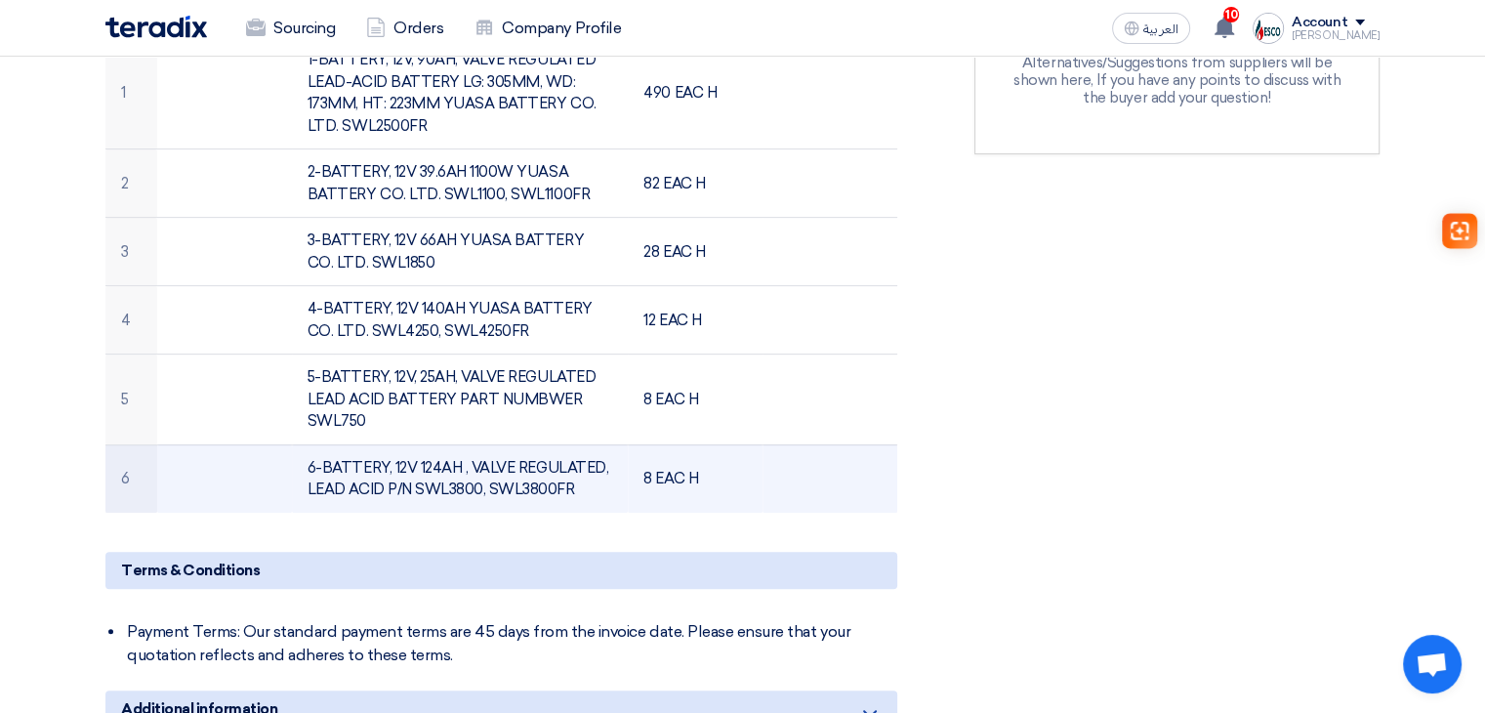
drag, startPoint x: 487, startPoint y: 485, endPoint x: 568, endPoint y: 484, distance: 81.1
click at [568, 484] on td "6-BATTERY, 12V 124AH , VALVE REGULATED, LEAD ACID P/N SWL3800, SWL3800FR" at bounding box center [460, 478] width 337 height 68
copy td "SWL3800FR"
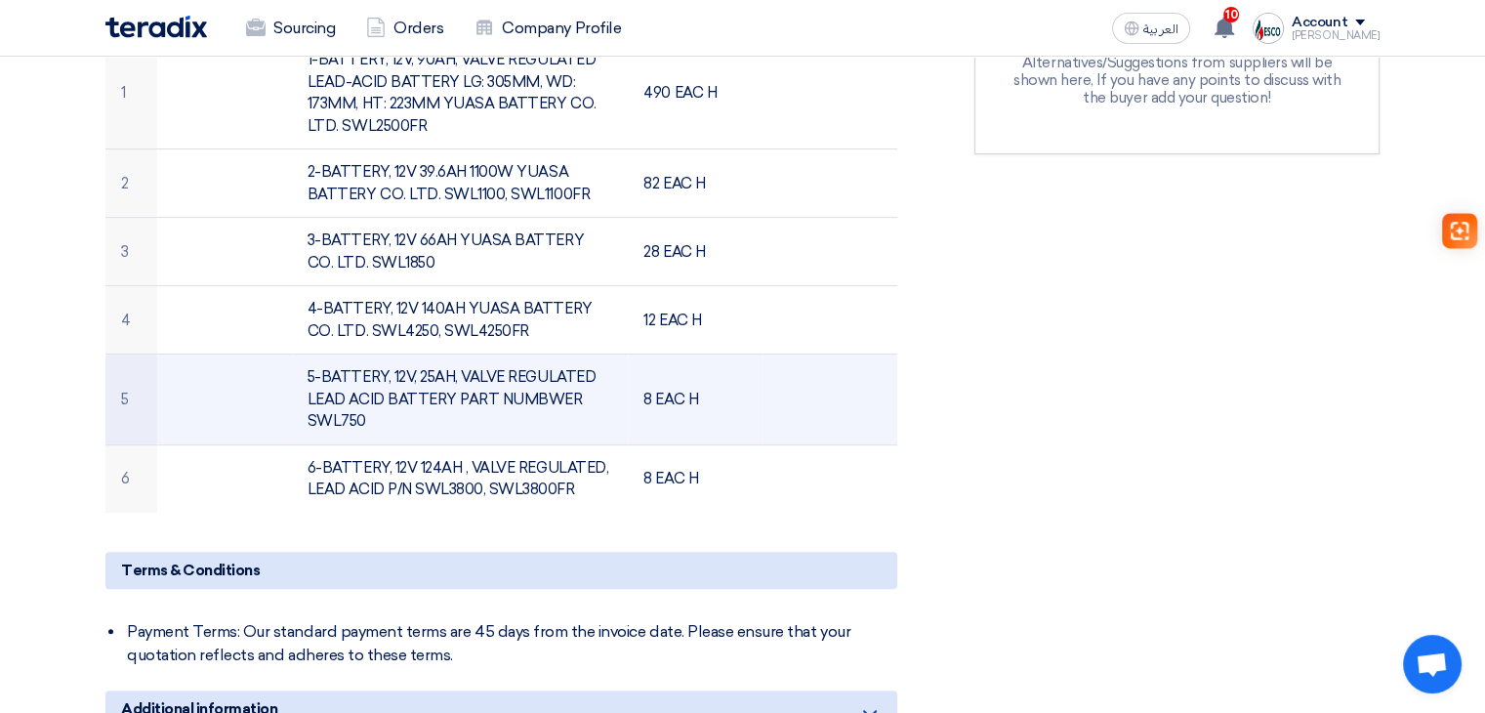
click at [881, 394] on td at bounding box center [830, 400] width 135 height 91
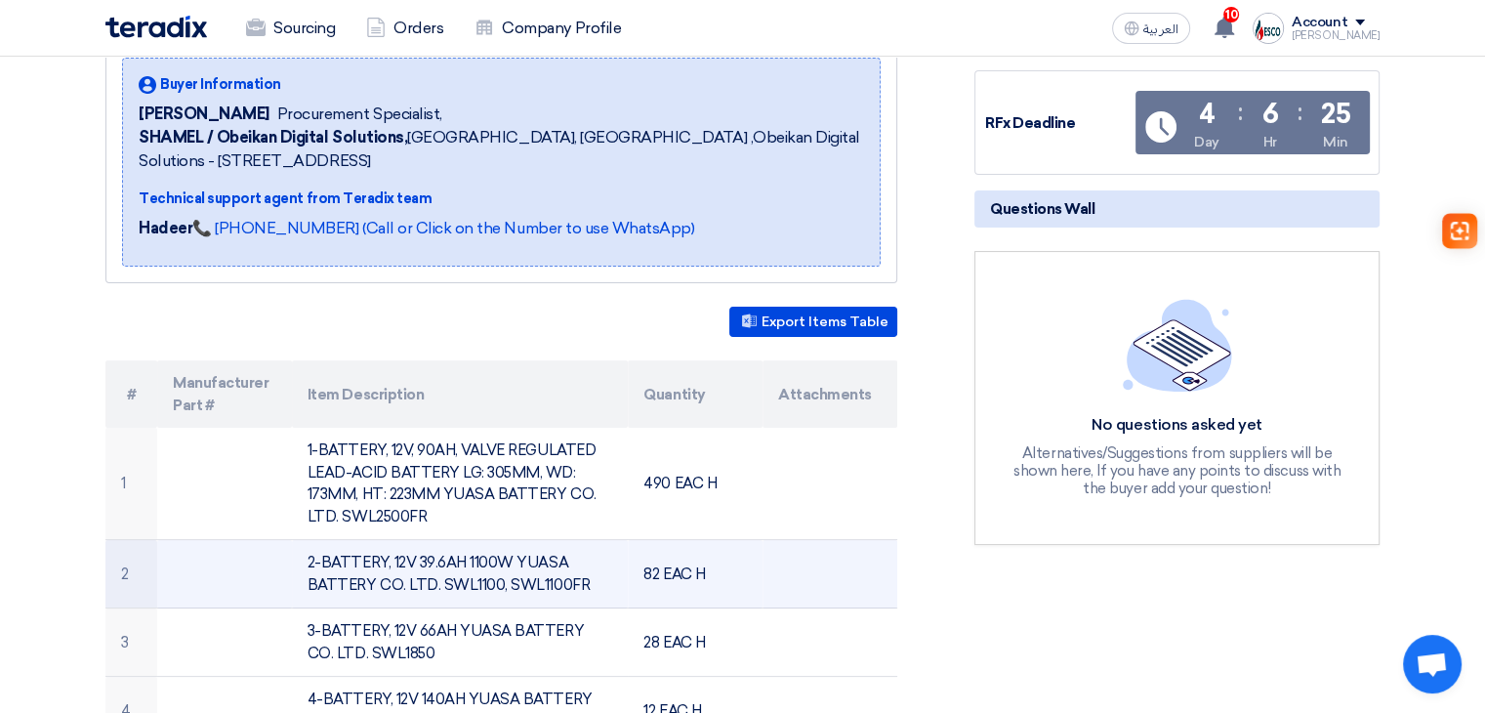
scroll to position [0, 0]
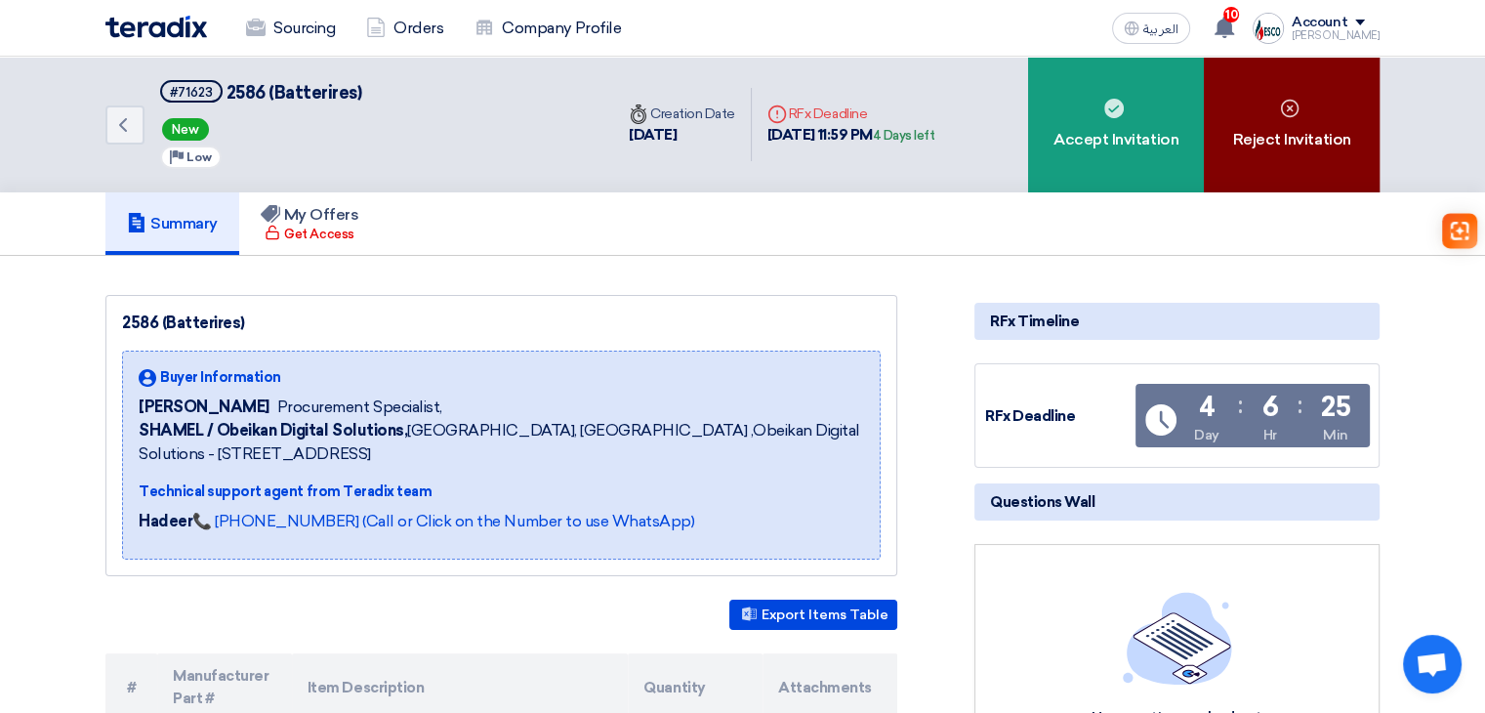
click at [1319, 109] on div "Reject Invitation" at bounding box center [1292, 125] width 176 height 136
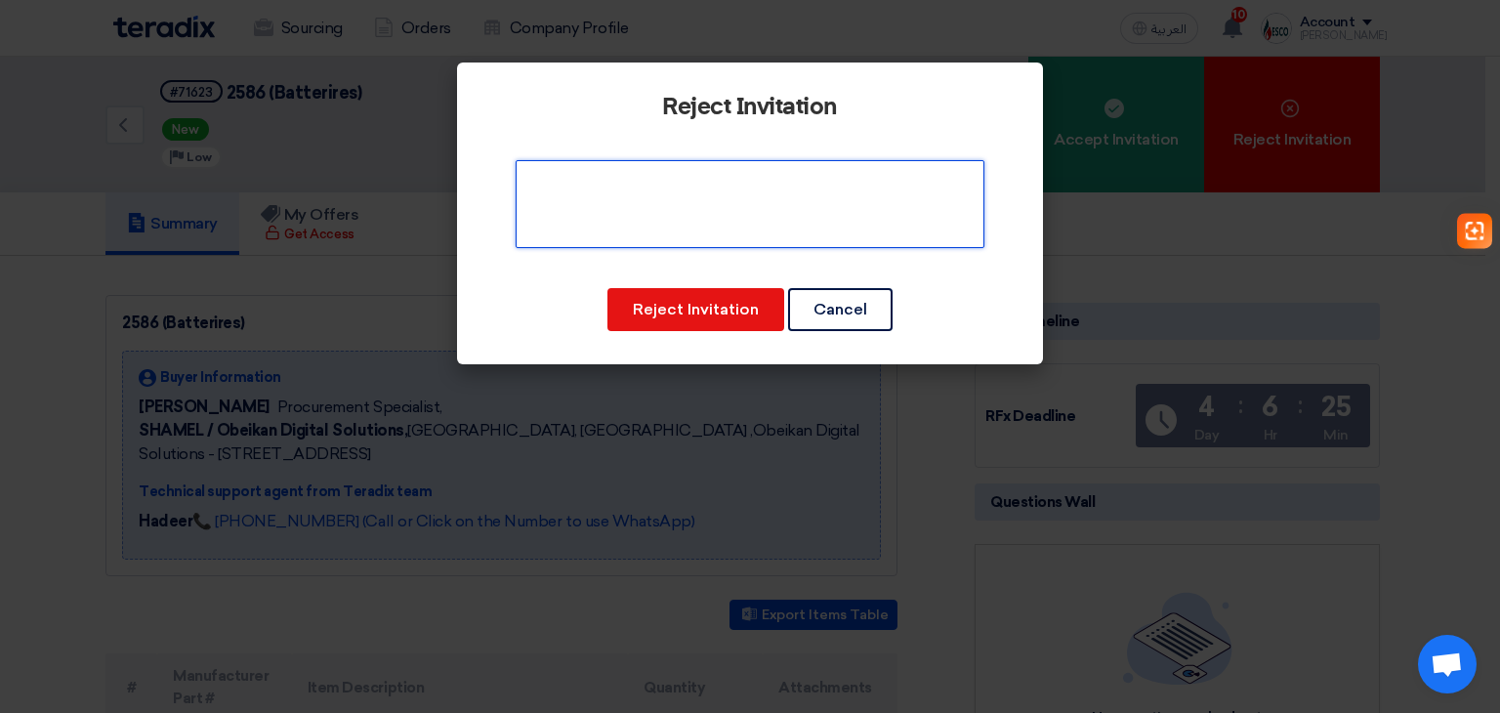
click at [762, 212] on textarea at bounding box center [750, 204] width 469 height 88
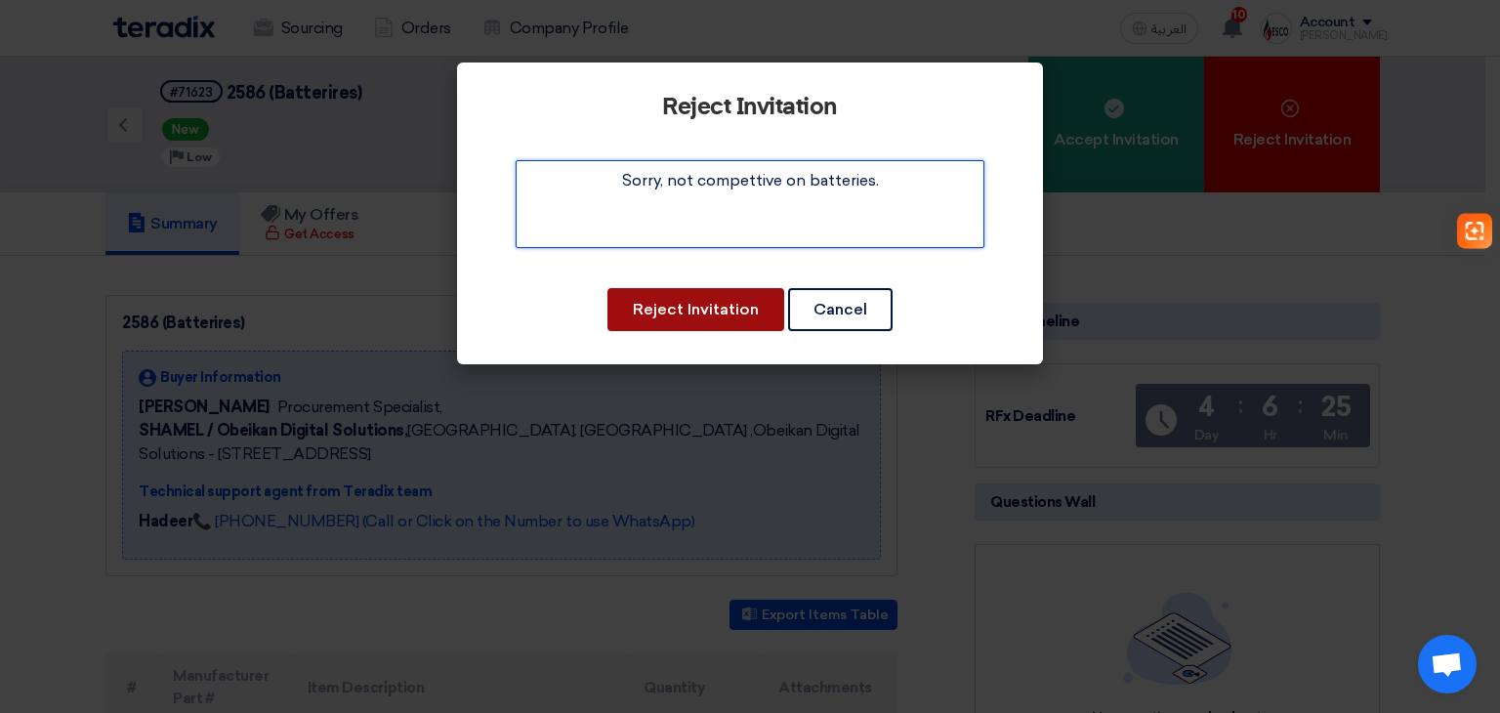
type textarea "Sorry, not compettive on batteries."
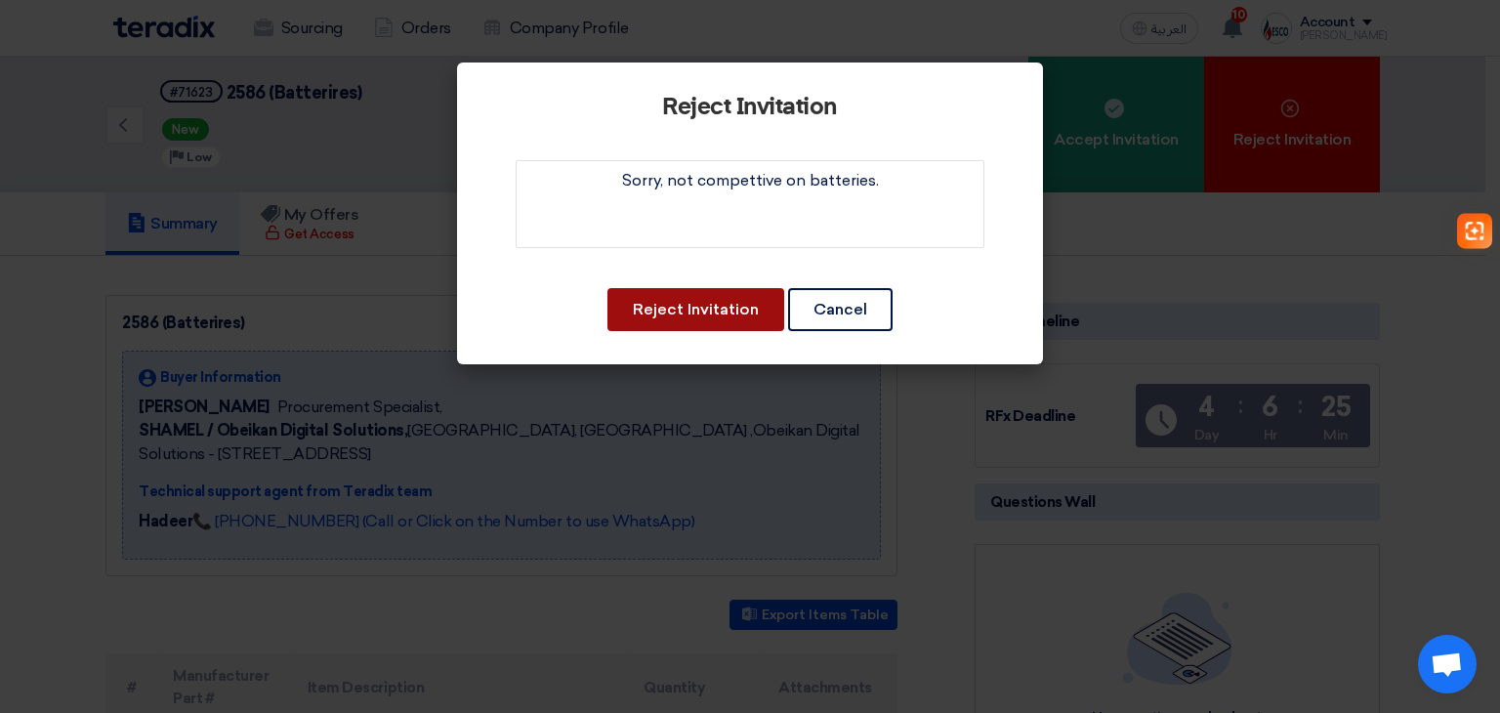
click at [727, 321] on button "Reject Invitation" at bounding box center [695, 309] width 177 height 43
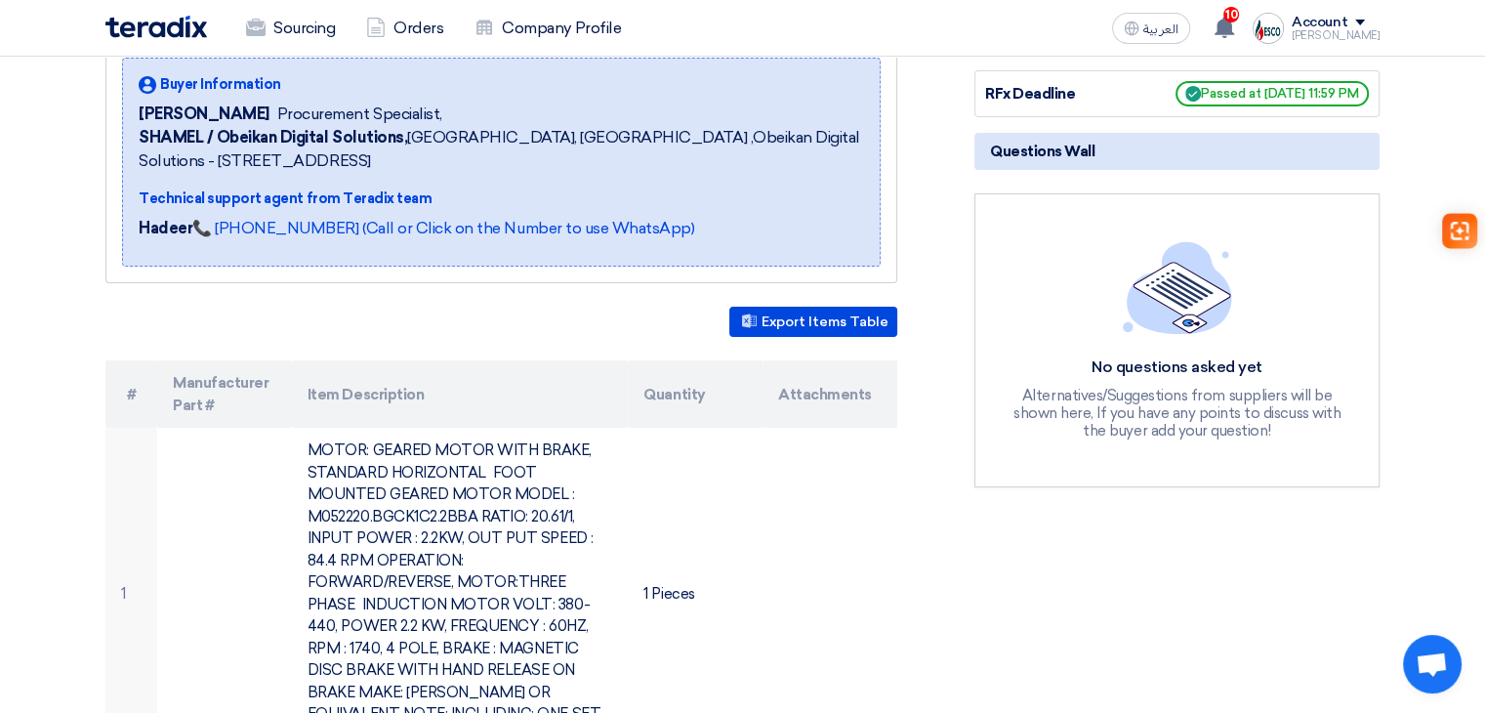
scroll to position [391, 0]
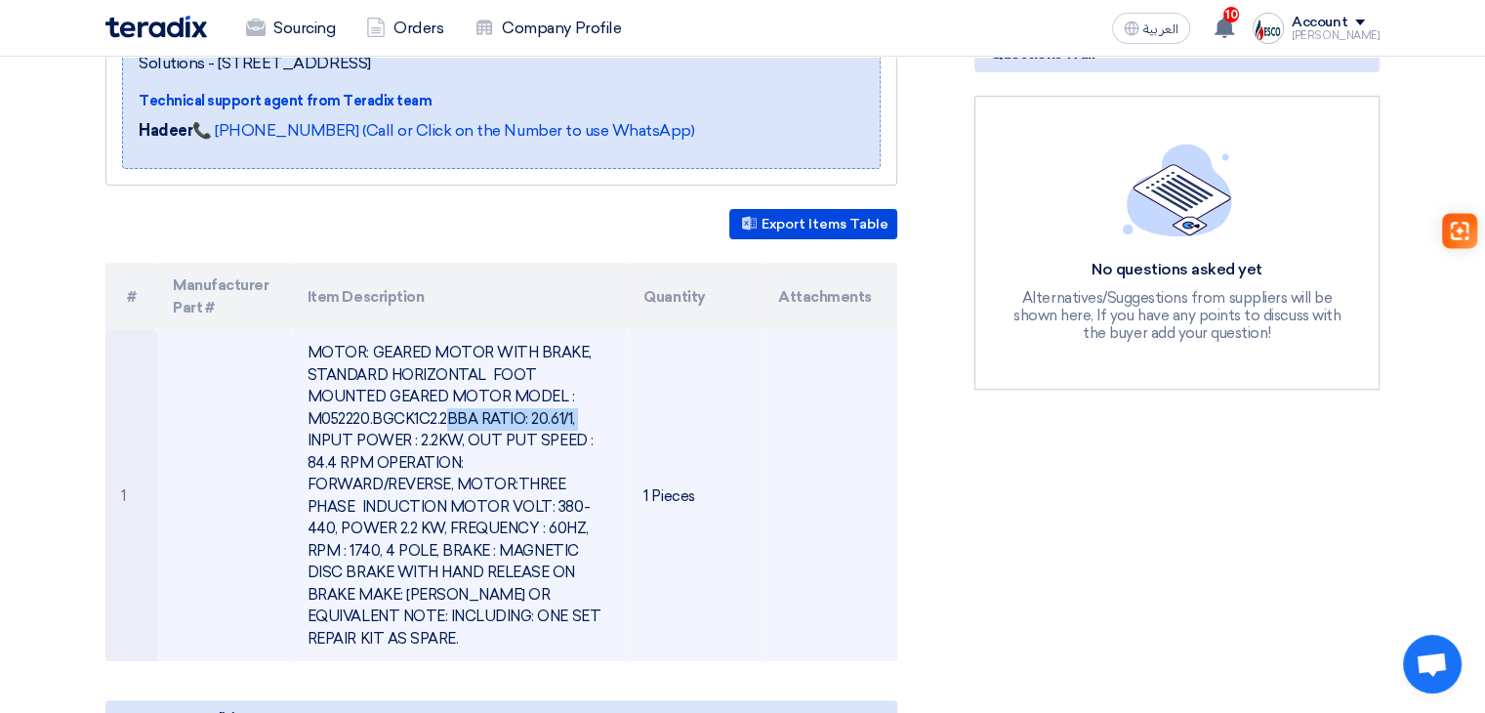
drag, startPoint x: 305, startPoint y: 414, endPoint x: 474, endPoint y: 415, distance: 169.0
click at [474, 415] on td "MOTOR: GEARED MOTOR WITH BRAKE, STANDARD HORIZONTAL FOOT MOUNTED GEARED MOTOR M…" at bounding box center [460, 495] width 337 height 331
copy td "M052220.BGCK1C2.2BBA"
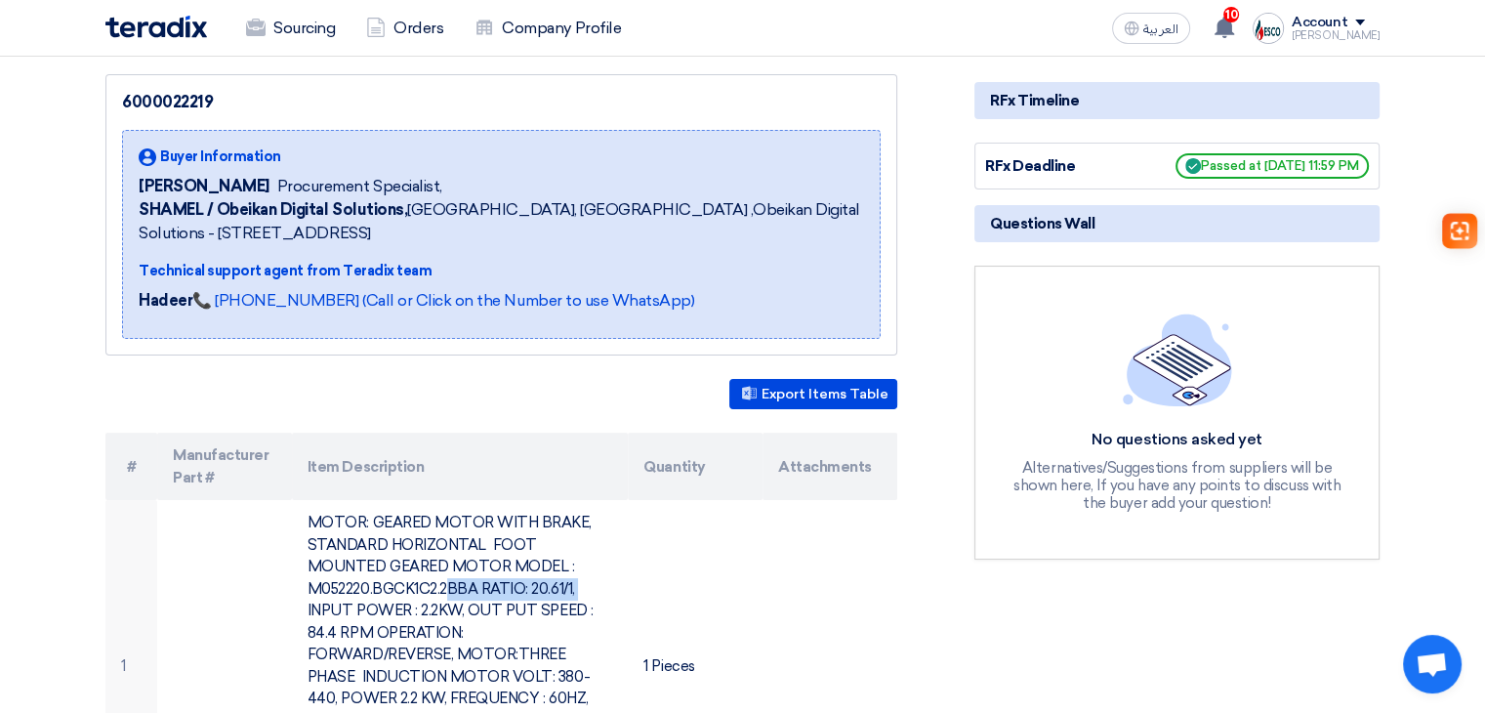
scroll to position [488, 0]
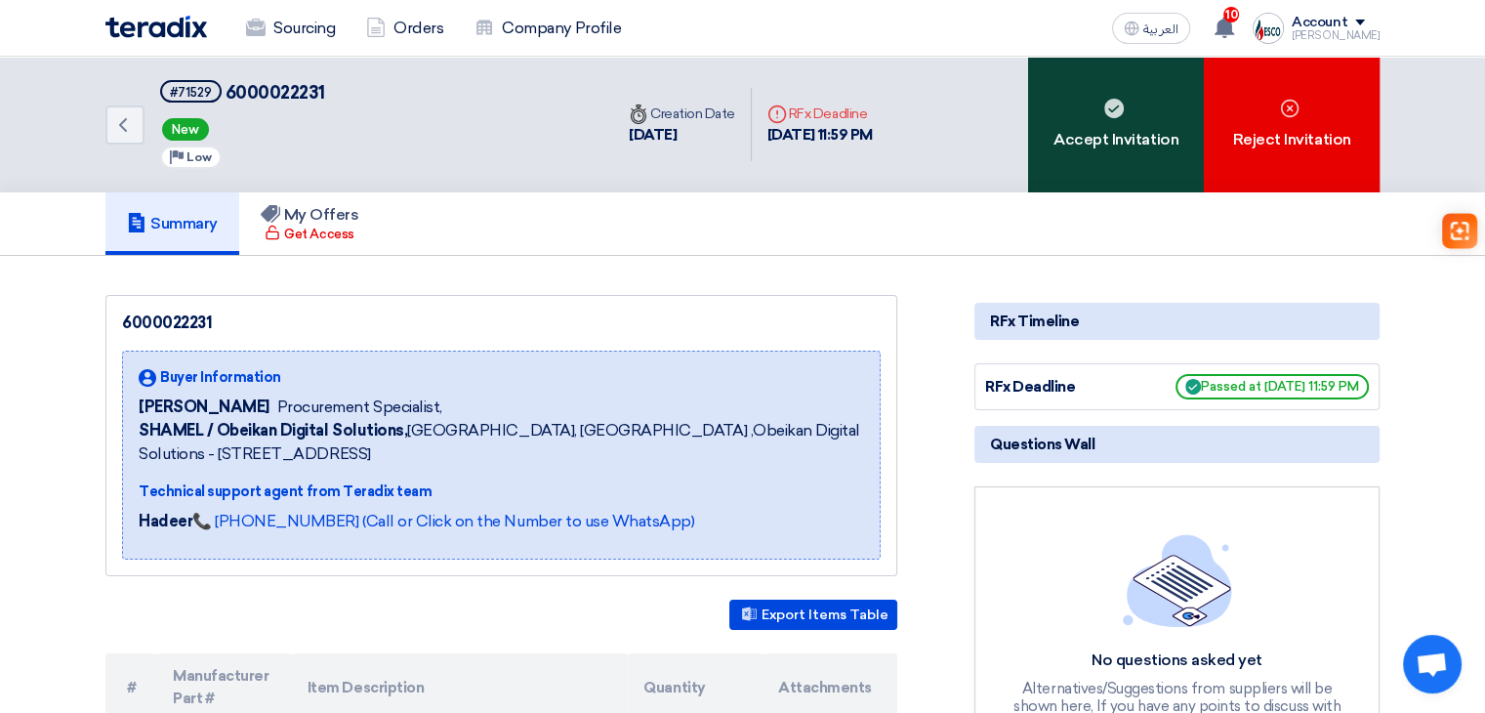
click at [1106, 162] on div "Accept Invitation" at bounding box center [1116, 125] width 176 height 136
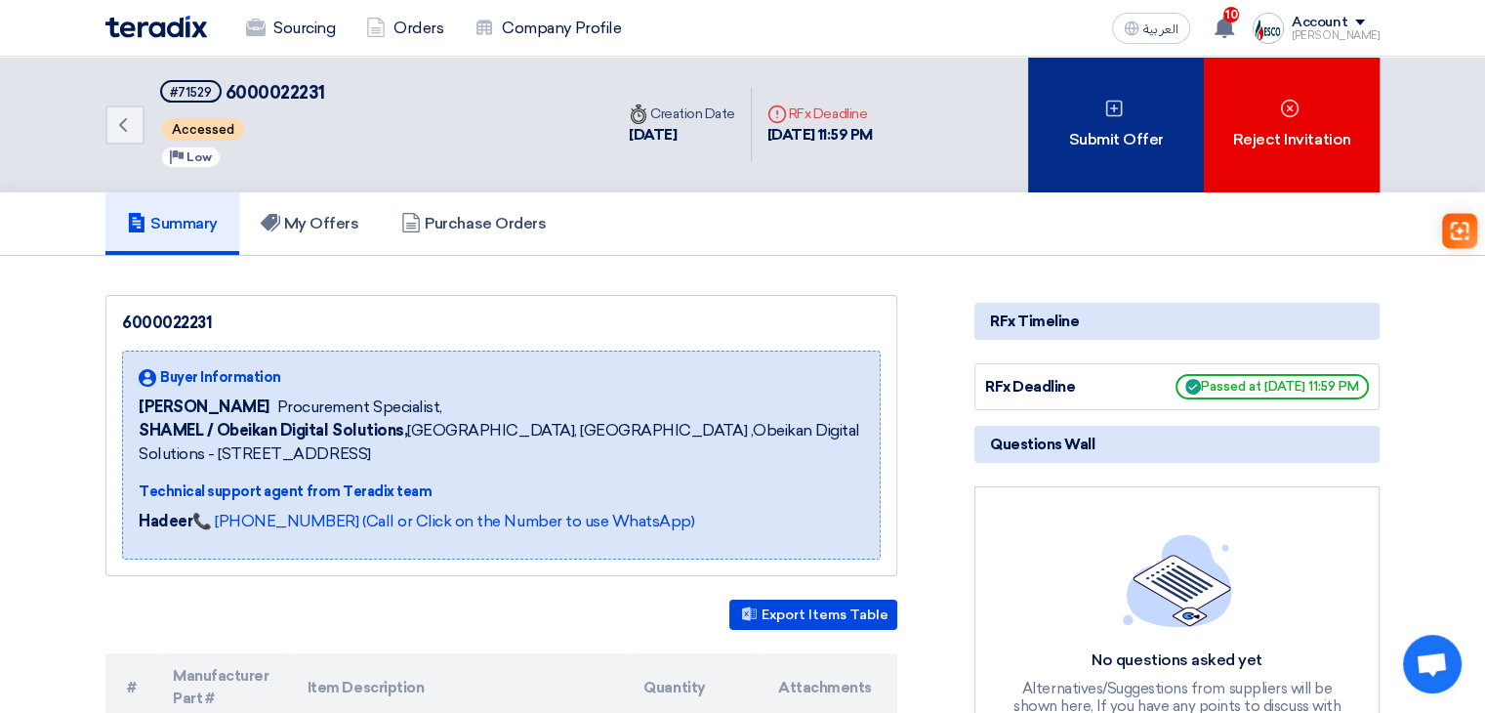
click at [1109, 165] on div "Submit Offer" at bounding box center [1116, 125] width 176 height 136
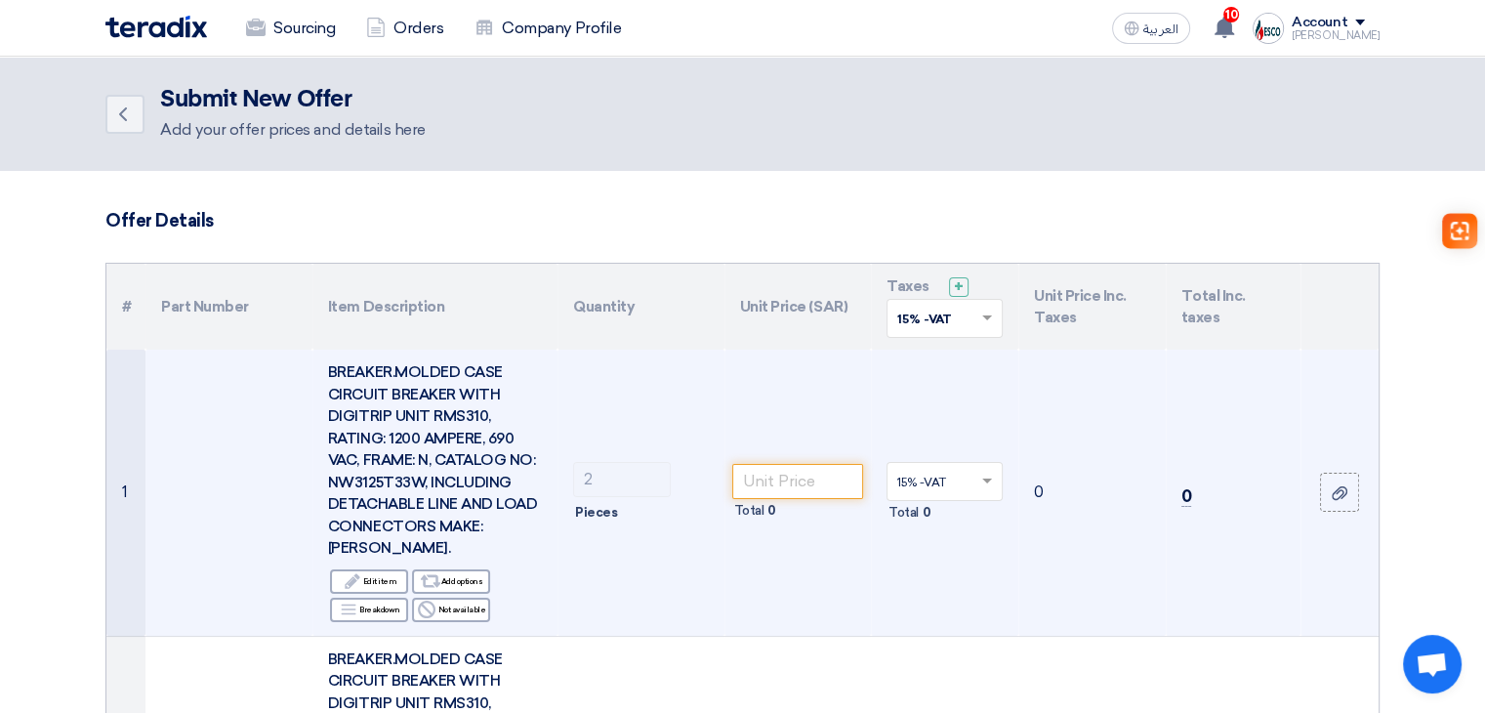
scroll to position [98, 0]
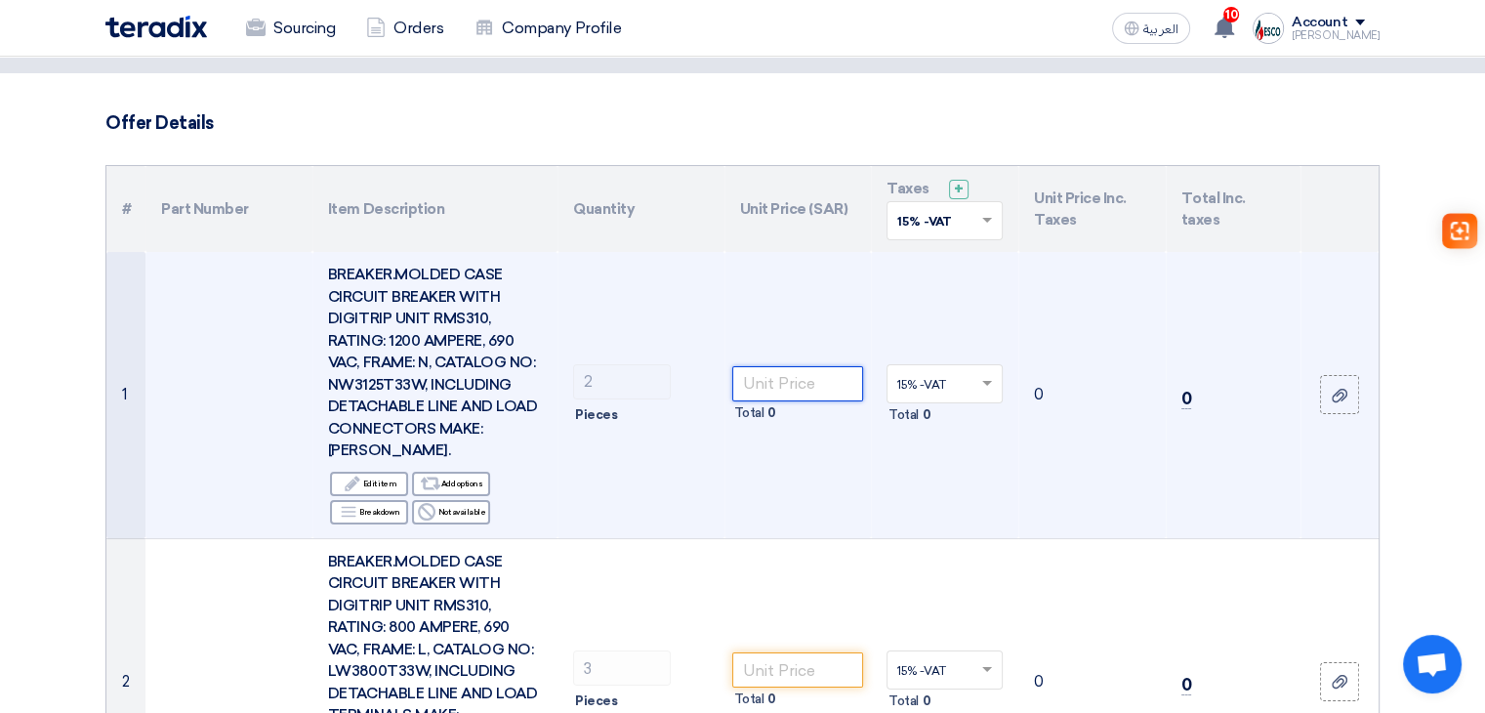
click at [820, 366] on input "number" at bounding box center [798, 383] width 132 height 35
type input "40999"
click at [815, 282] on td "40999 Total 81,998" at bounding box center [798, 395] width 147 height 286
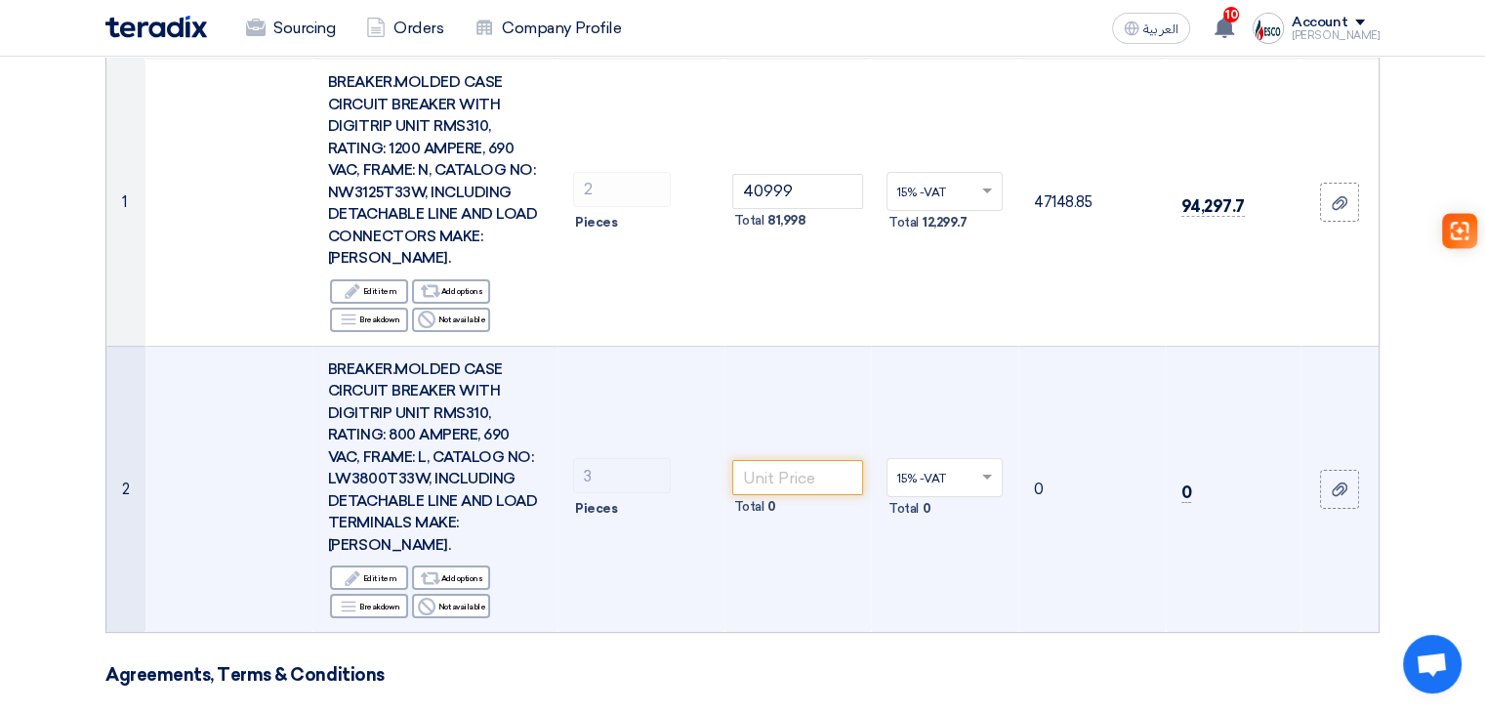
scroll to position [293, 0]
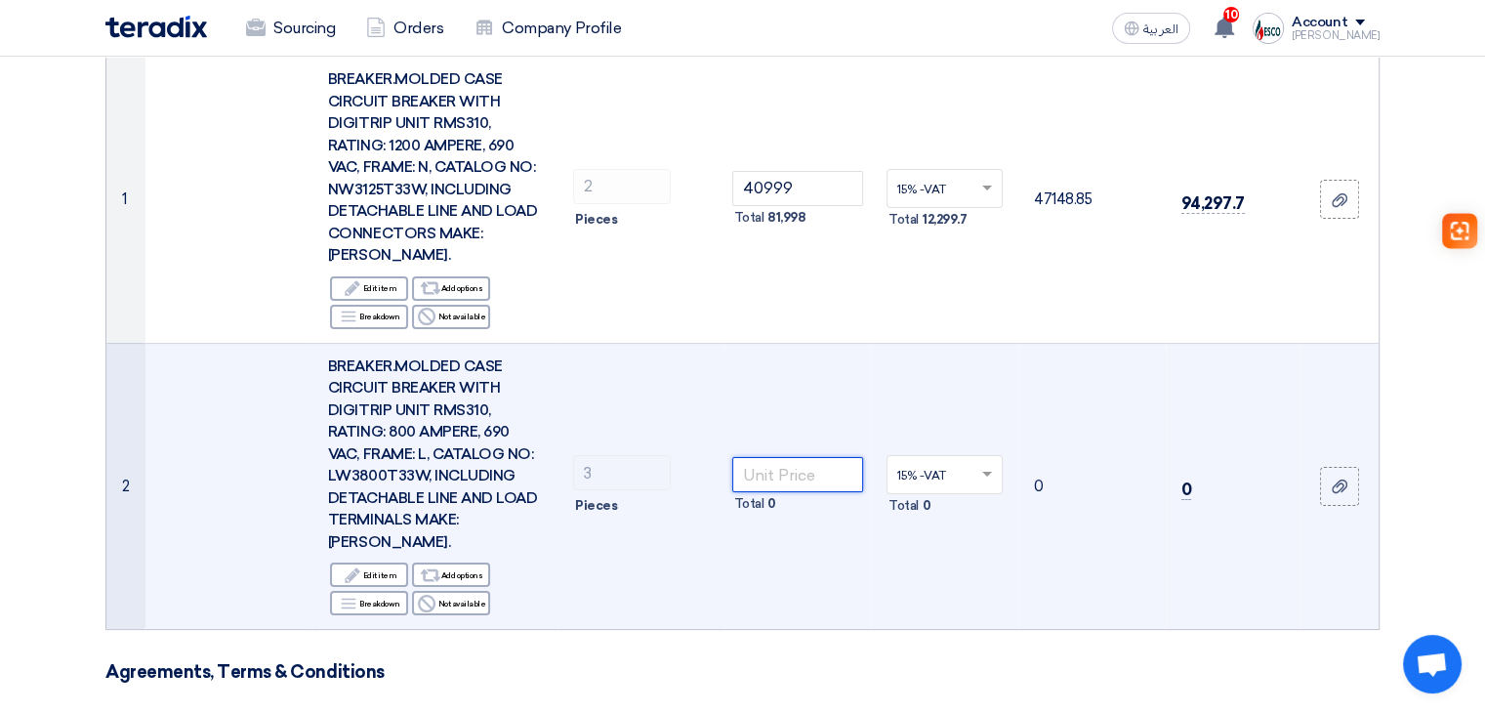
click at [786, 457] on input "number" at bounding box center [798, 474] width 132 height 35
type input "21499"
click at [852, 343] on td "21499 Total 64,497" at bounding box center [798, 486] width 147 height 286
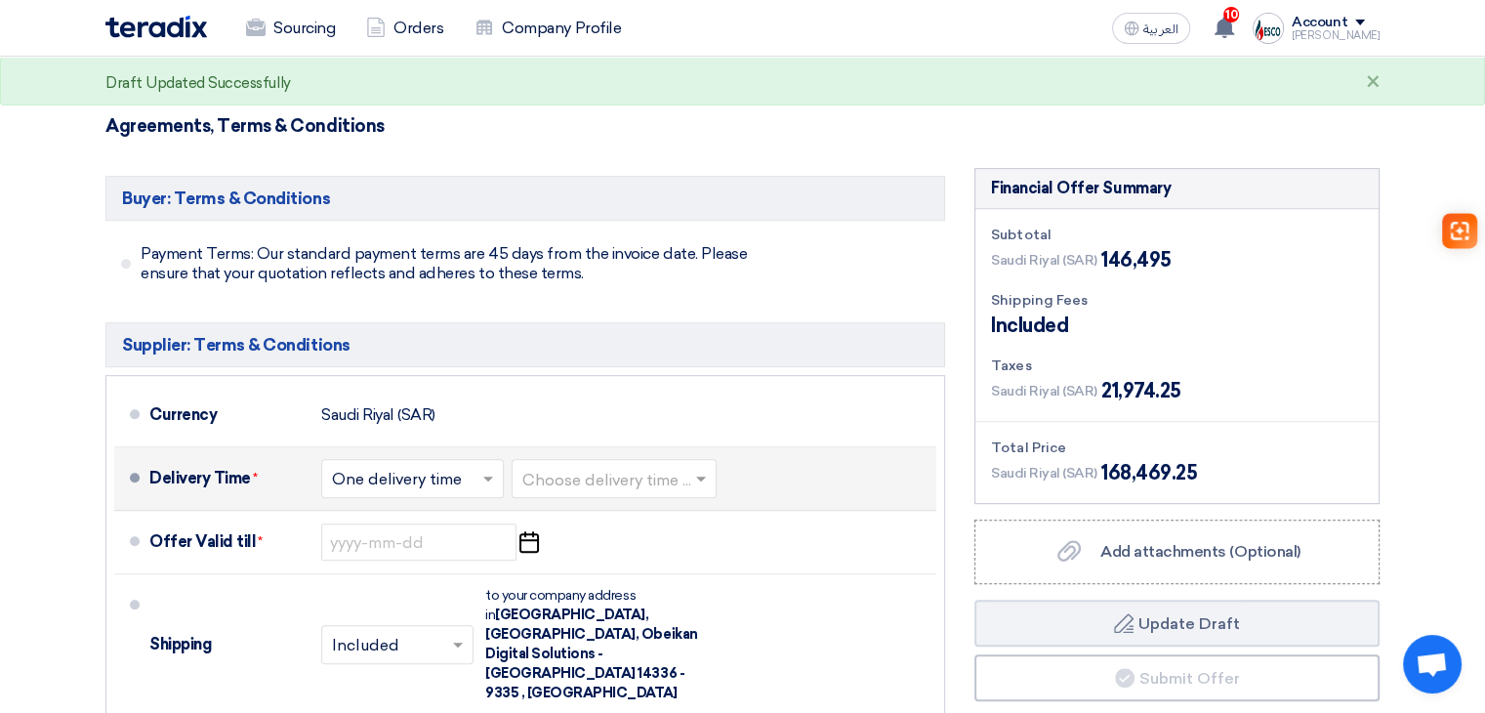
scroll to position [879, 0]
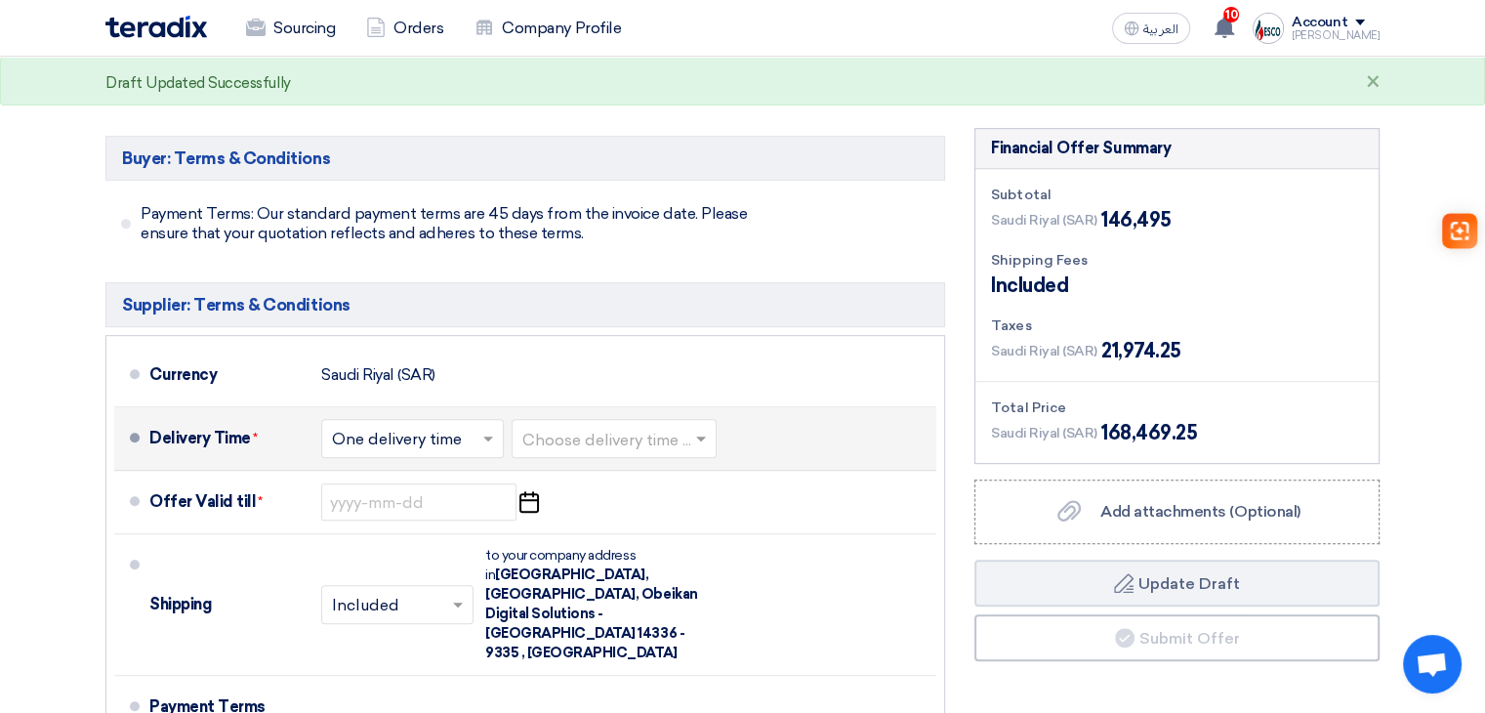
click at [691, 427] on input "text" at bounding box center [616, 441] width 186 height 28
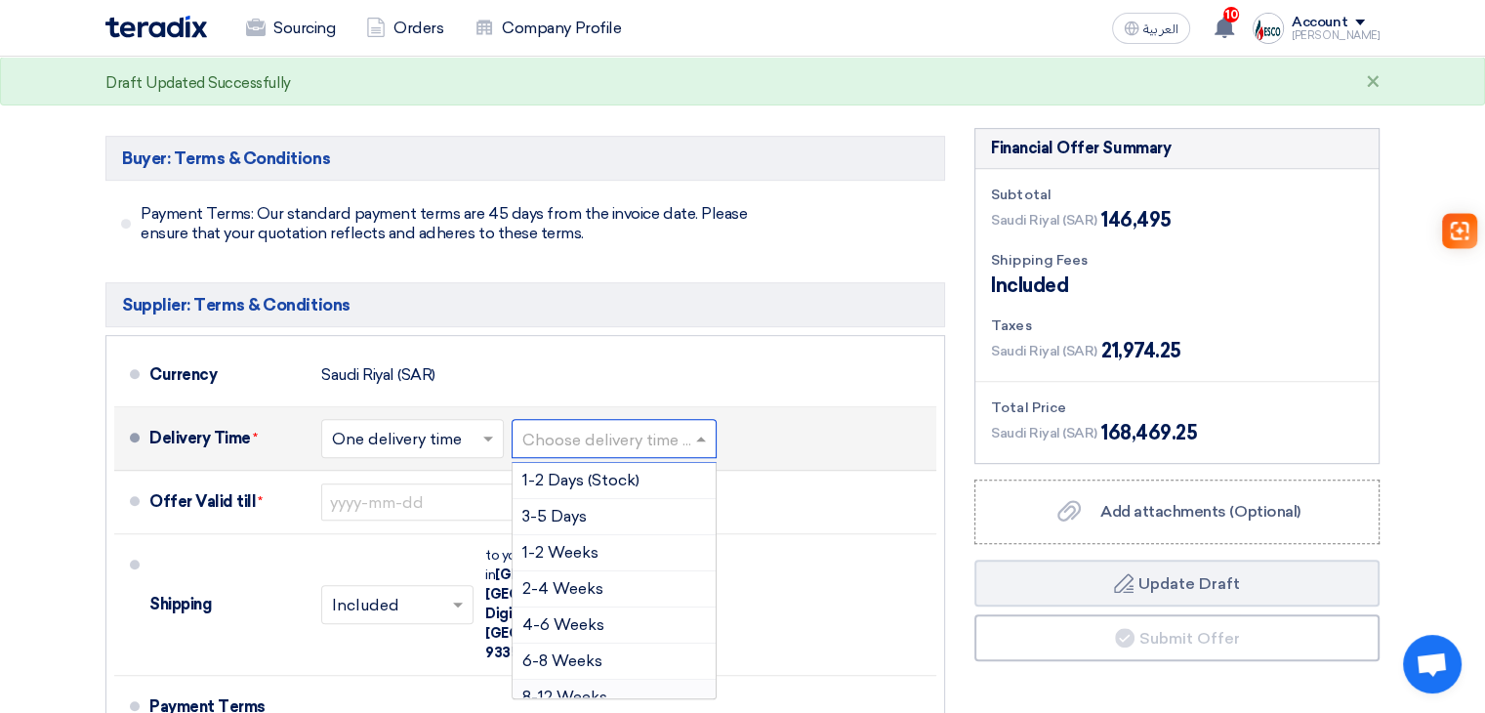
click at [620, 680] on div "8-12 Weeks" at bounding box center [614, 698] width 203 height 36
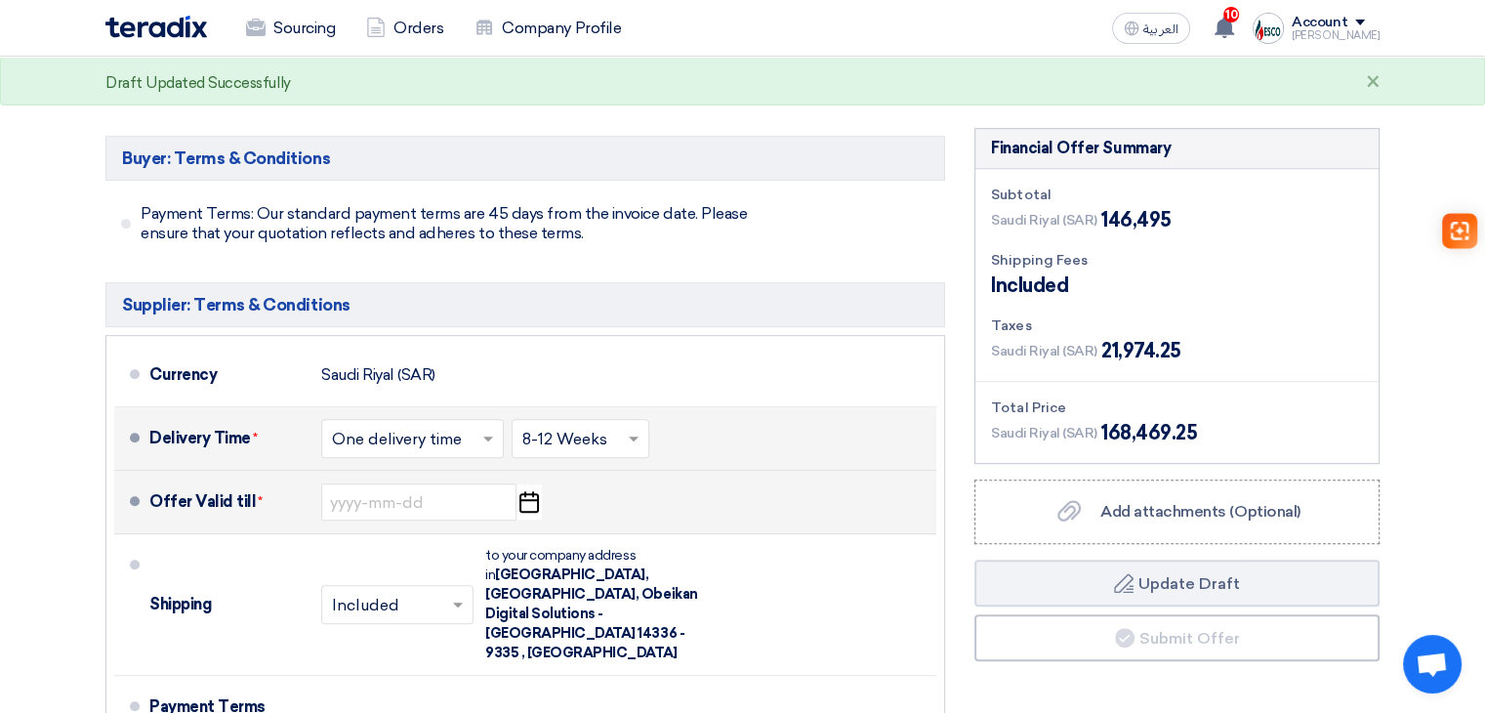
click at [523, 484] on icon "Pick a date" at bounding box center [529, 501] width 26 height 35
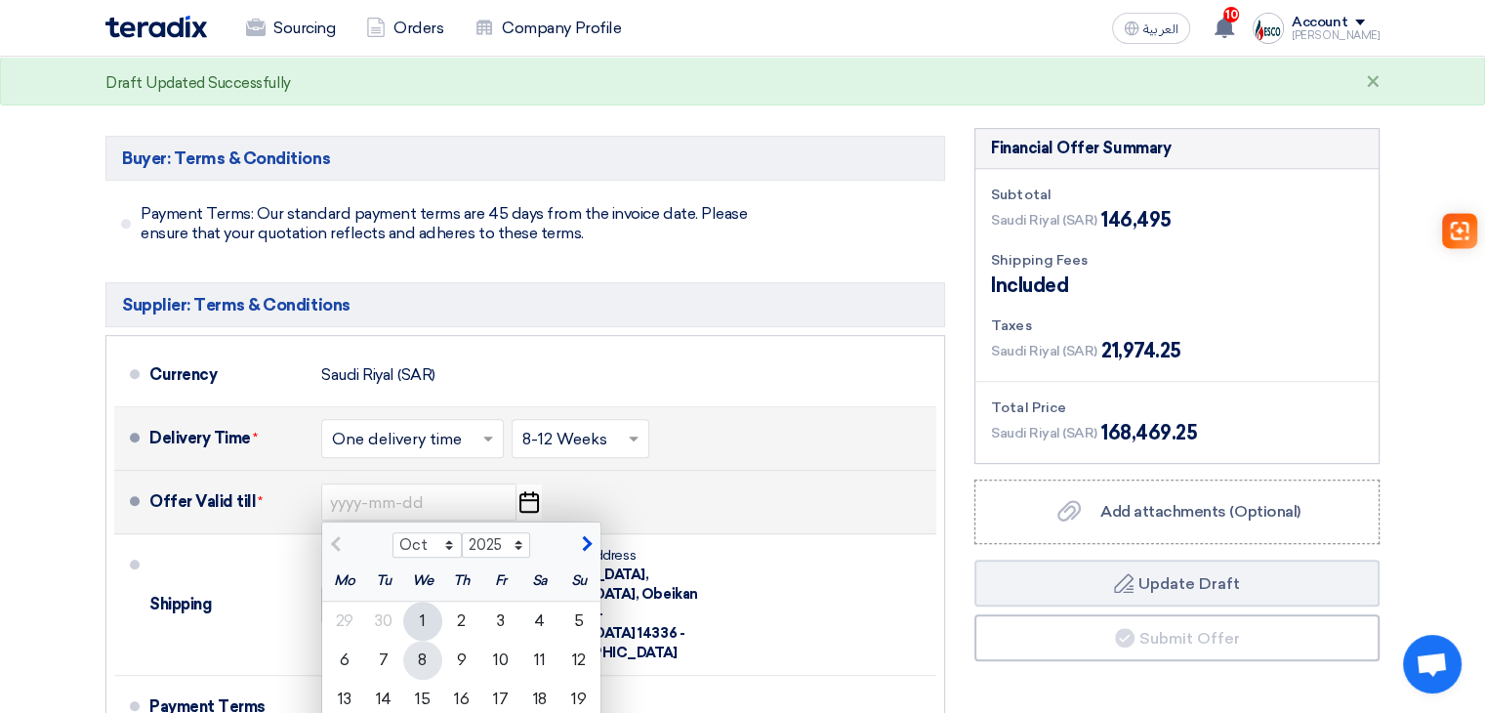
click at [422, 641] on div "8" at bounding box center [422, 660] width 39 height 39
type input "10/8/2025"
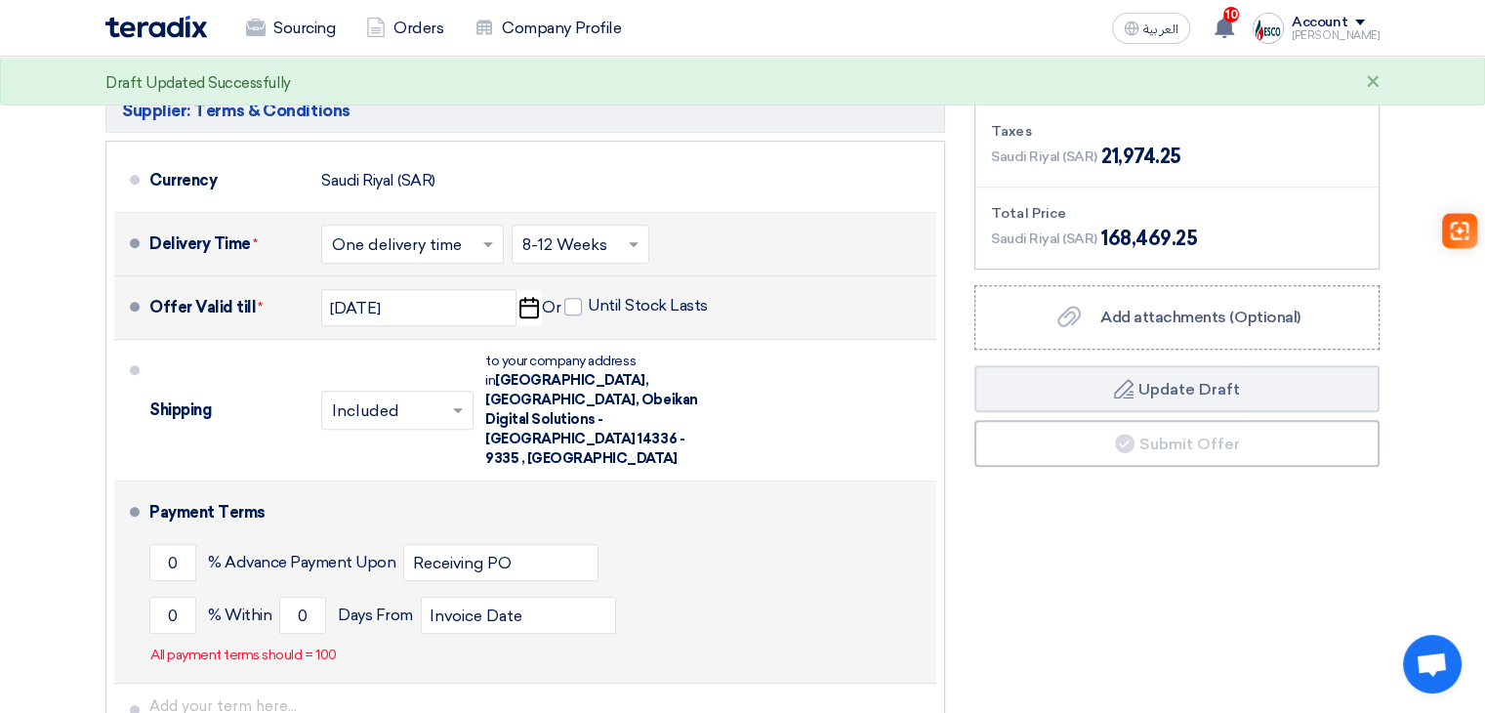
scroll to position [1074, 0]
click at [177, 596] on input "0" at bounding box center [172, 614] width 47 height 37
type input "2"
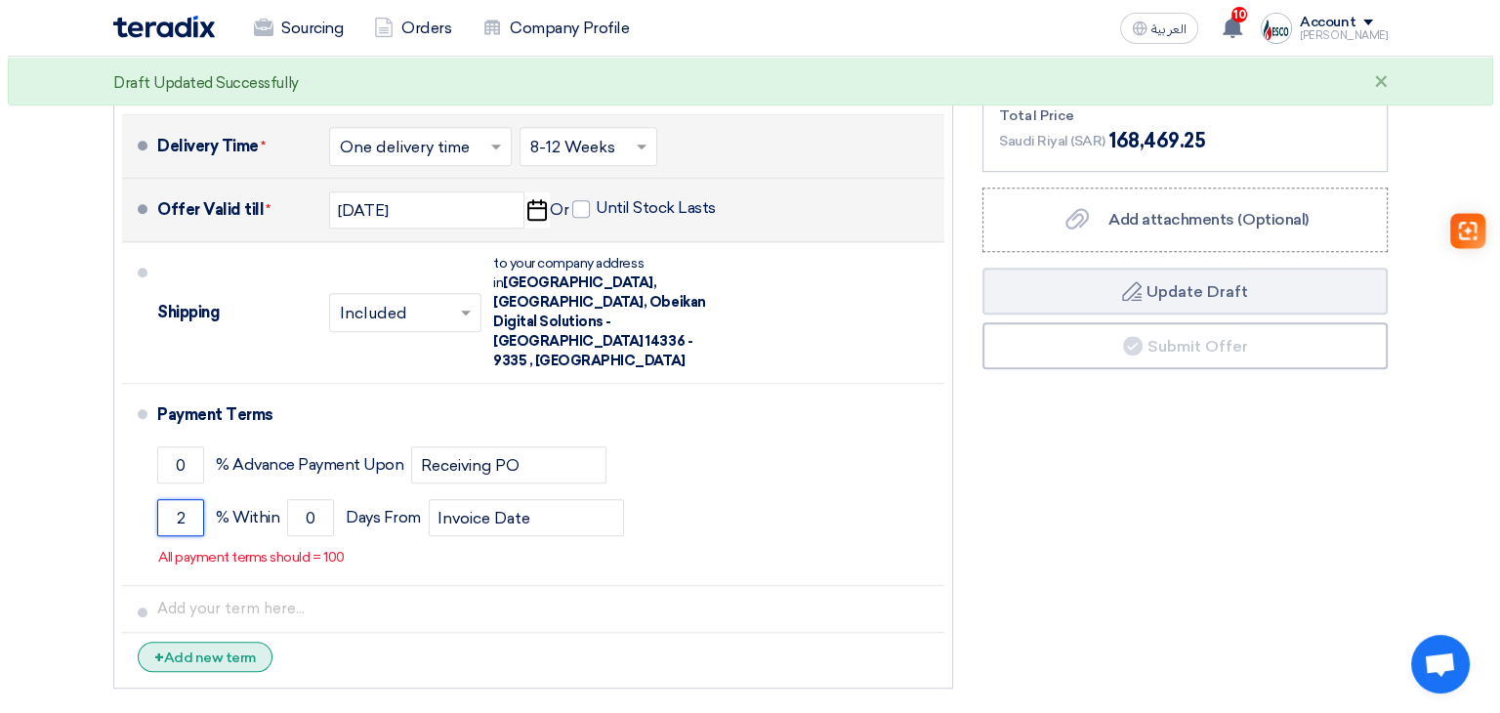
scroll to position [1172, 0]
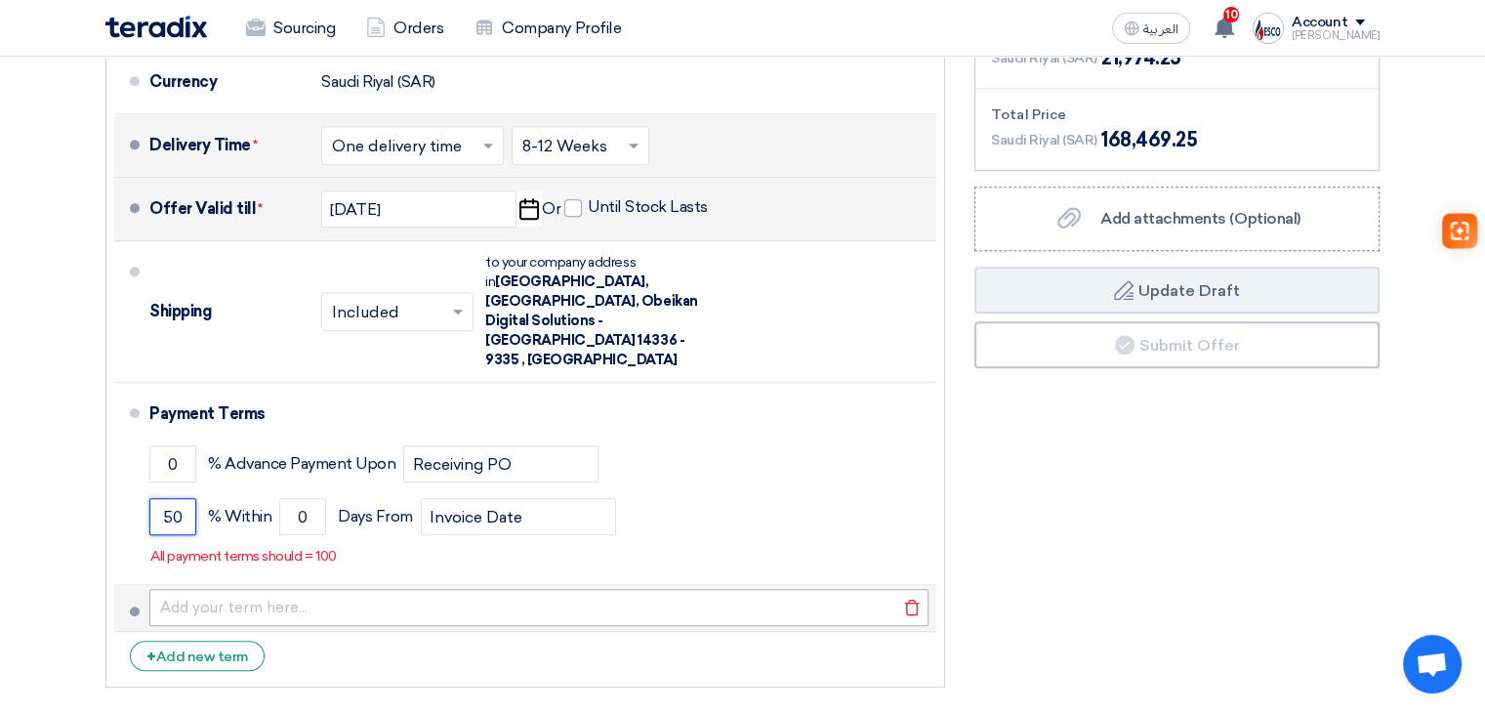
type input "50"
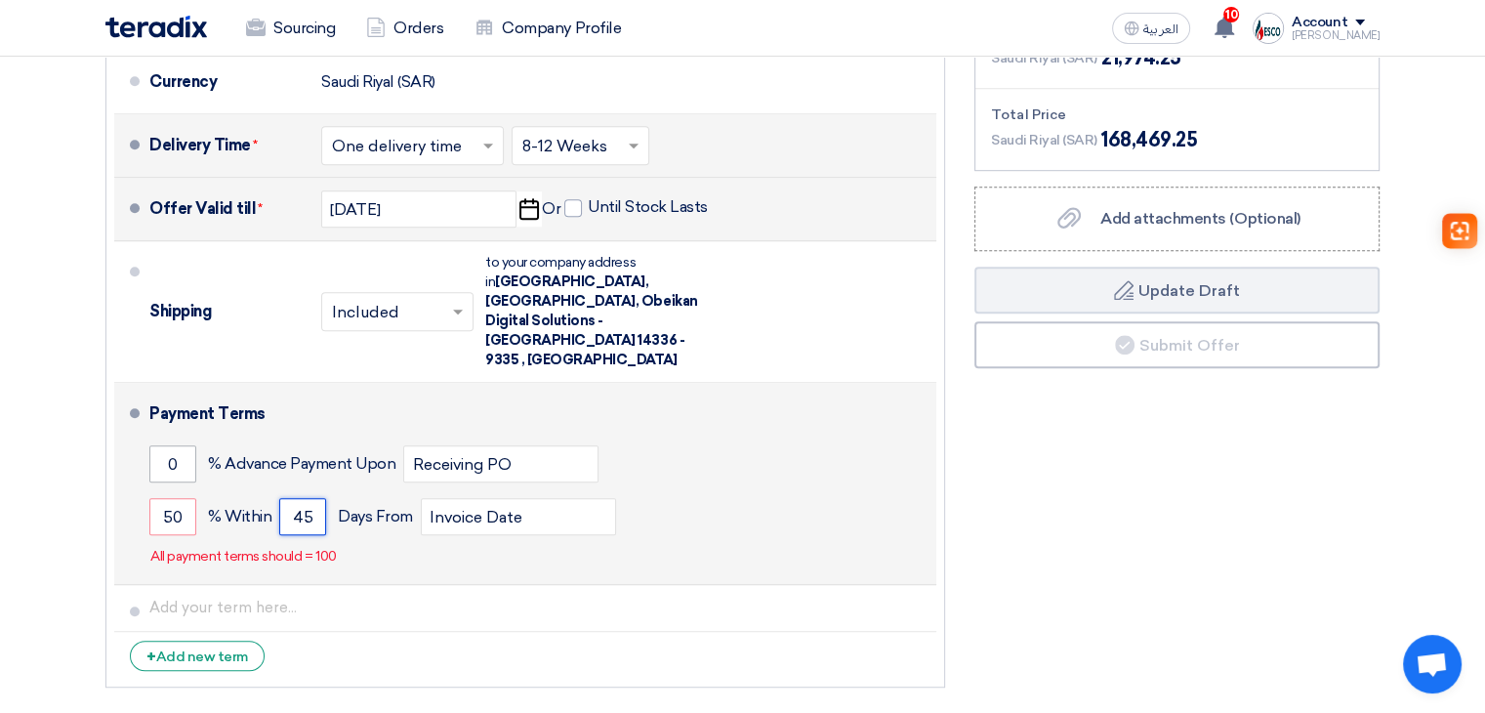
type input "45"
click at [164, 445] on input "0" at bounding box center [172, 463] width 47 height 37
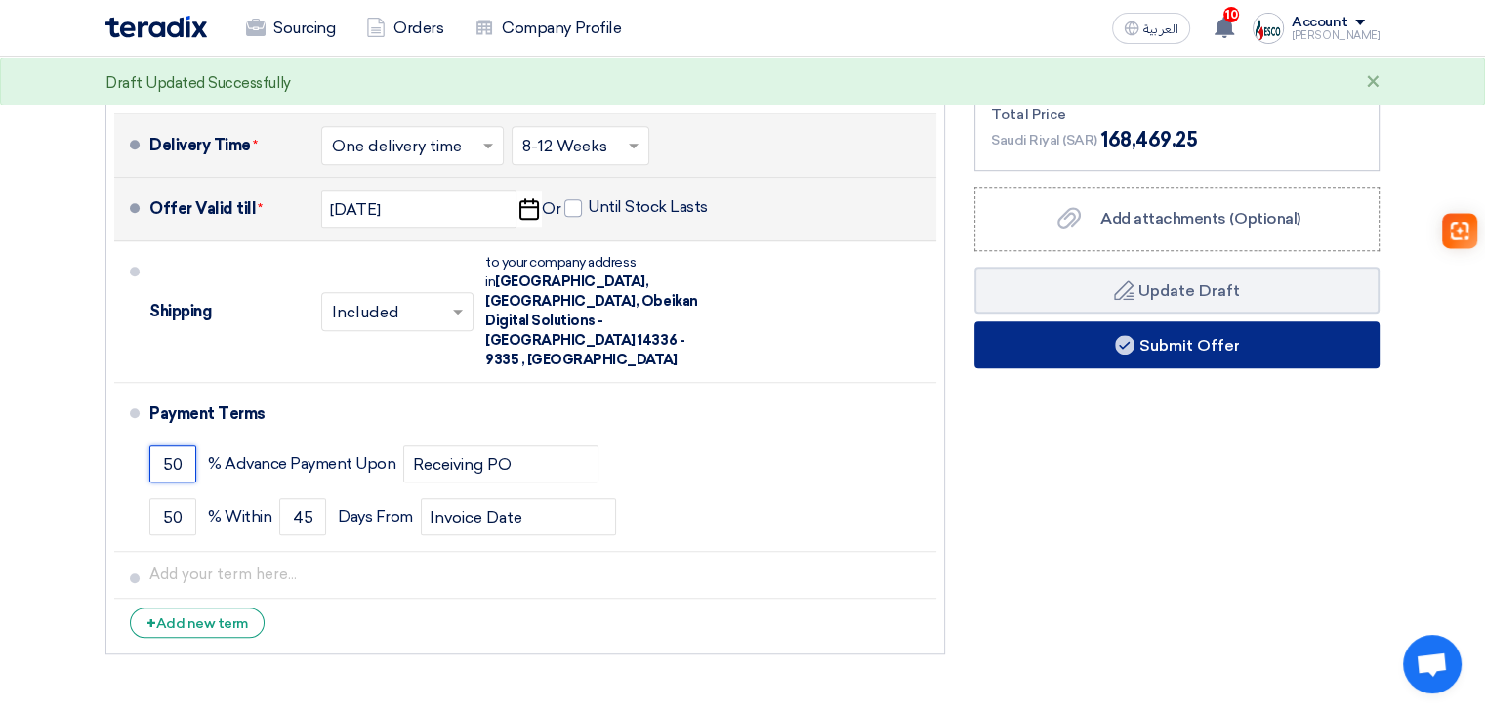
type input "50"
click at [1228, 321] on button "Submit Offer" at bounding box center [1177, 344] width 405 height 47
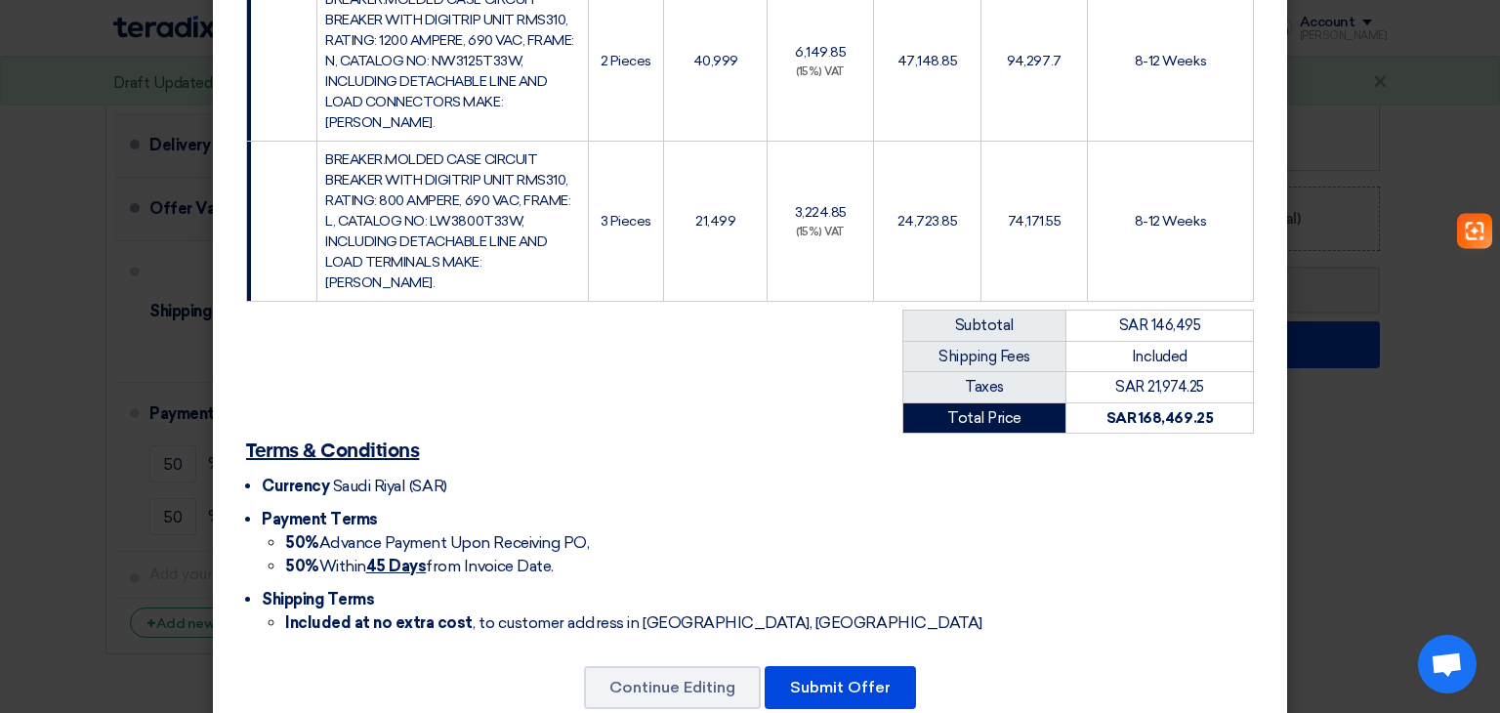
scroll to position [398, 0]
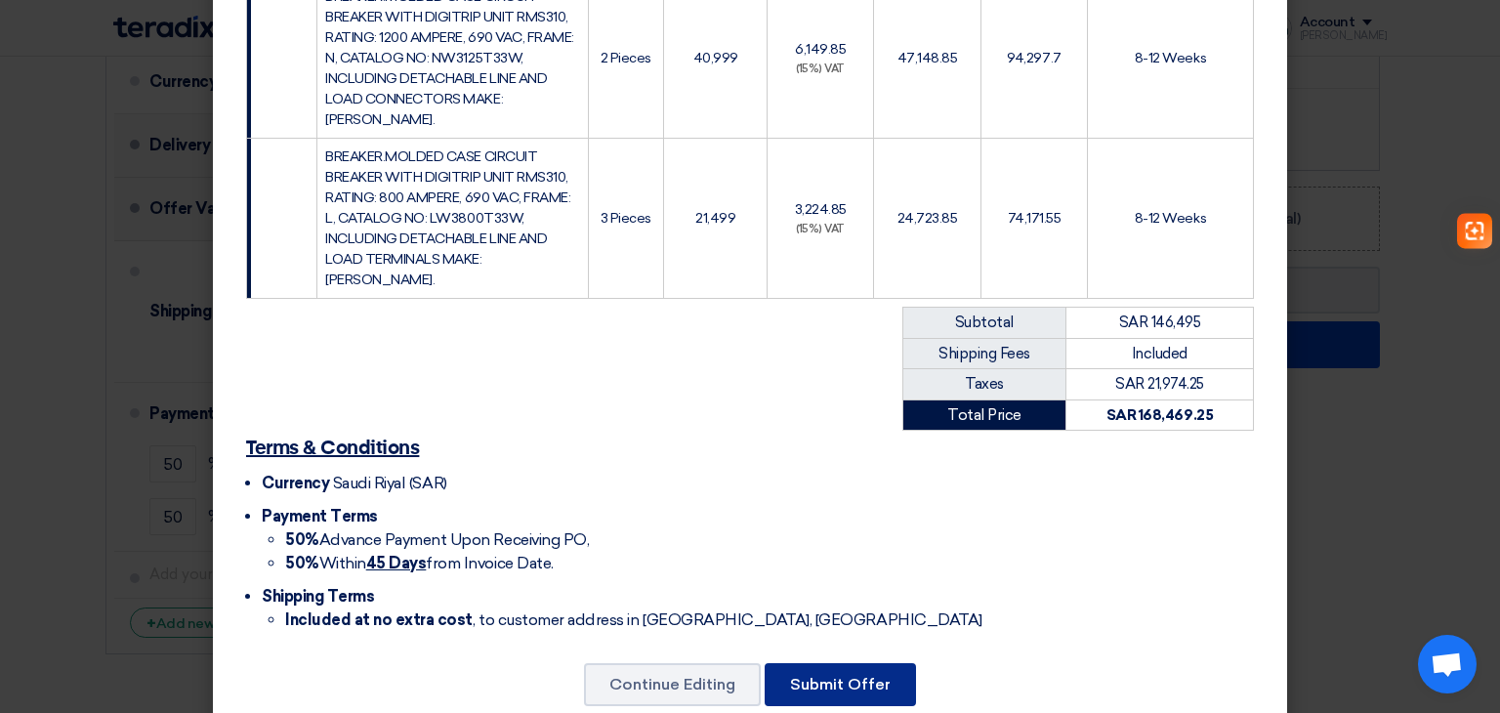
click at [824, 663] on button "Submit Offer" at bounding box center [840, 684] width 151 height 43
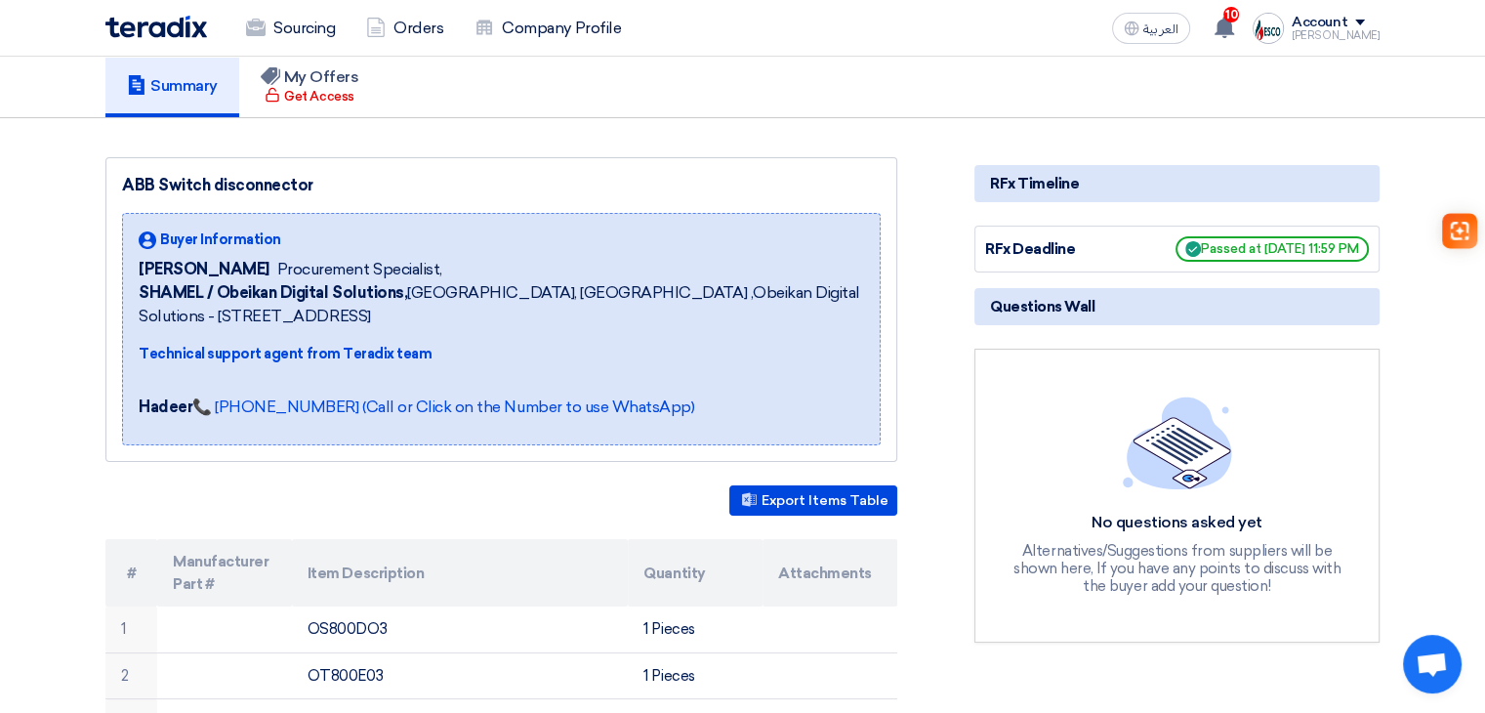
scroll to position [293, 0]
